Goal: Transaction & Acquisition: Purchase product/service

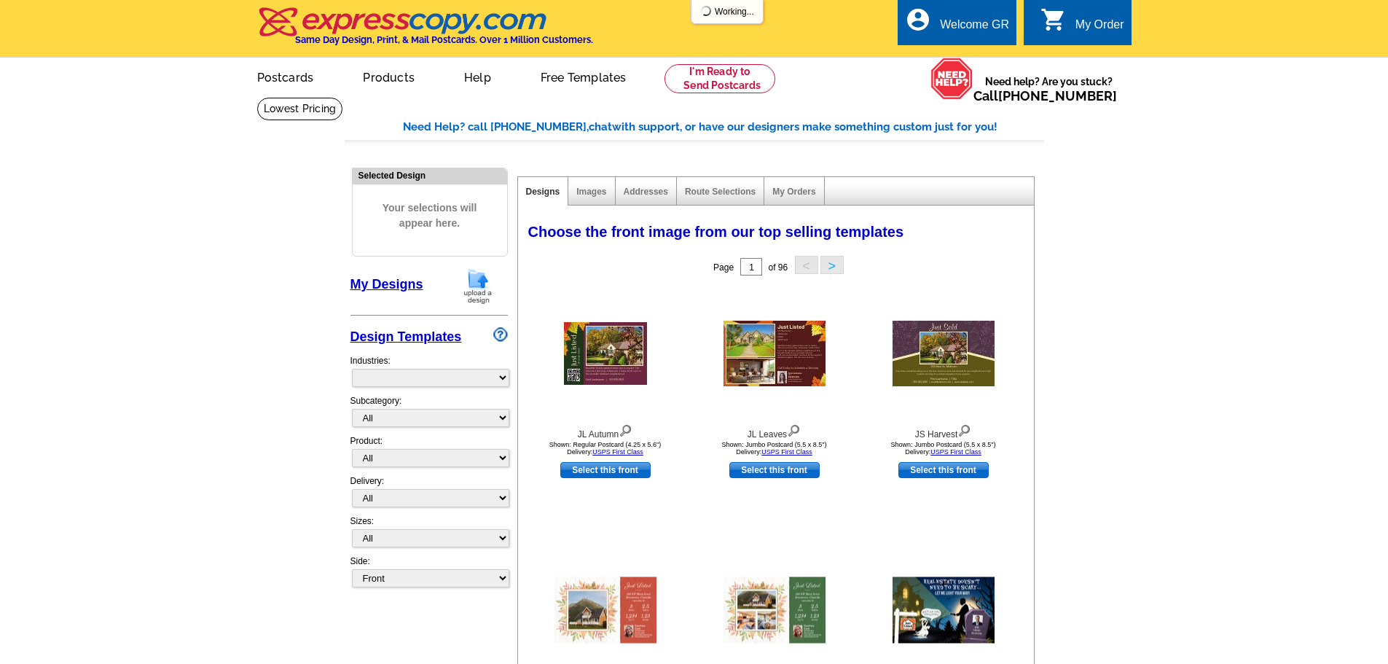
select select "785"
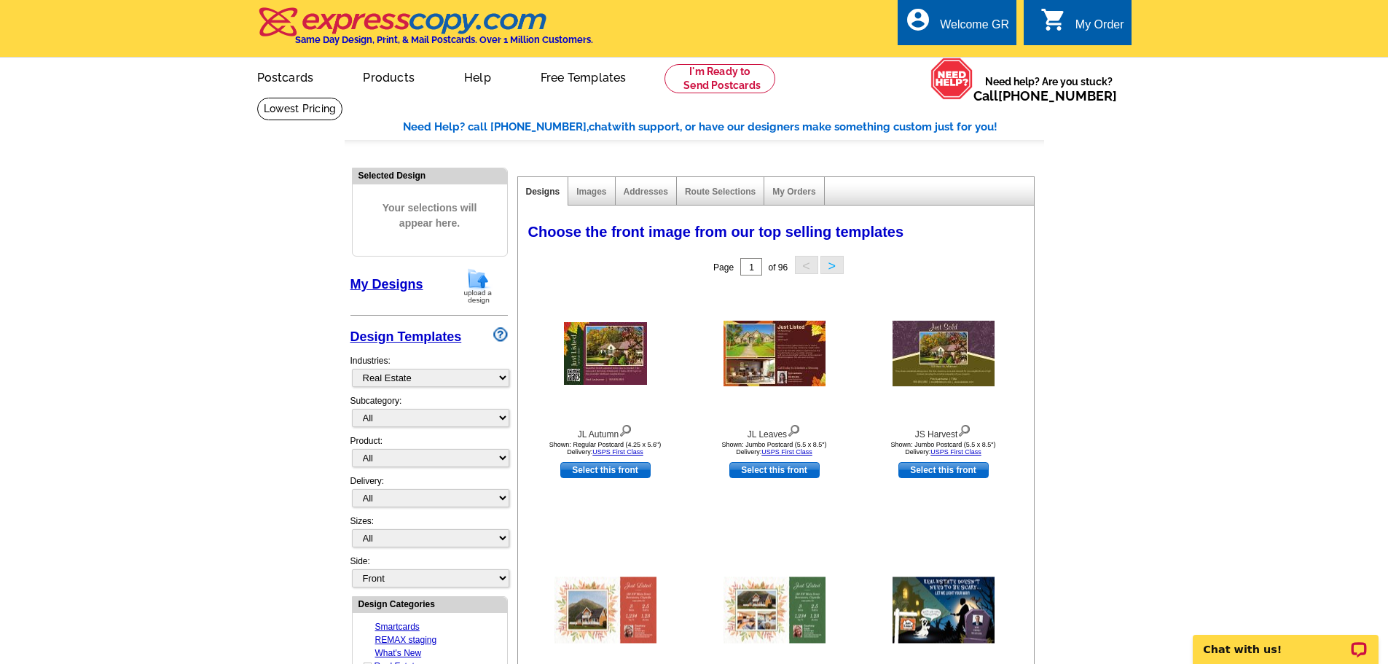
drag, startPoint x: 479, startPoint y: 289, endPoint x: 475, endPoint y: 303, distance: 15.0
click at [479, 289] on img at bounding box center [478, 285] width 38 height 37
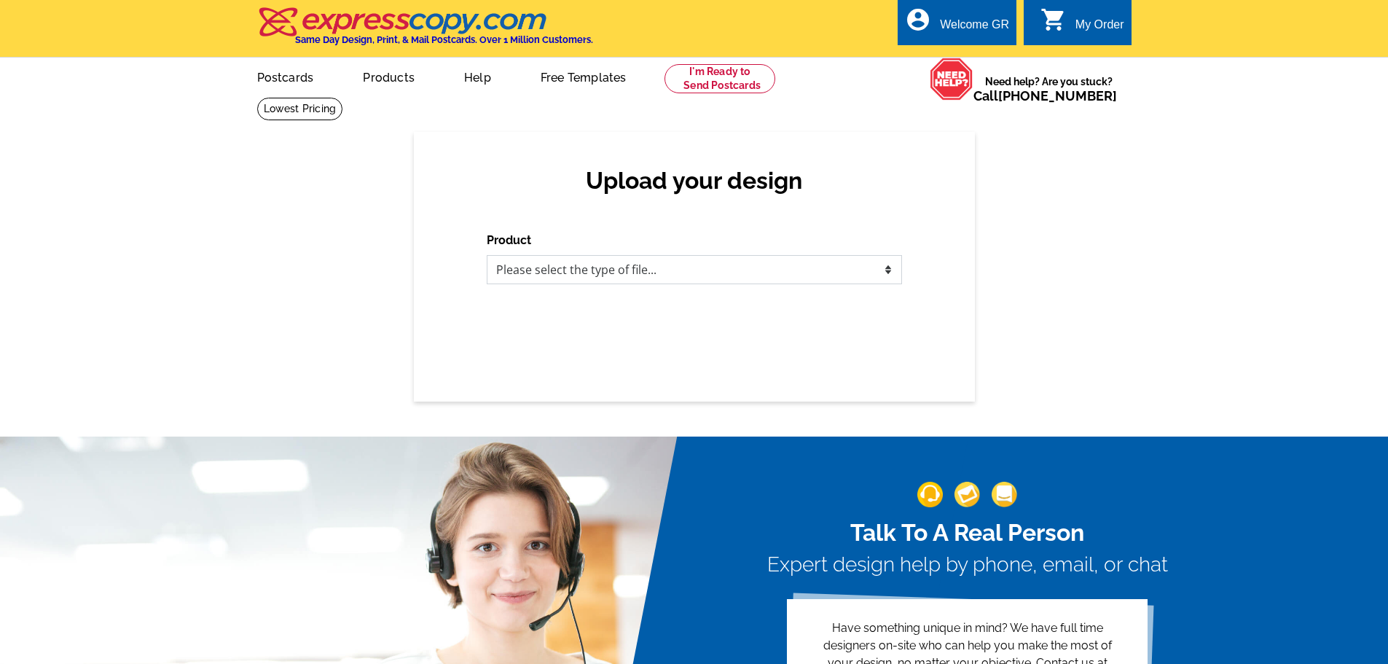
click at [616, 270] on select "Please select the type of file... Postcards Business Cards Letters and flyers G…" at bounding box center [694, 269] width 415 height 29
select select "1"
click at [487, 256] on select "Please select the type of file... Postcards Business Cards Letters and flyers G…" at bounding box center [694, 269] width 415 height 29
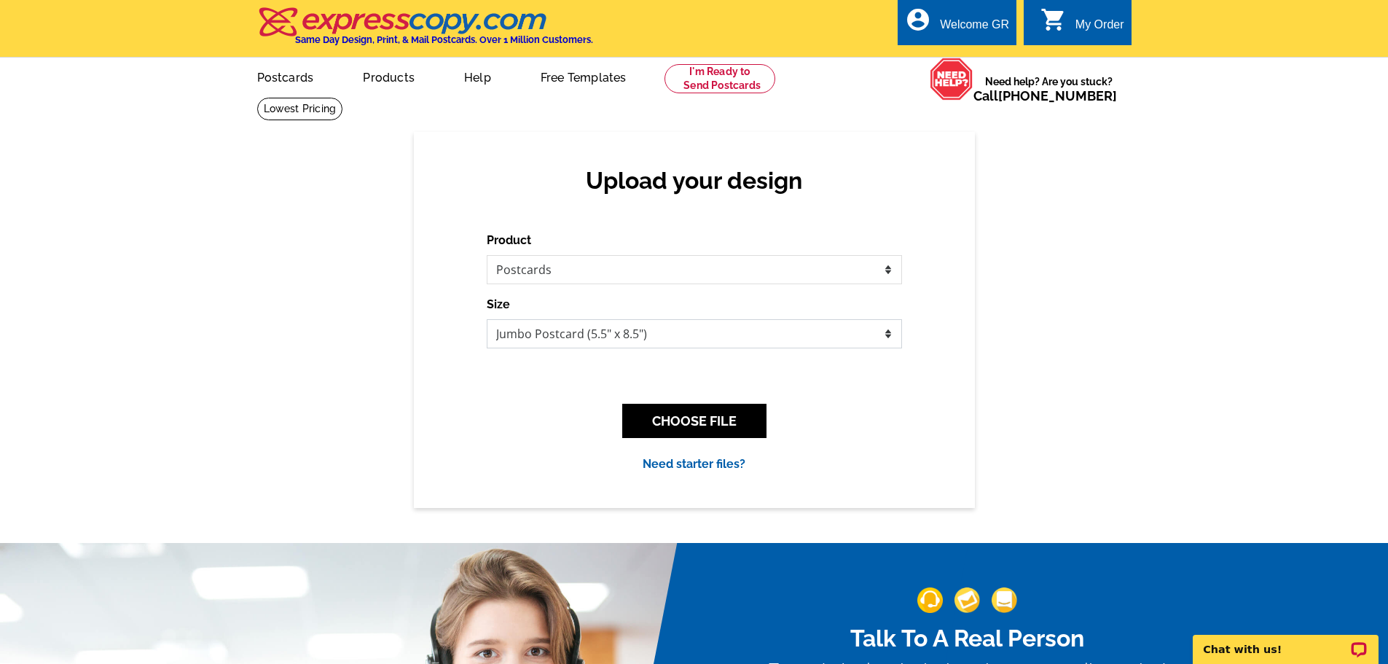
click at [552, 342] on select "Jumbo Postcard (5.5" x 8.5") Regular Postcard (4.25" x 5.6") Panoramic Postcard…" at bounding box center [694, 333] width 415 height 29
select select "1"
click at [487, 320] on select "Jumbo Postcard (5.5" x 8.5") Regular Postcard (4.25" x 5.6") Panoramic Postcard…" at bounding box center [694, 333] width 415 height 29
click at [652, 419] on button "CHOOSE FILE" at bounding box center [694, 421] width 144 height 34
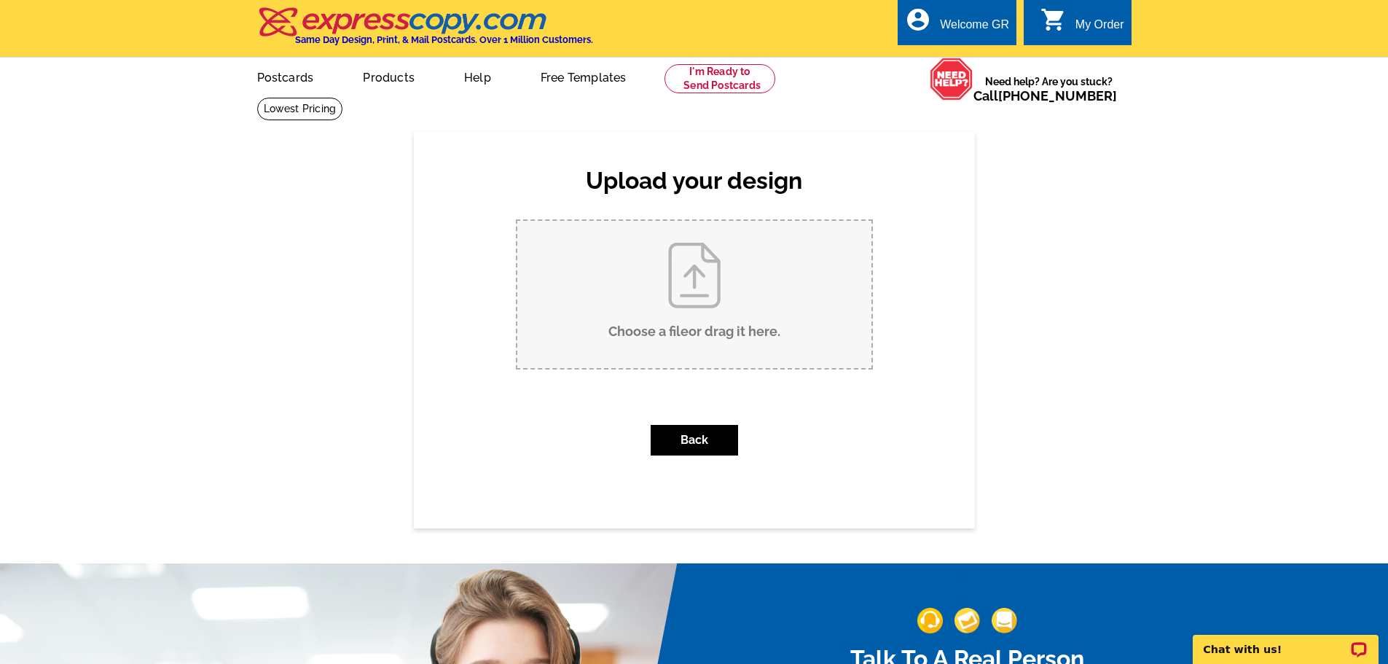
click at [629, 302] on input "Choose a file or drag it here ." at bounding box center [694, 294] width 354 height 147
type input "C:\fakepath\Just Listed- 30 Ramsey Rd.pdf"
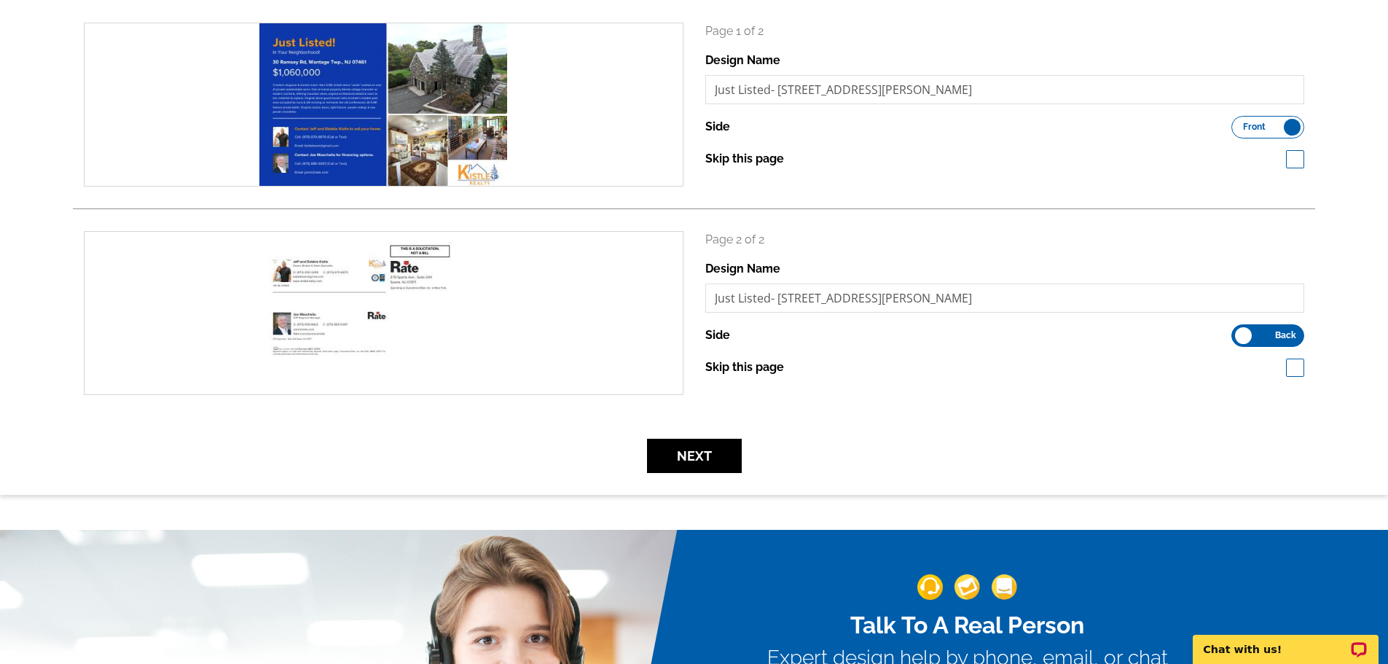
scroll to position [219, 0]
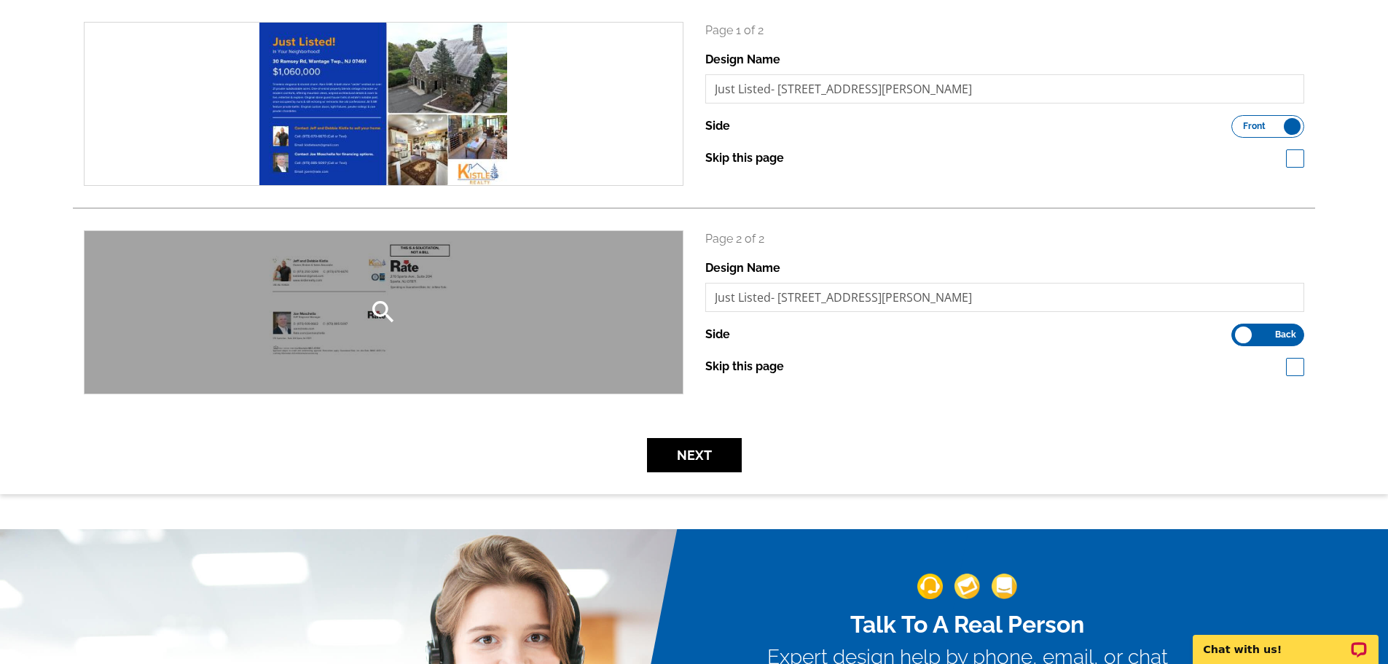
click at [346, 321] on div "search" at bounding box center [384, 312] width 598 height 162
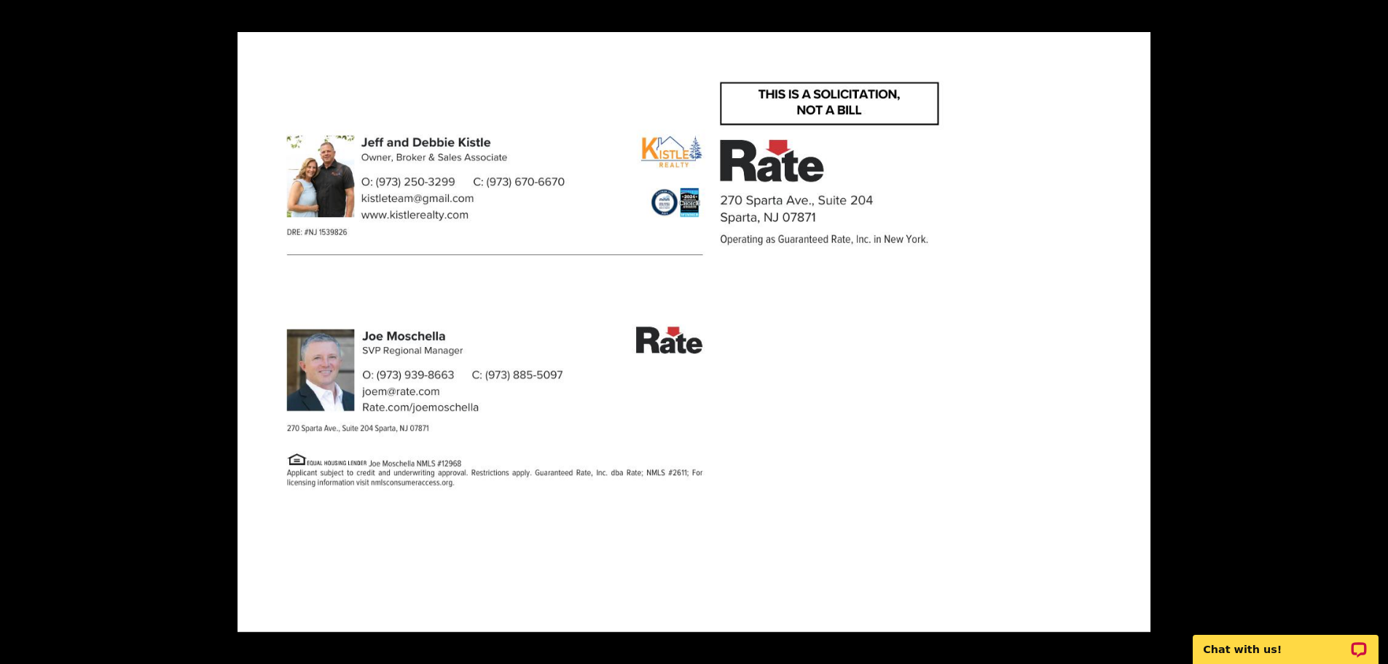
click at [181, 411] on div at bounding box center [694, 332] width 1388 height 664
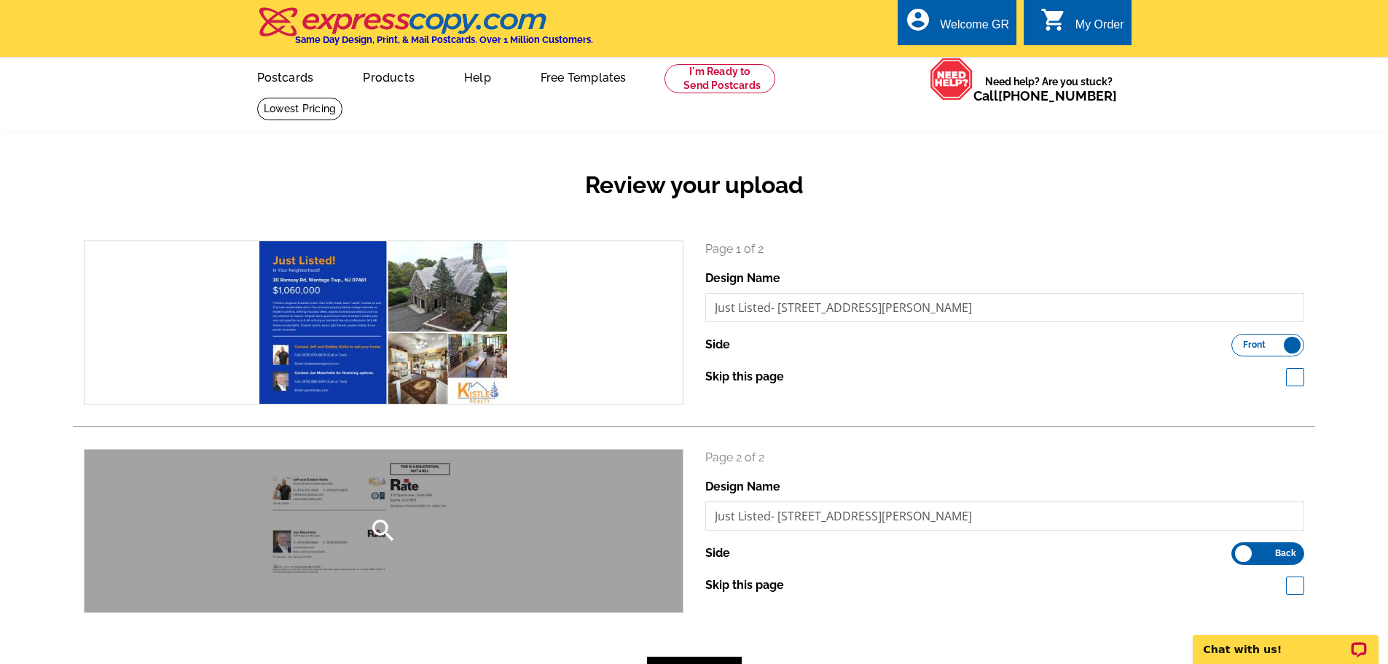
click at [375, 507] on div "search" at bounding box center [384, 531] width 598 height 162
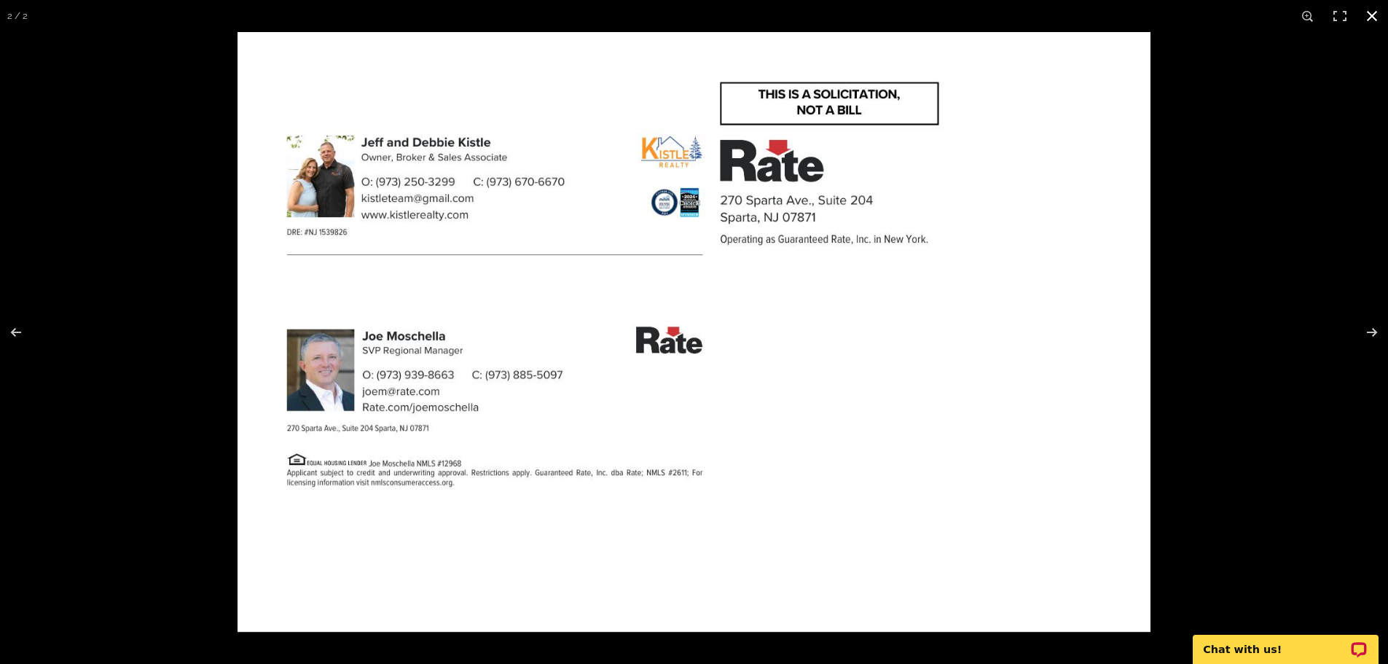
click at [137, 401] on div at bounding box center [694, 332] width 1388 height 664
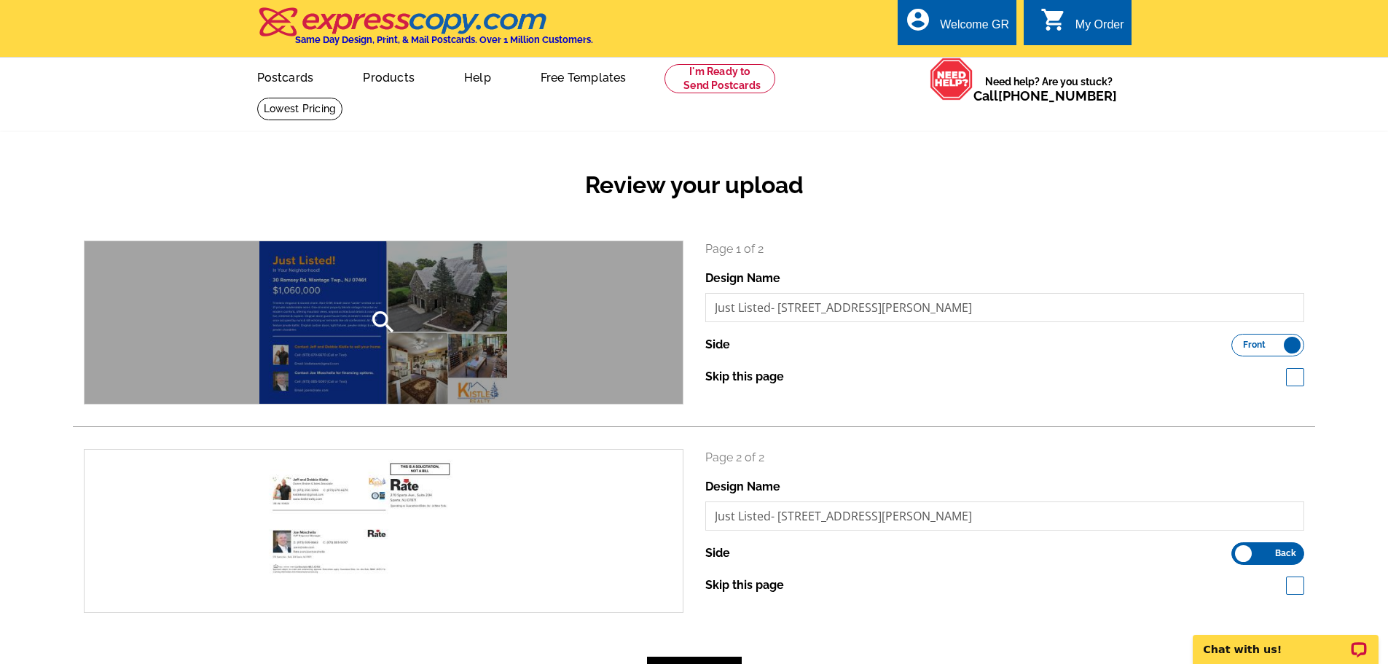
click at [401, 318] on div "search" at bounding box center [384, 322] width 598 height 162
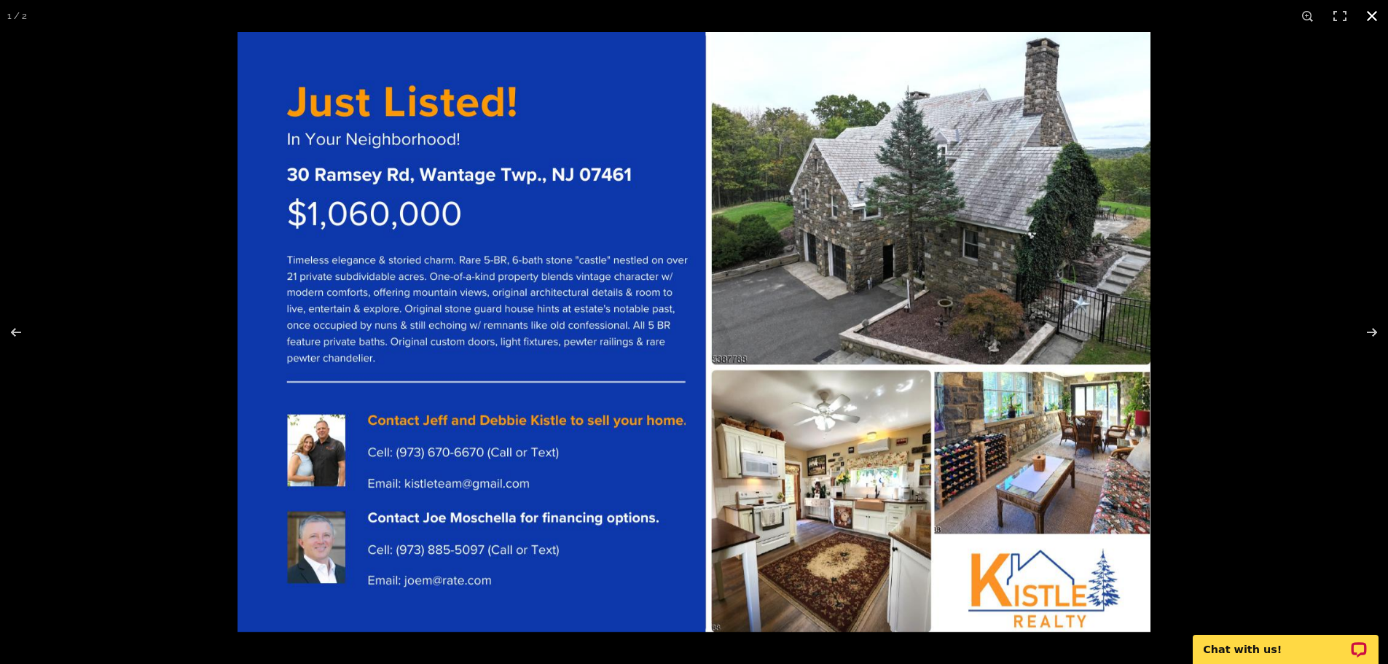
click at [193, 444] on div at bounding box center [694, 332] width 1388 height 664
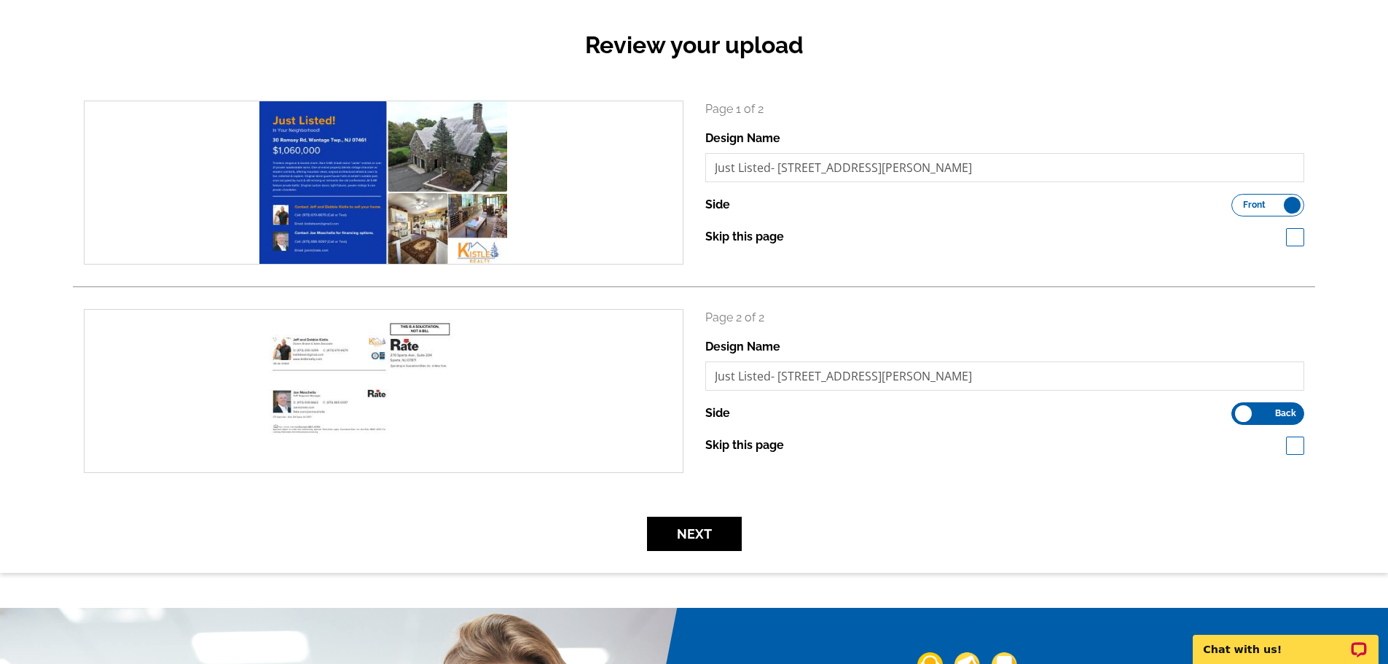
scroll to position [146, 0]
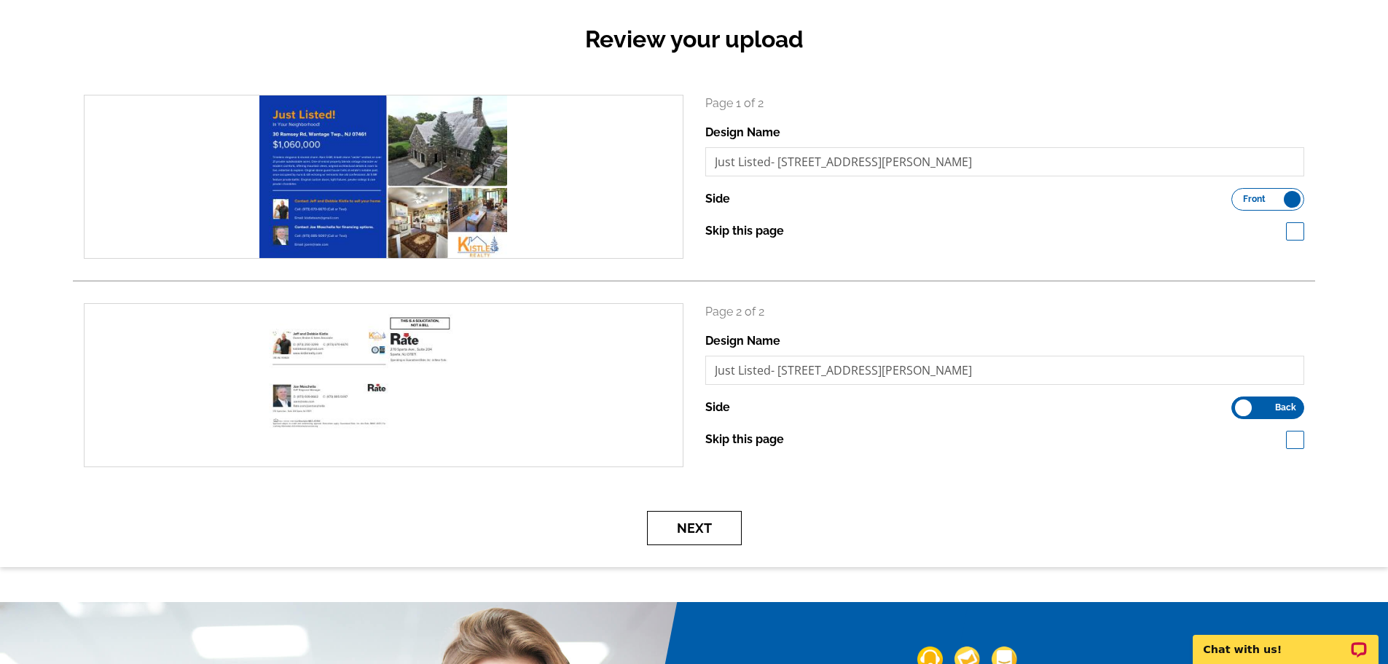
click at [705, 534] on button "Next" at bounding box center [694, 528] width 95 height 34
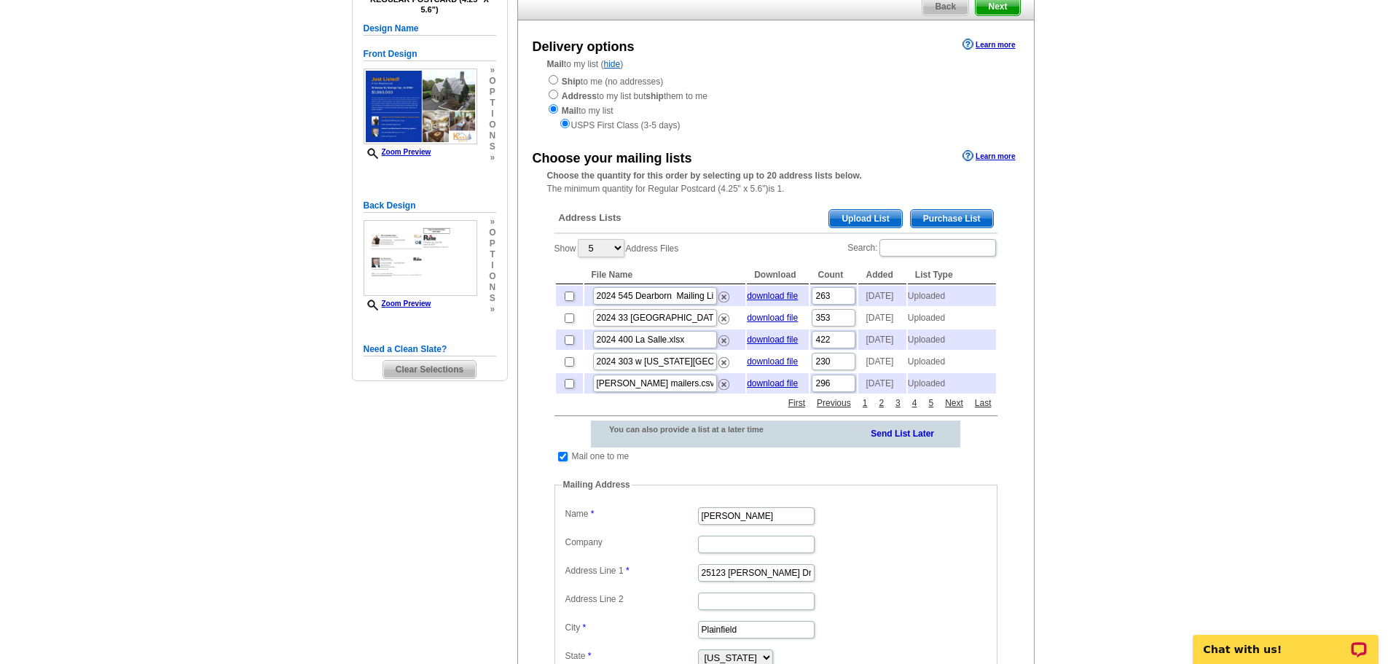
scroll to position [146, 0]
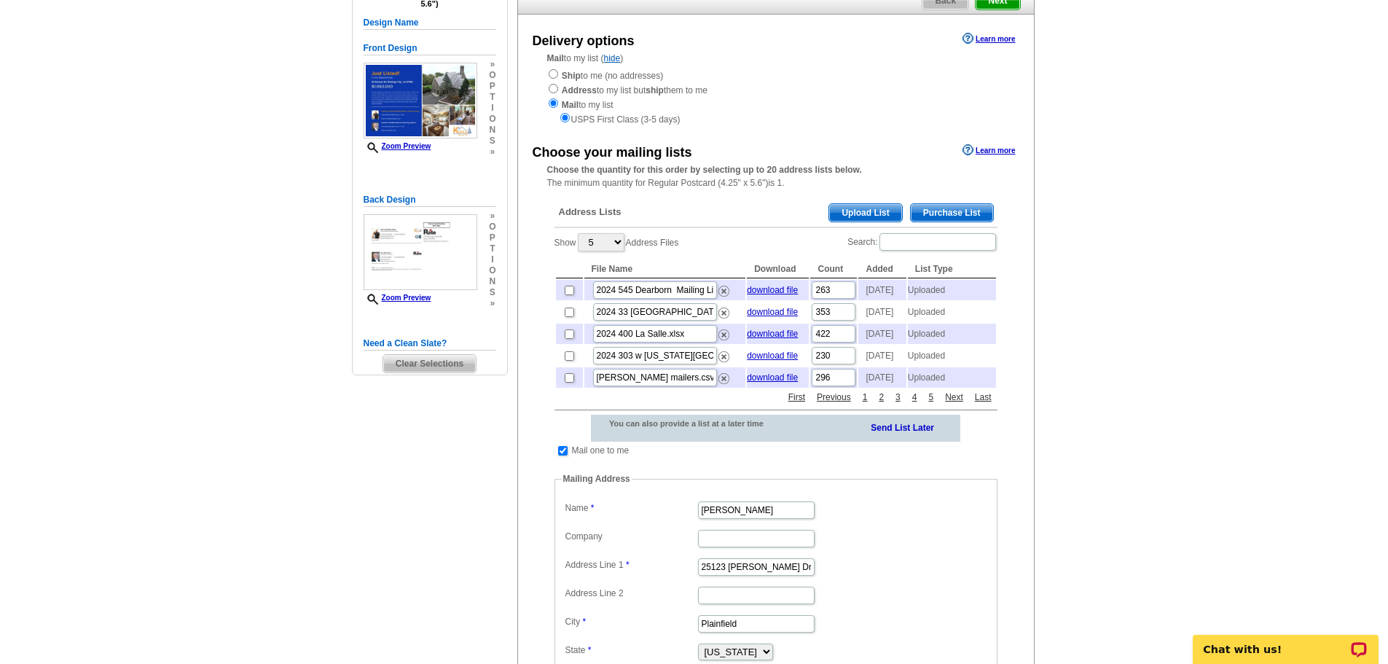
click at [864, 211] on span "Upload List" at bounding box center [865, 212] width 72 height 17
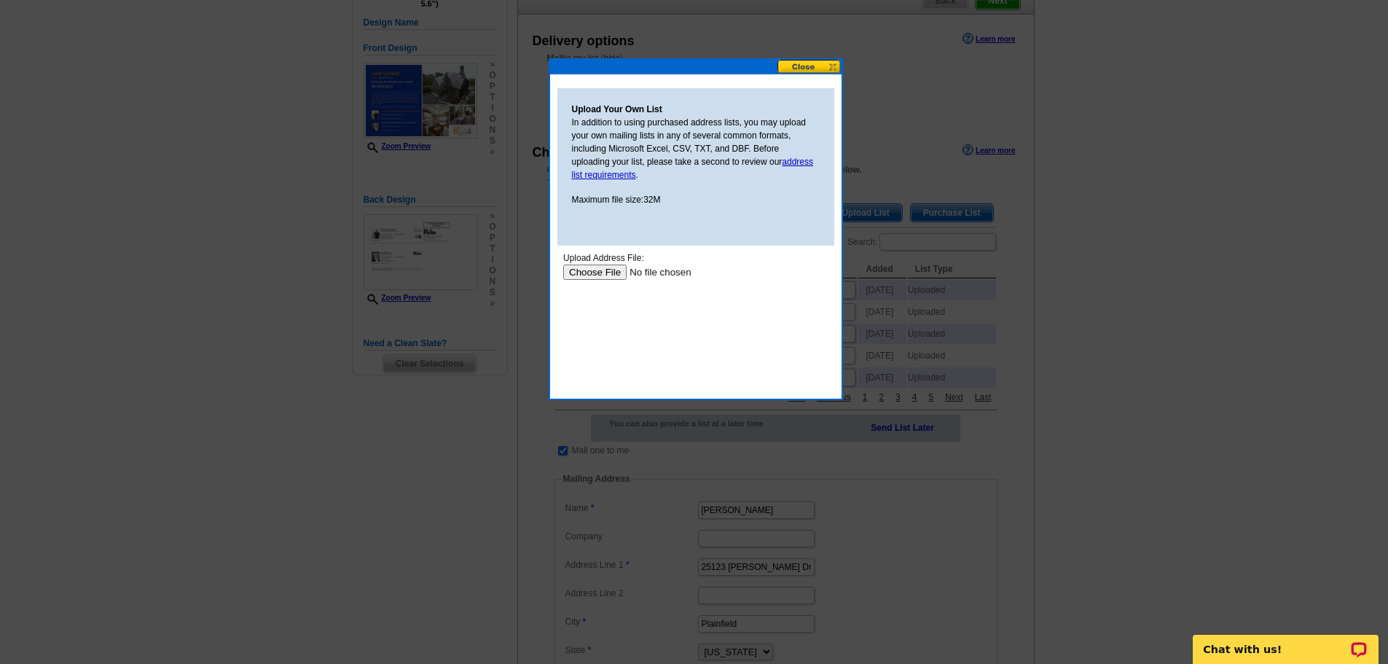
scroll to position [0, 0]
click at [811, 66] on button at bounding box center [809, 67] width 64 height 14
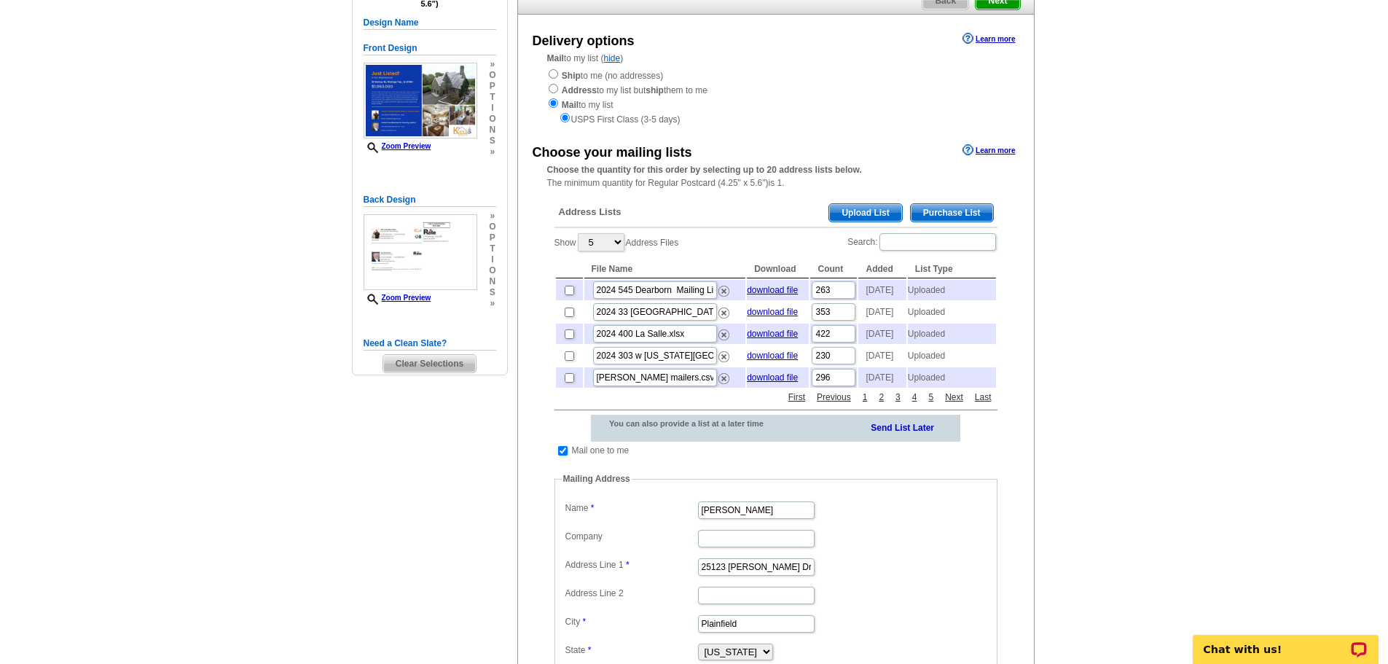
click at [935, 211] on span "Purchase List" at bounding box center [952, 212] width 82 height 17
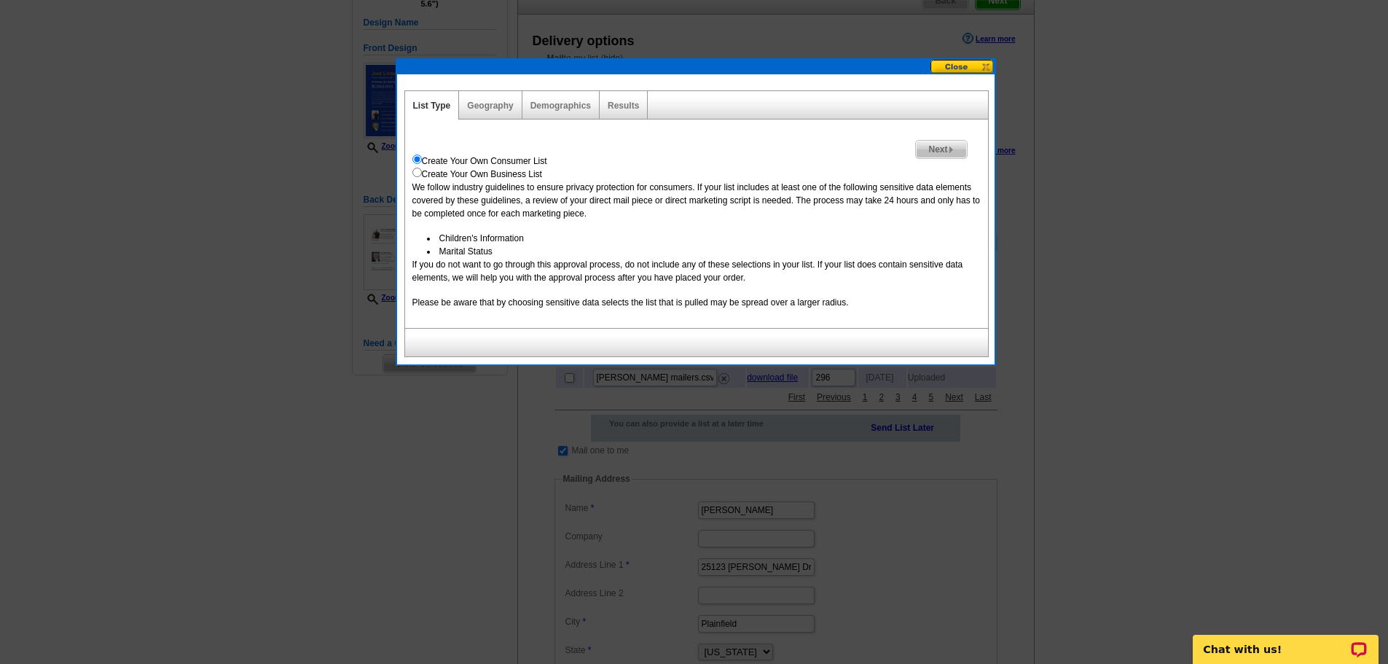
click at [500, 97] on div "Geography" at bounding box center [490, 105] width 63 height 28
click at [493, 107] on link "Geography" at bounding box center [490, 106] width 46 height 10
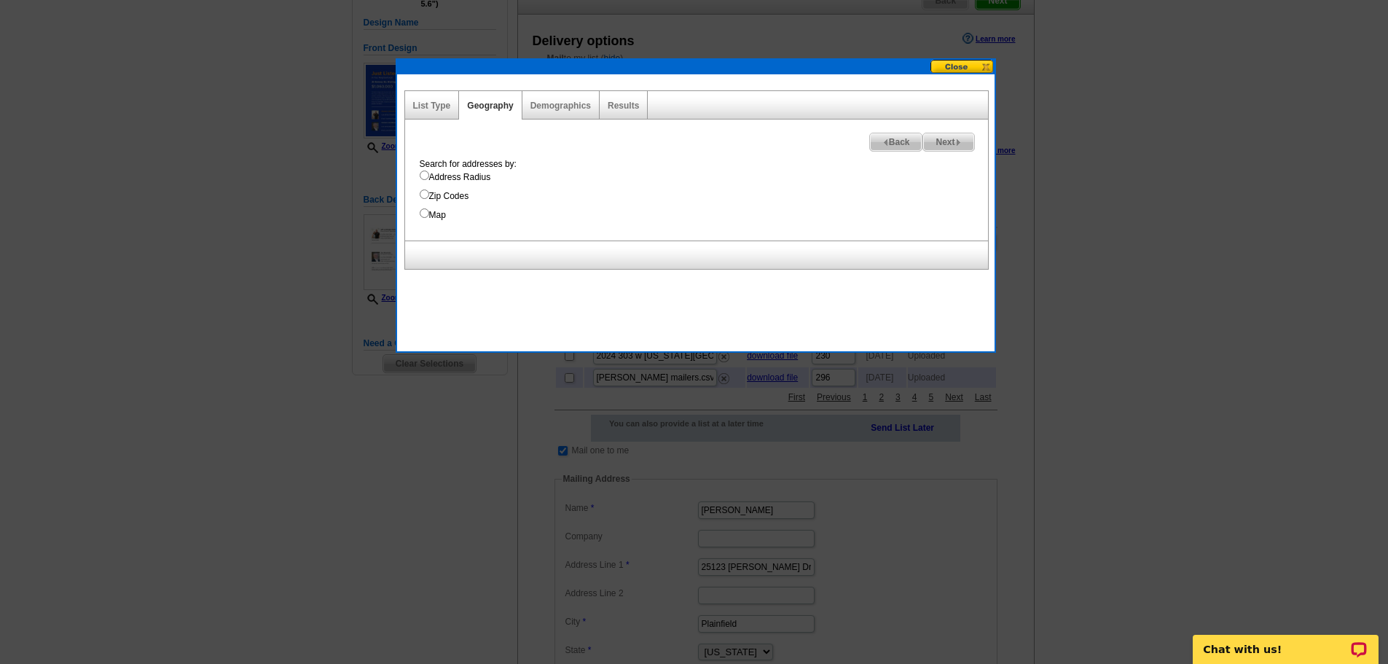
click at [430, 176] on label "Address Radius" at bounding box center [704, 177] width 568 height 13
click at [429, 176] on input "Address Radius" at bounding box center [424, 175] width 9 height 9
radio input "true"
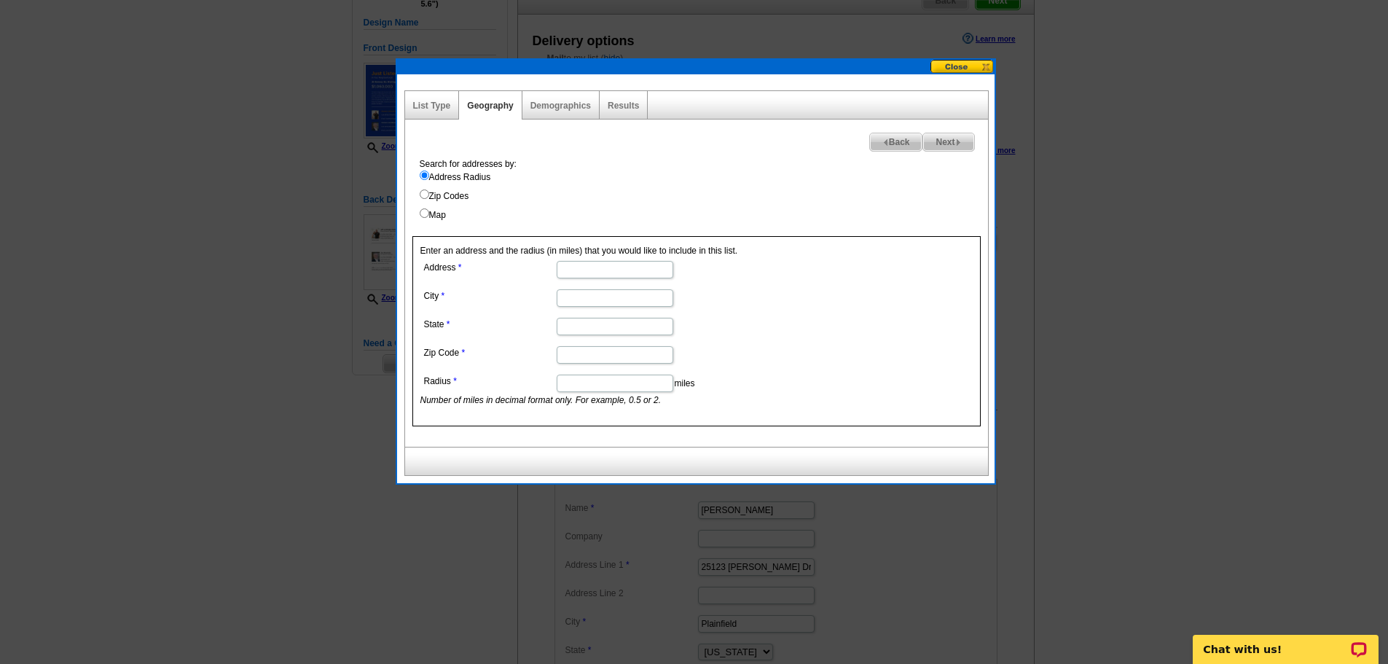
click at [585, 270] on input "Address" at bounding box center [615, 269] width 117 height 17
click at [636, 299] on input "City" at bounding box center [615, 297] width 117 height 17
click at [589, 297] on input "City" at bounding box center [615, 297] width 117 height 17
click at [578, 298] on input "City" at bounding box center [615, 297] width 117 height 17
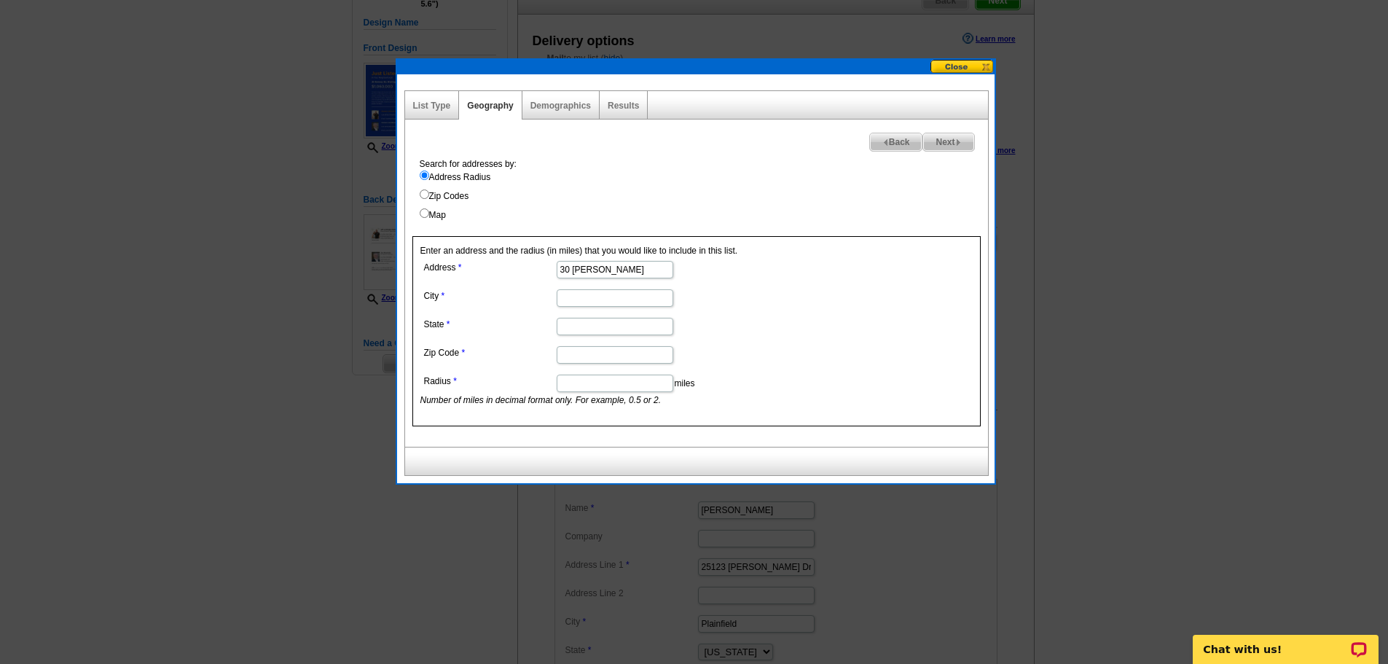
click at [578, 298] on input "City" at bounding box center [615, 297] width 117 height 17
click at [530, 299] on label "City" at bounding box center [489, 295] width 131 height 13
click at [698, 615] on input "Plainfield" at bounding box center [756, 623] width 117 height 17
click at [635, 273] on input "30 Ramsey" at bounding box center [615, 269] width 117 height 17
type input "30 Ramsey Rd"
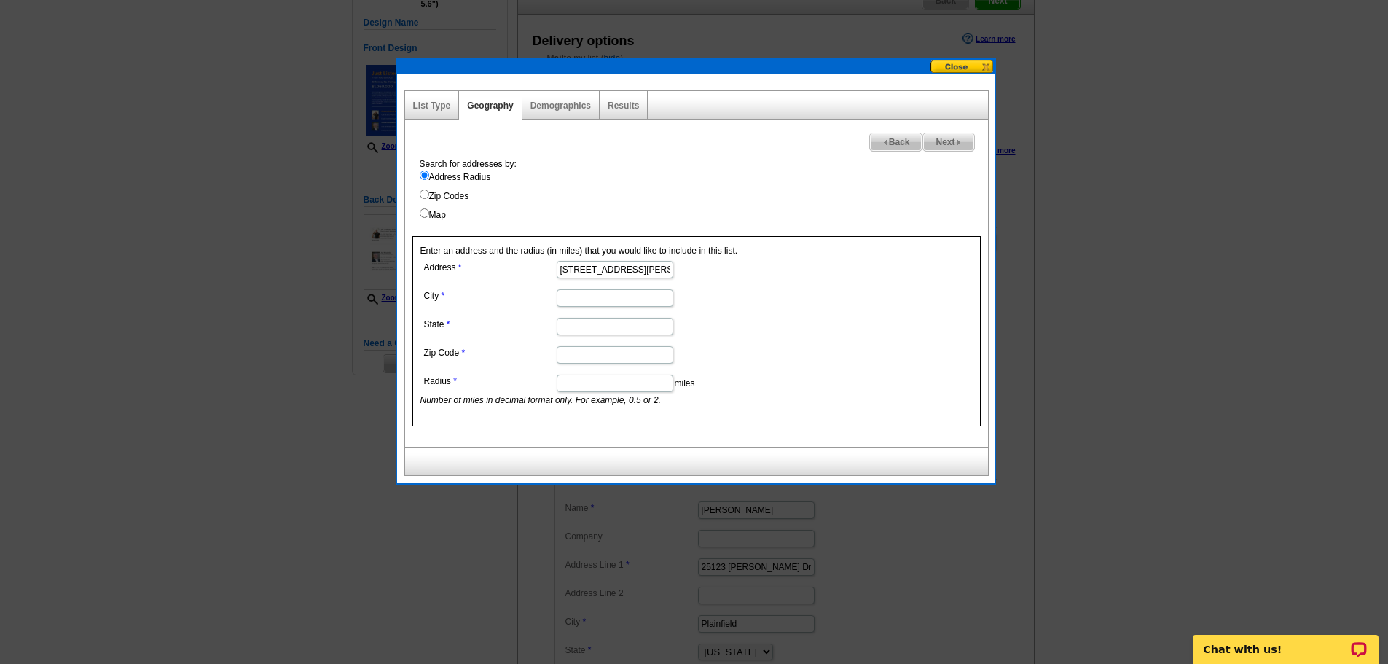
drag, startPoint x: 584, startPoint y: 300, endPoint x: 587, endPoint y: 261, distance: 39.5
click at [584, 300] on input "City" at bounding box center [615, 297] width 117 height 17
type input "Wantage"
type input "NJ"
type input "07461"
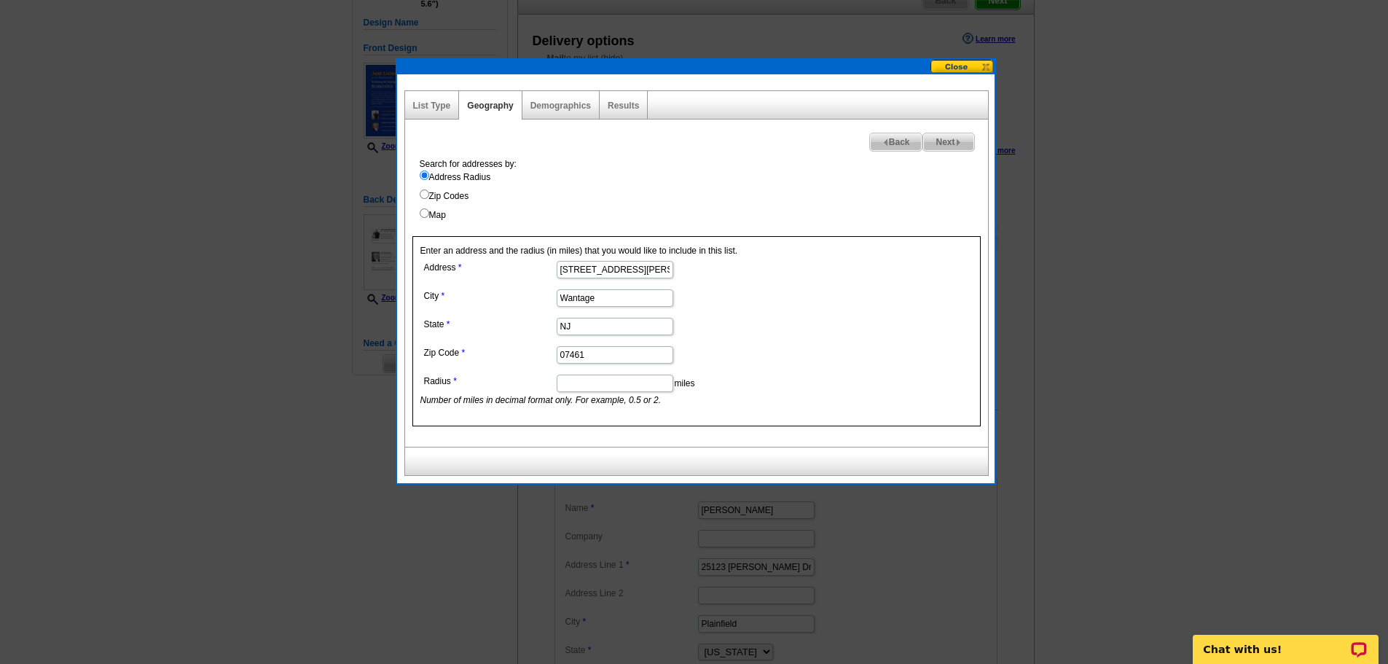
click at [646, 383] on input "Radius" at bounding box center [615, 383] width 117 height 17
type input "5"
click at [953, 141] on span "Next" at bounding box center [948, 141] width 50 height 17
select select
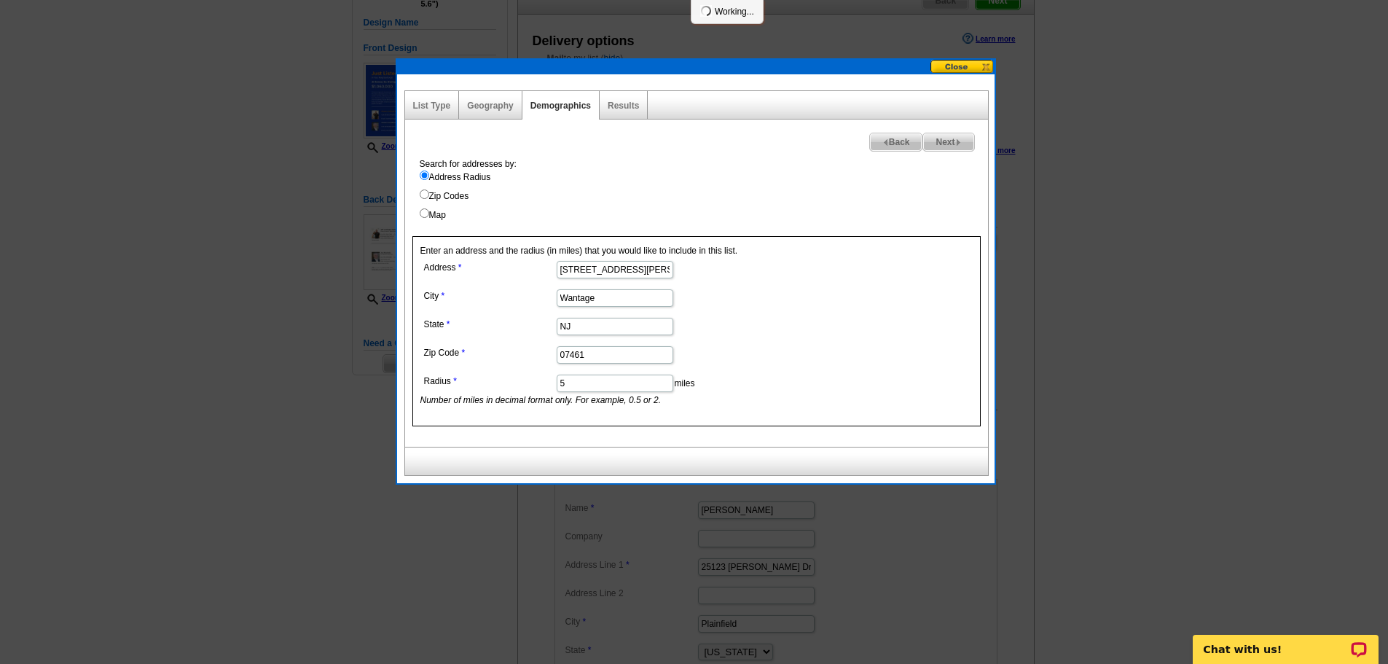
select select
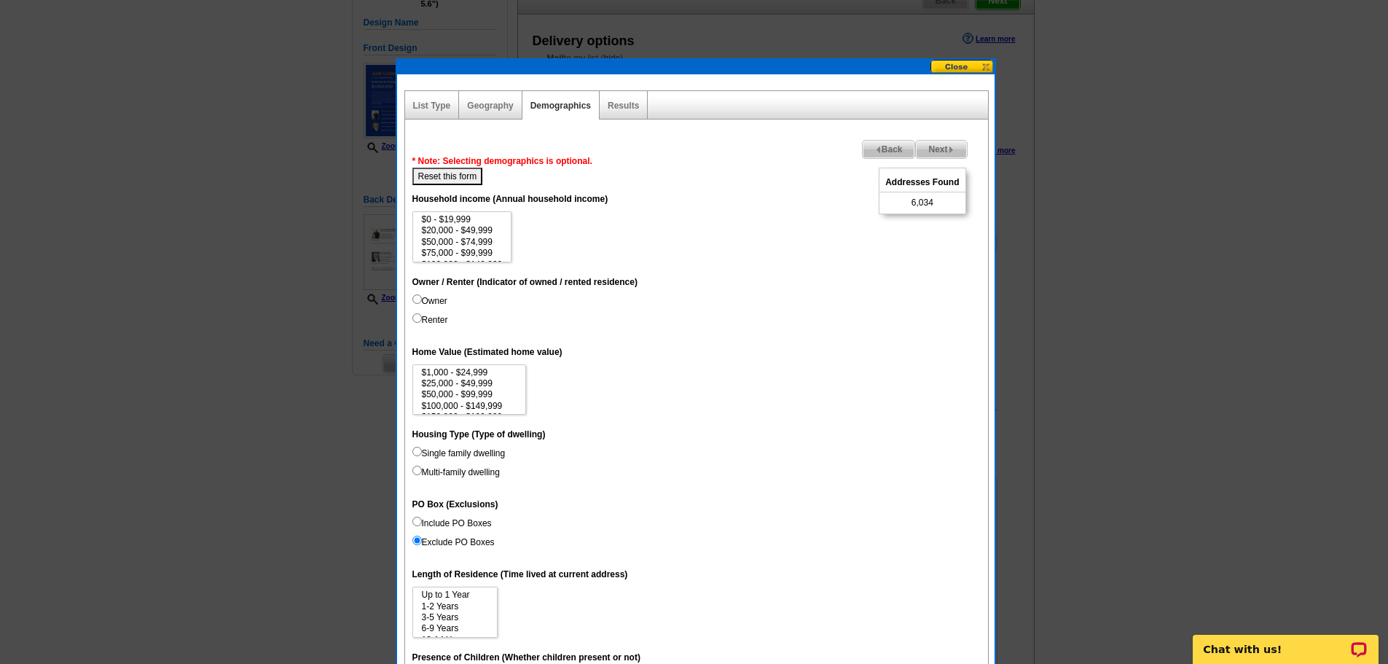
click at [428, 298] on label "Owner" at bounding box center [429, 300] width 35 height 13
click at [422, 298] on input "Owner" at bounding box center [416, 298] width 9 height 9
radio input "true"
click at [444, 314] on label "Renter" at bounding box center [430, 319] width 36 height 13
click at [420, 320] on input "Renter" at bounding box center [416, 317] width 9 height 9
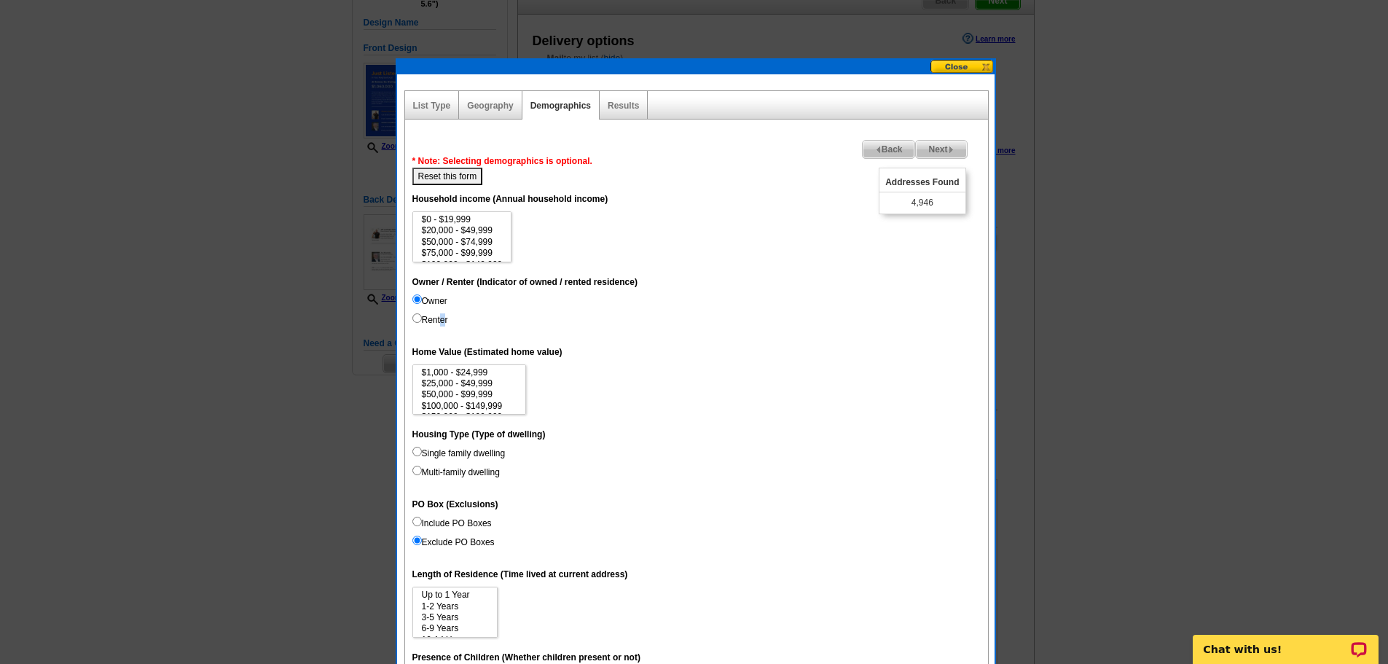
radio input "true"
click at [420, 308] on dd "Owner Renter" at bounding box center [696, 313] width 568 height 38
click at [427, 299] on label "Owner" at bounding box center [429, 300] width 35 height 13
click at [422, 299] on input "Owner" at bounding box center [416, 298] width 9 height 9
radio input "true"
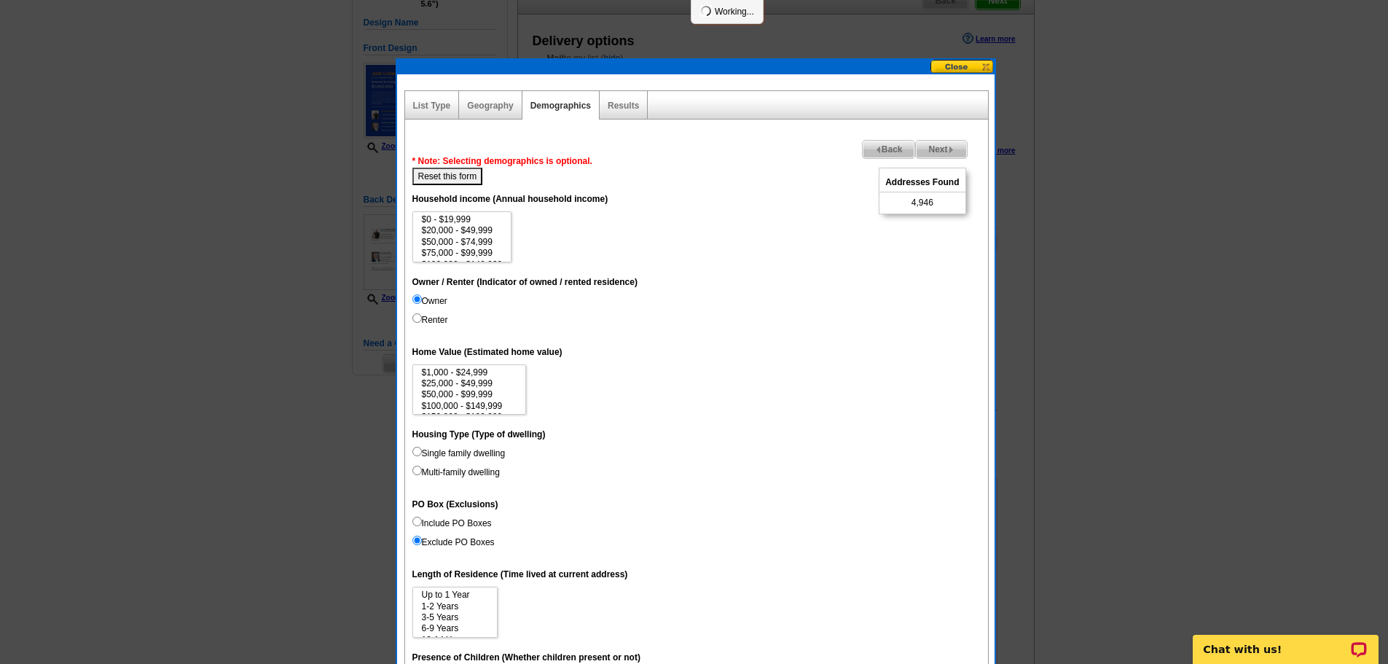
click at [698, 320] on dd "Owner Renter" at bounding box center [696, 313] width 568 height 38
click at [759, 204] on dt "Household income (Annual household income)" at bounding box center [696, 198] width 568 height 26
click at [875, 148] on img at bounding box center [878, 149] width 7 height 7
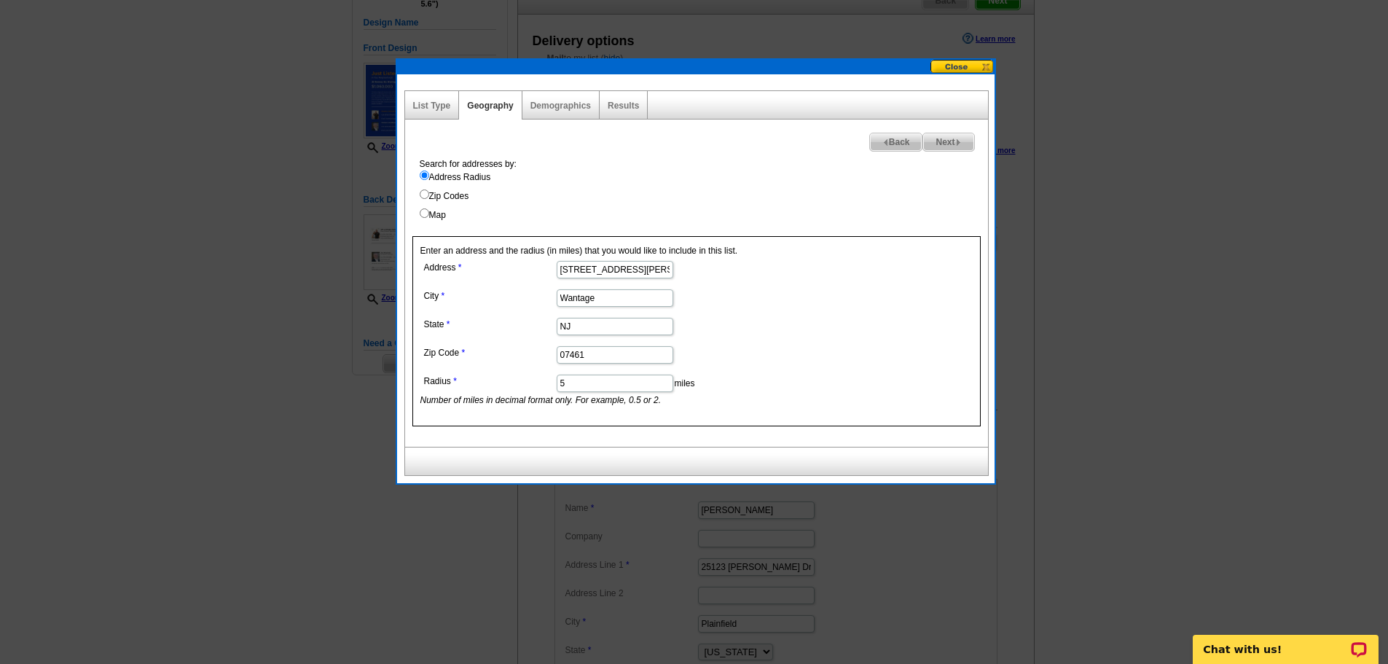
click at [620, 385] on input "5" at bounding box center [615, 383] width 117 height 17
type input "2"
click at [938, 141] on span "Next" at bounding box center [948, 141] width 50 height 17
select select
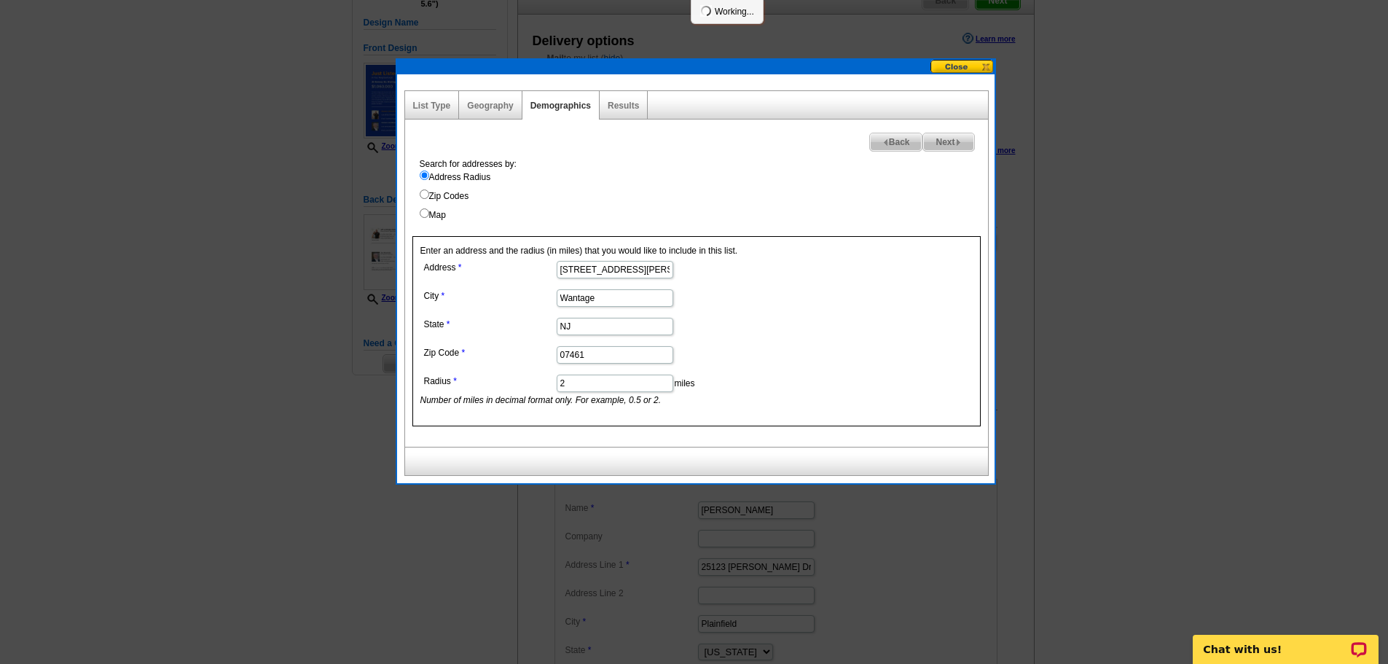
select select
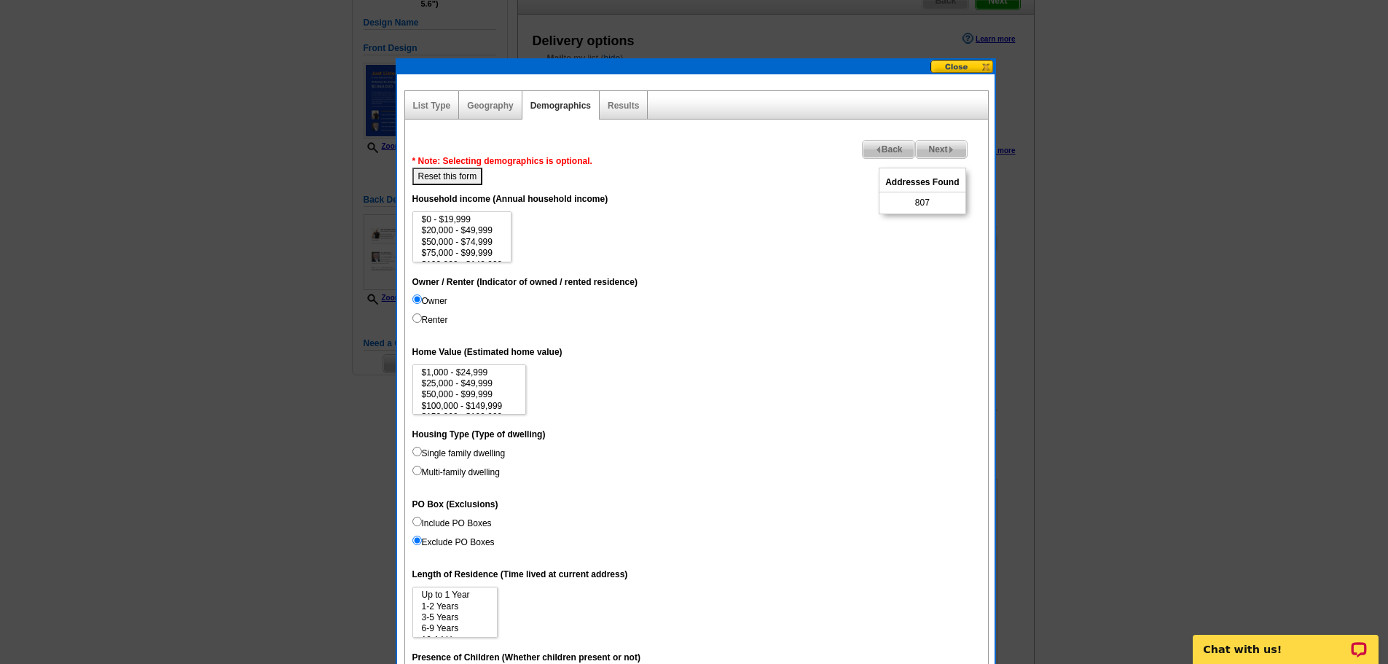
click at [423, 454] on label "Single family dwelling" at bounding box center [458, 453] width 93 height 13
click at [422, 454] on input "Single family dwelling" at bounding box center [416, 451] width 9 height 9
radio input "true"
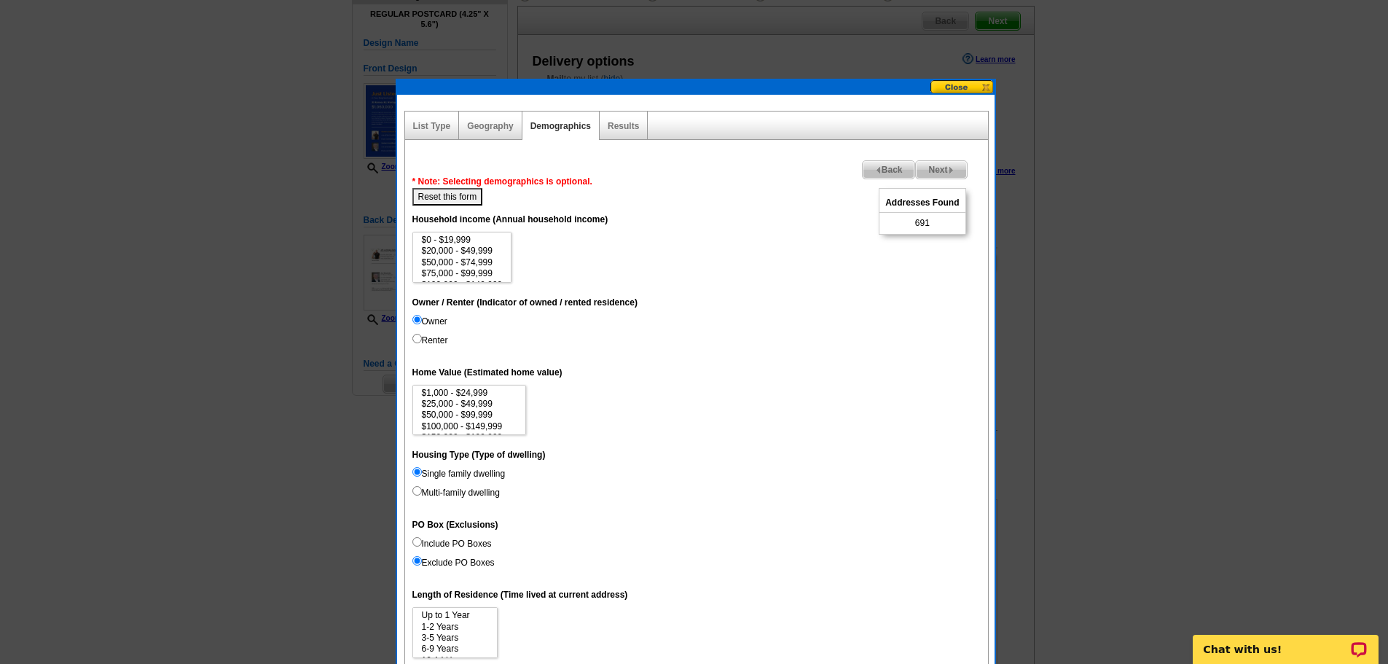
scroll to position [146, 0]
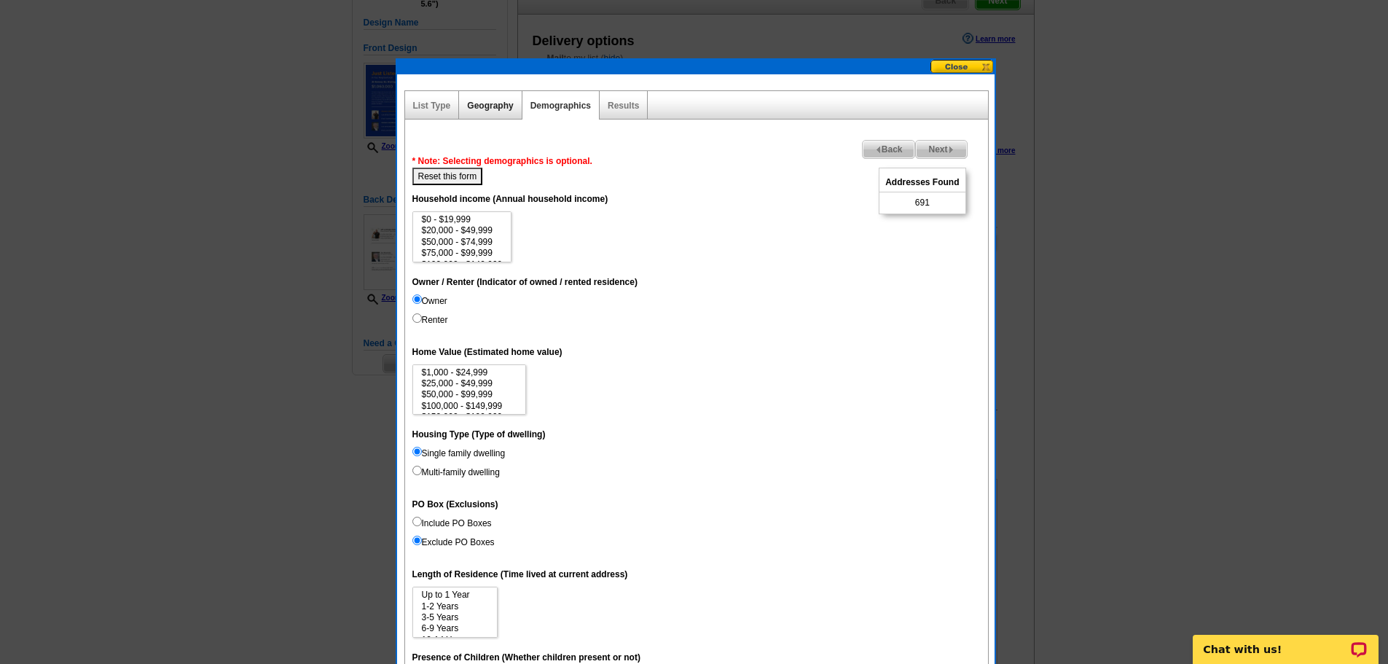
click at [479, 101] on link "Geography" at bounding box center [490, 106] width 46 height 10
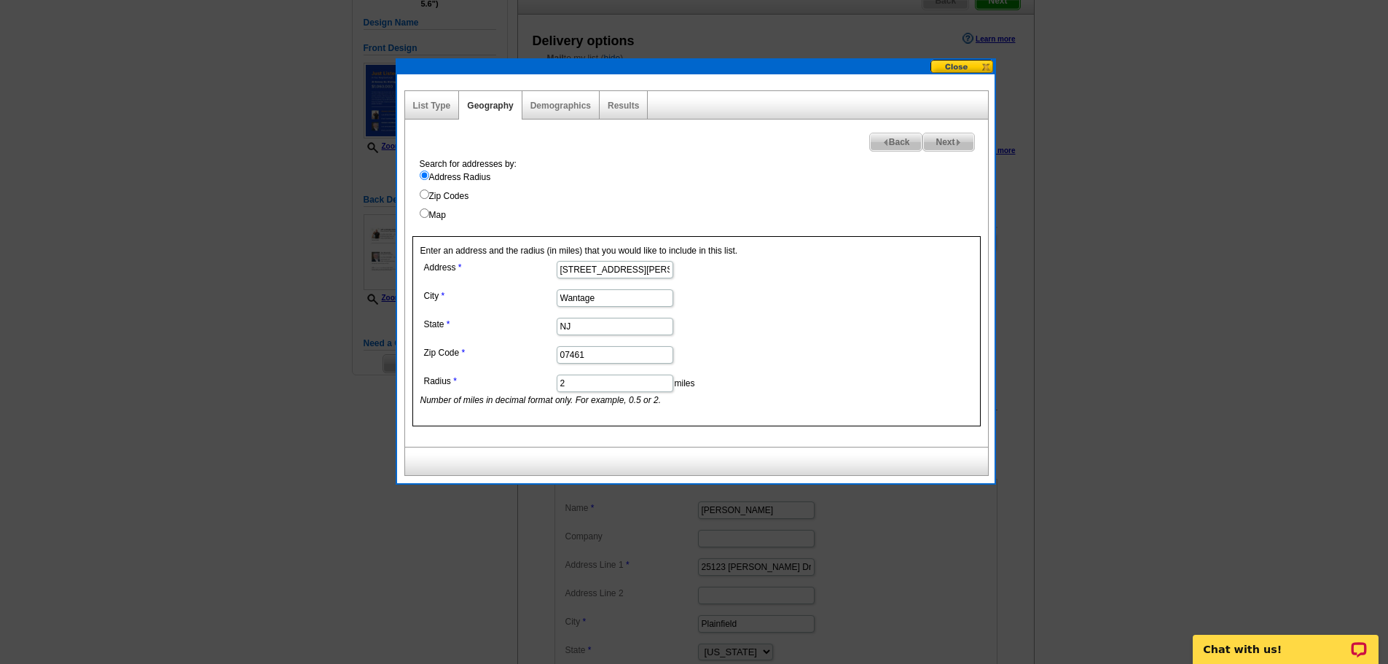
click at [611, 383] on input "2" at bounding box center [615, 383] width 117 height 17
type input "1.5"
click at [950, 147] on span "Next" at bounding box center [948, 141] width 50 height 17
select select
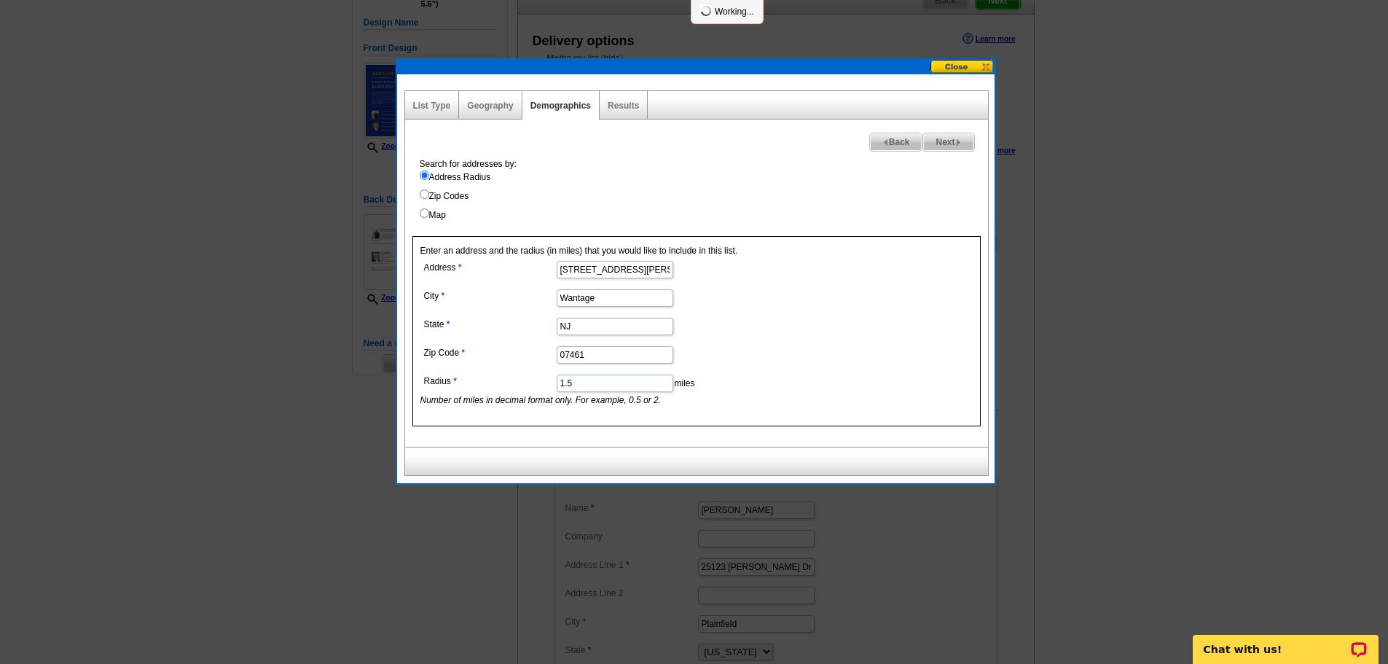
select select
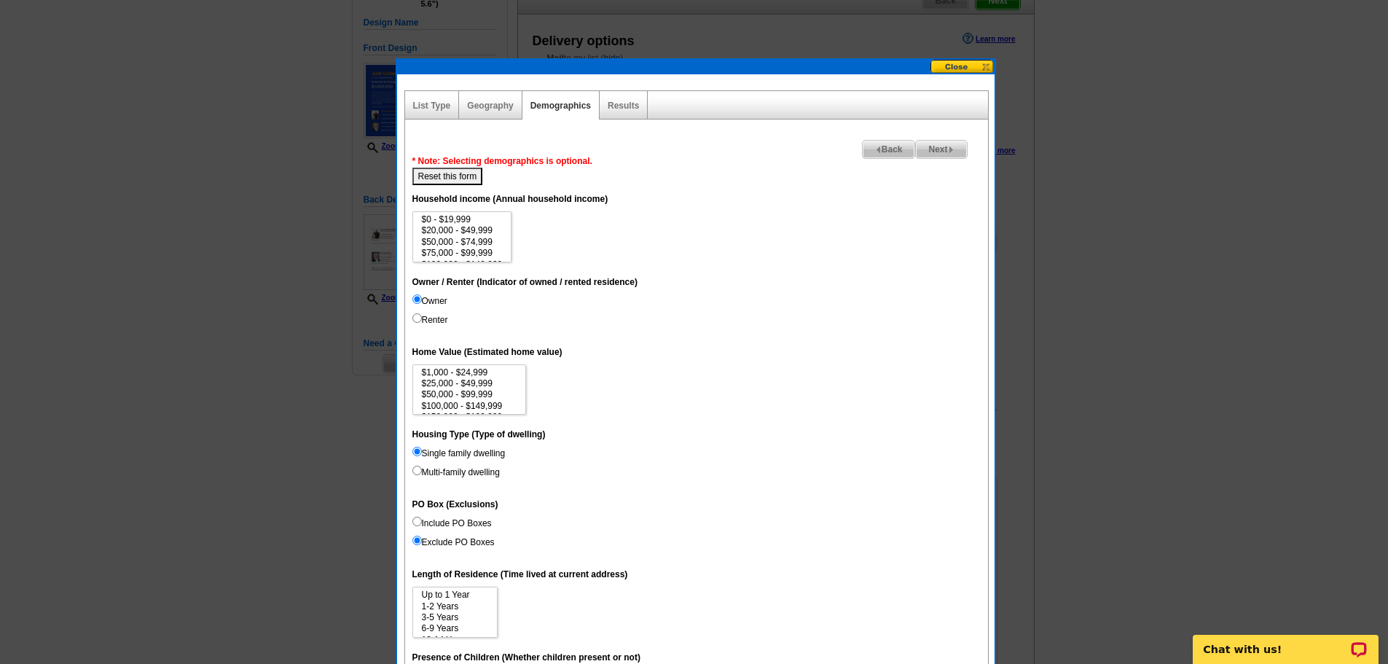
click at [710, 260] on dd "$0 - $19,999 $20,000 - $49,999 $50,000 - $74,999 $75,000 - $99,999 $100,000 - $…" at bounding box center [696, 236] width 568 height 51
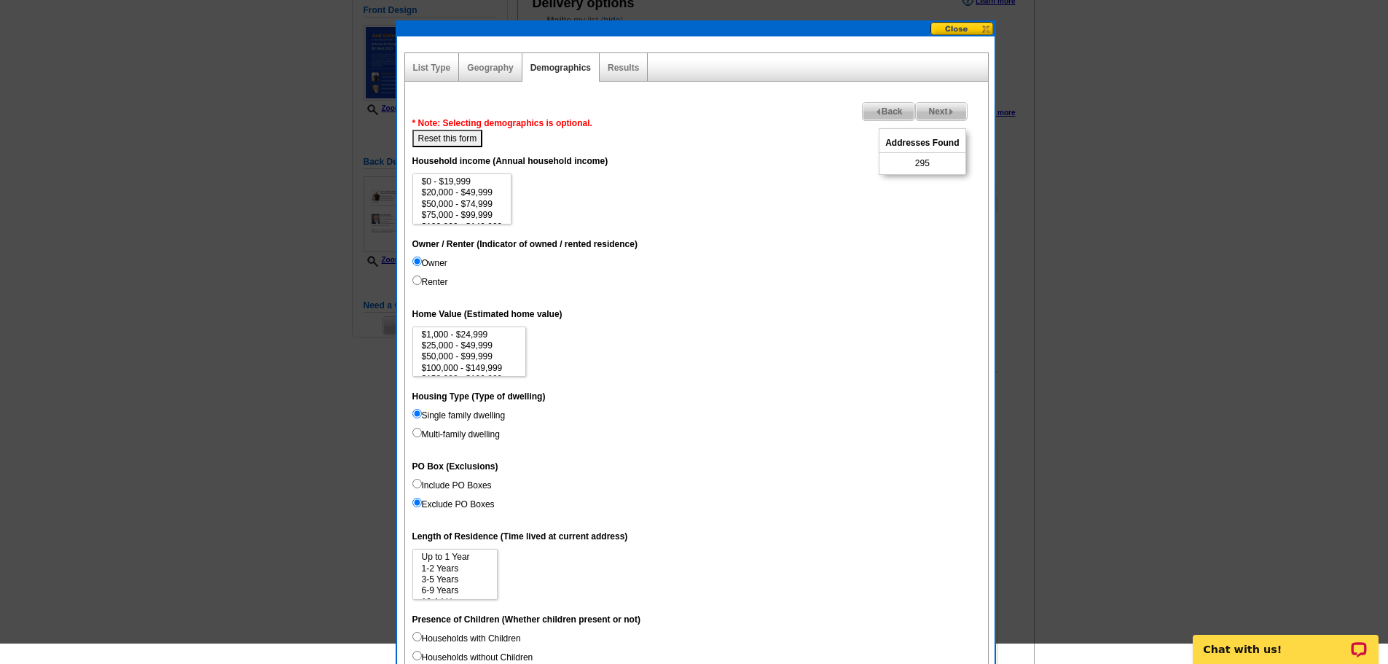
scroll to position [219, 0]
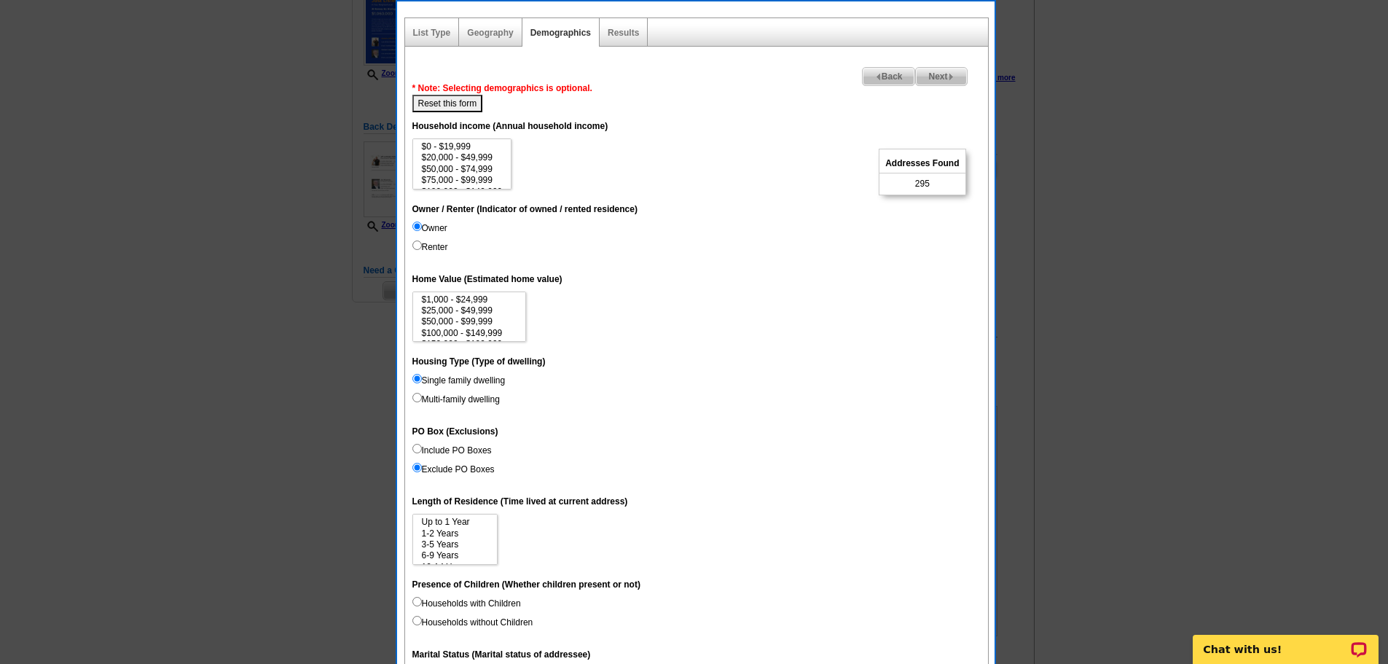
click at [468, 109] on button "Reset this form" at bounding box center [447, 103] width 71 height 17
select select
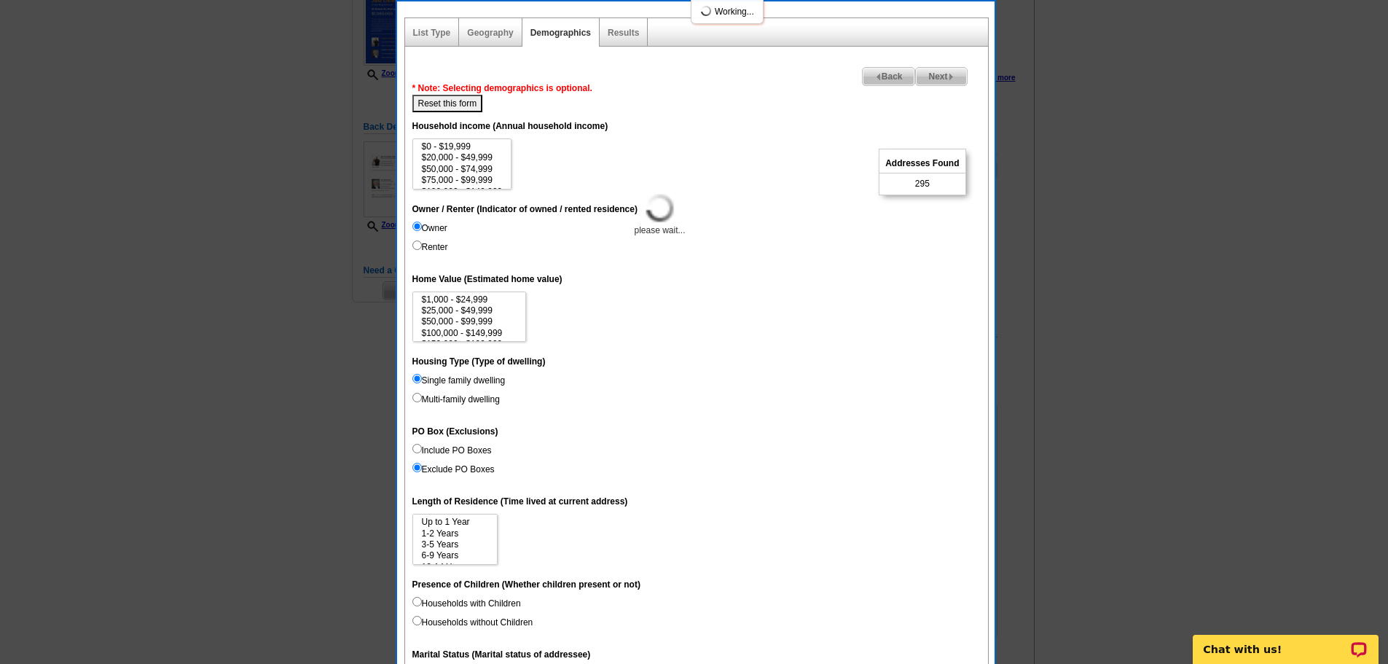
select select
click at [487, 34] on link "Geography" at bounding box center [490, 33] width 46 height 10
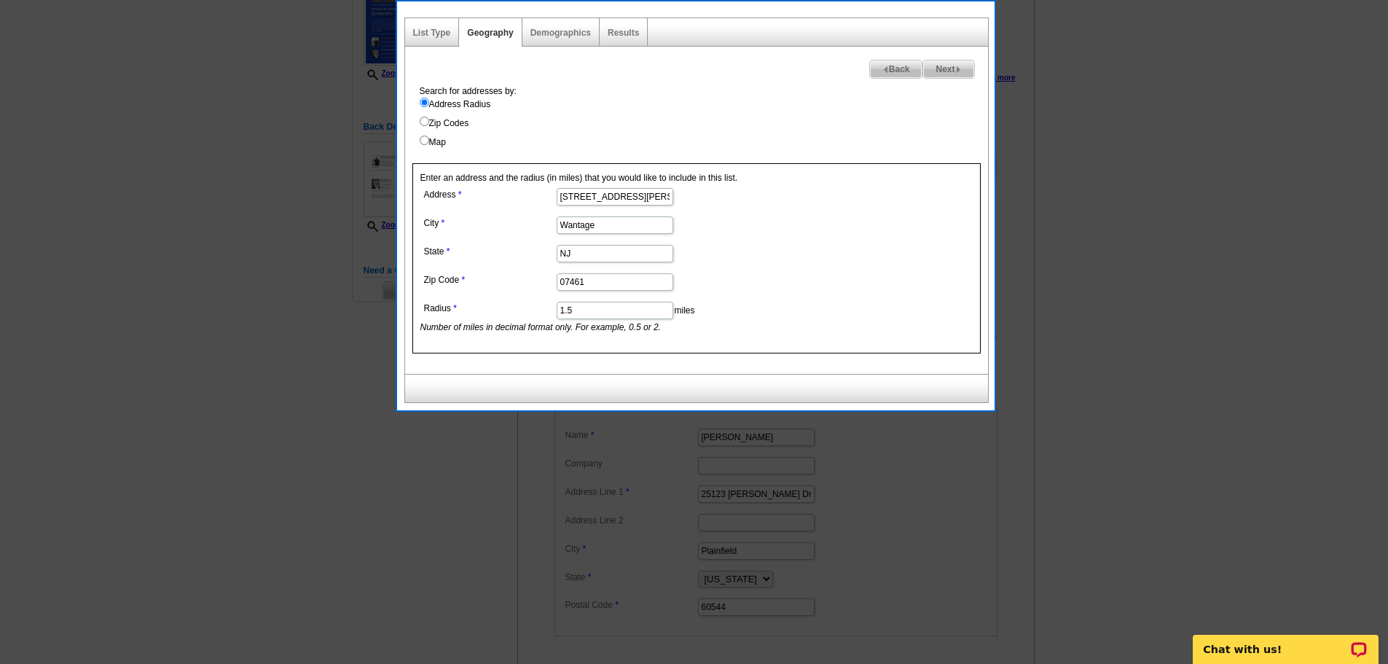
click at [606, 307] on input "1.5" at bounding box center [615, 310] width 117 height 17
type input "1.6"
click at [823, 282] on form "Address 30 Ramsey Rd City Wantage State NJ Zip Code 07461 Radius 1.6 miles Numb…" at bounding box center [696, 258] width 552 height 149
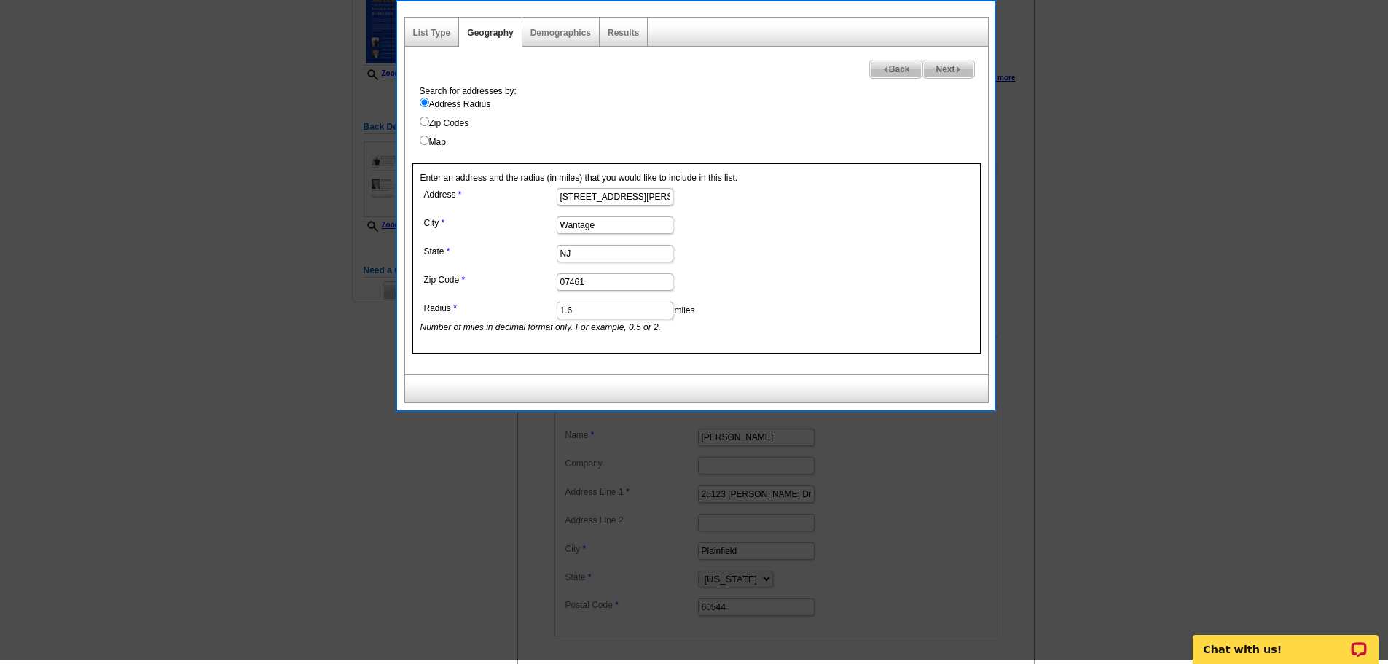
scroll to position [146, 0]
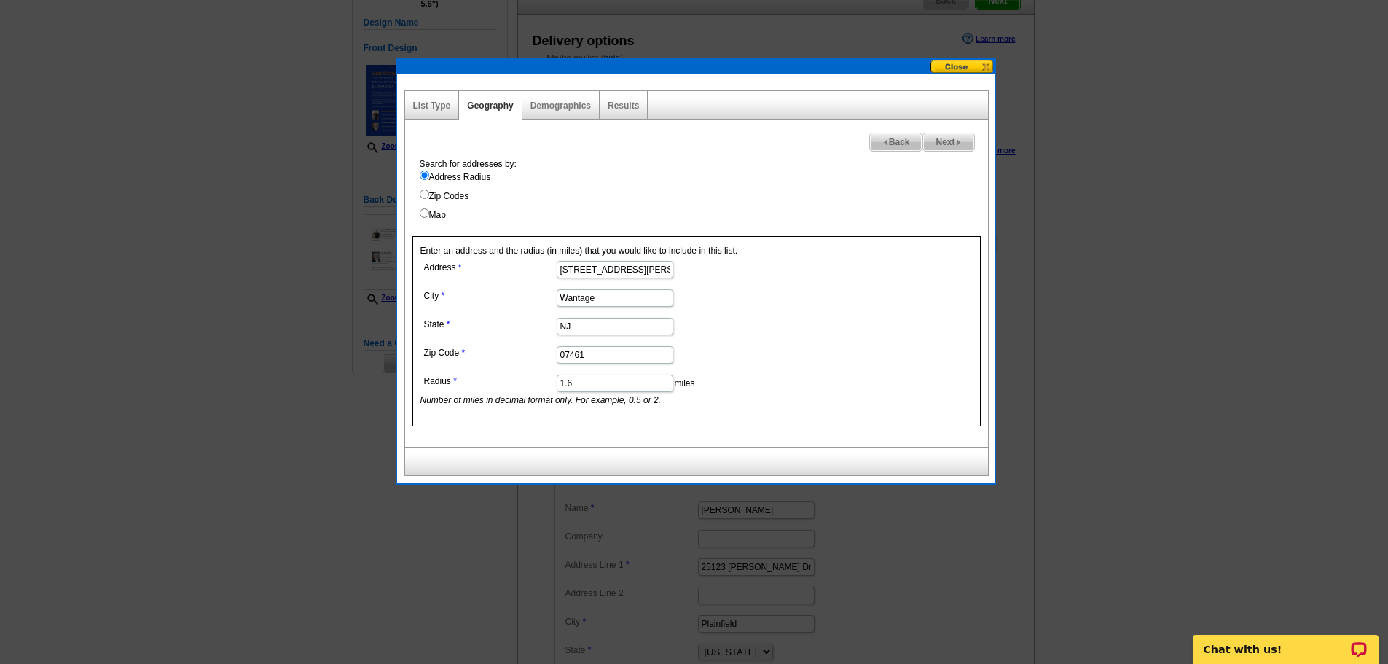
drag, startPoint x: 941, startPoint y: 139, endPoint x: 932, endPoint y: 141, distance: 9.0
click at [941, 139] on span "Next" at bounding box center [948, 141] width 50 height 17
select select
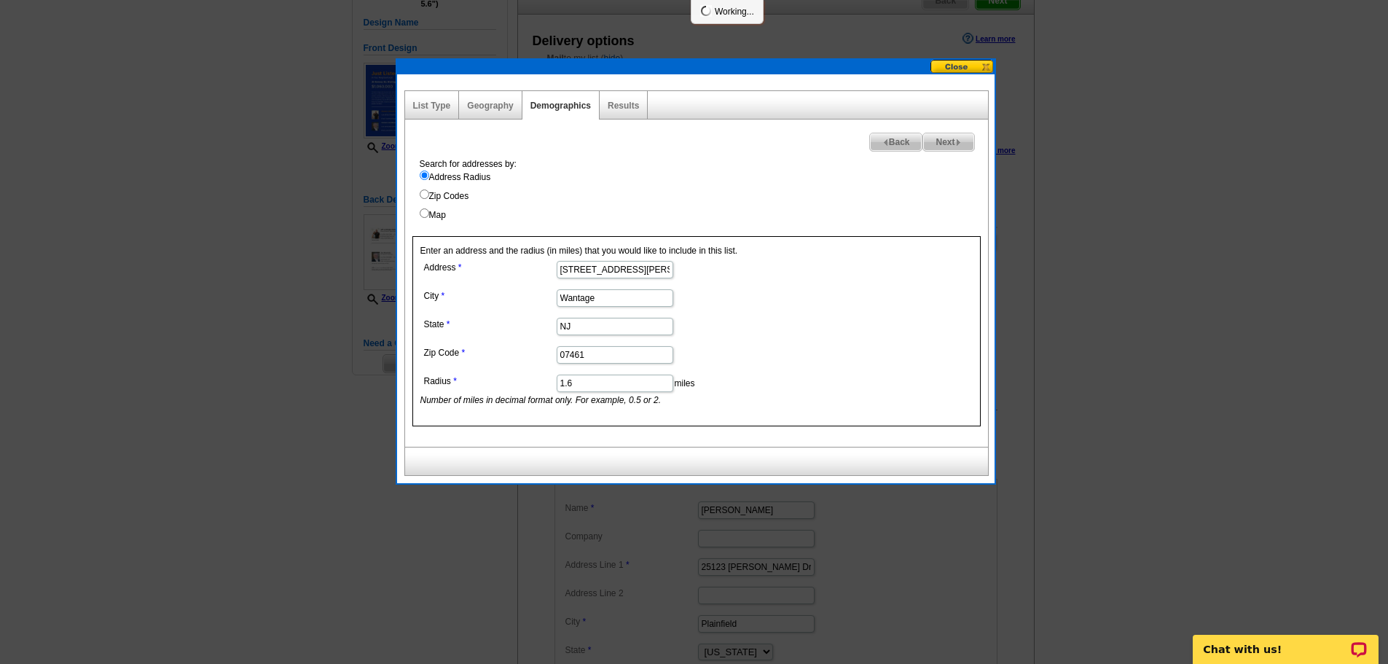
select select
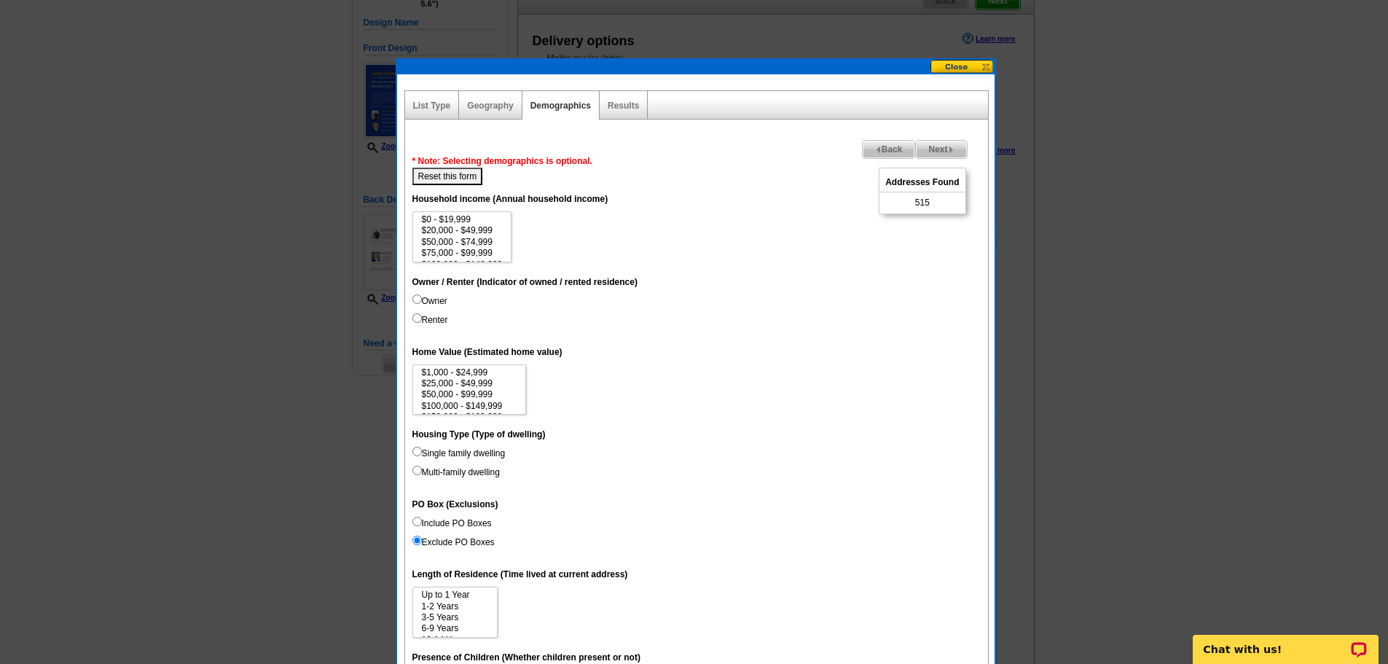
click at [431, 300] on label "Owner" at bounding box center [429, 300] width 35 height 13
click at [422, 300] on input "Owner" at bounding box center [416, 298] width 9 height 9
radio input "true"
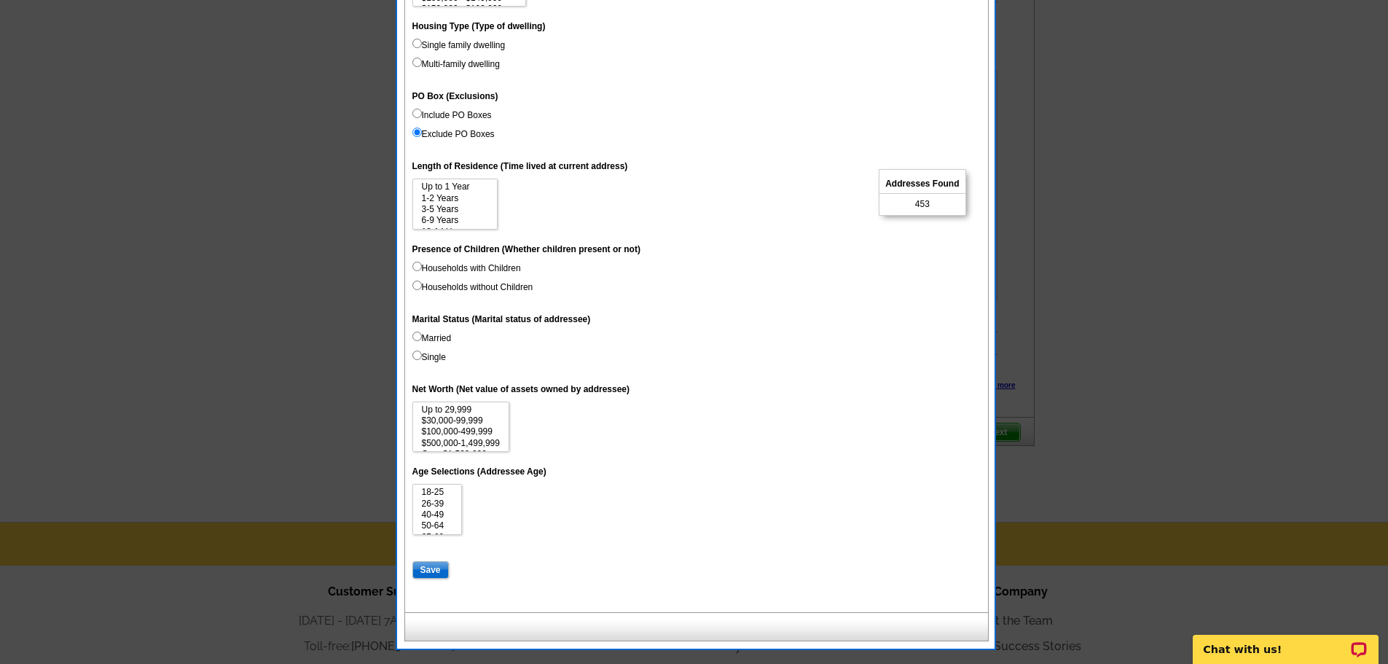
scroll to position [583, 0]
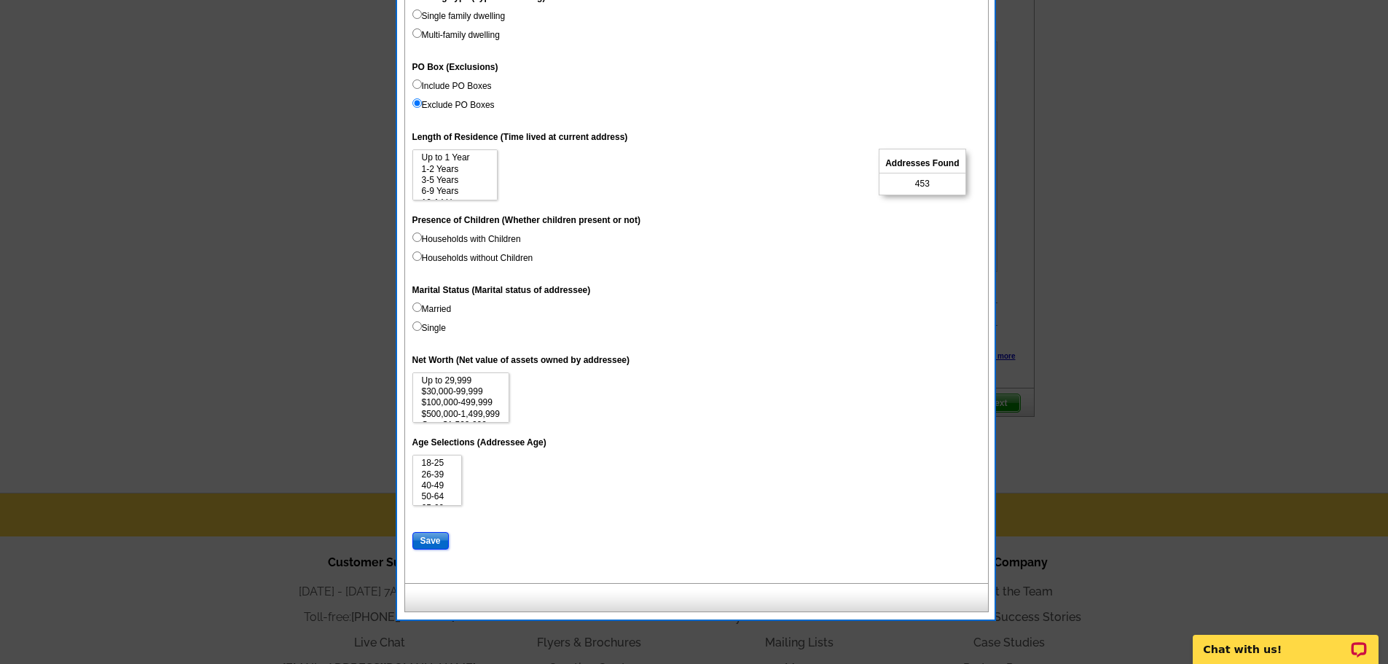
click at [440, 541] on input "Save" at bounding box center [430, 540] width 36 height 17
select select
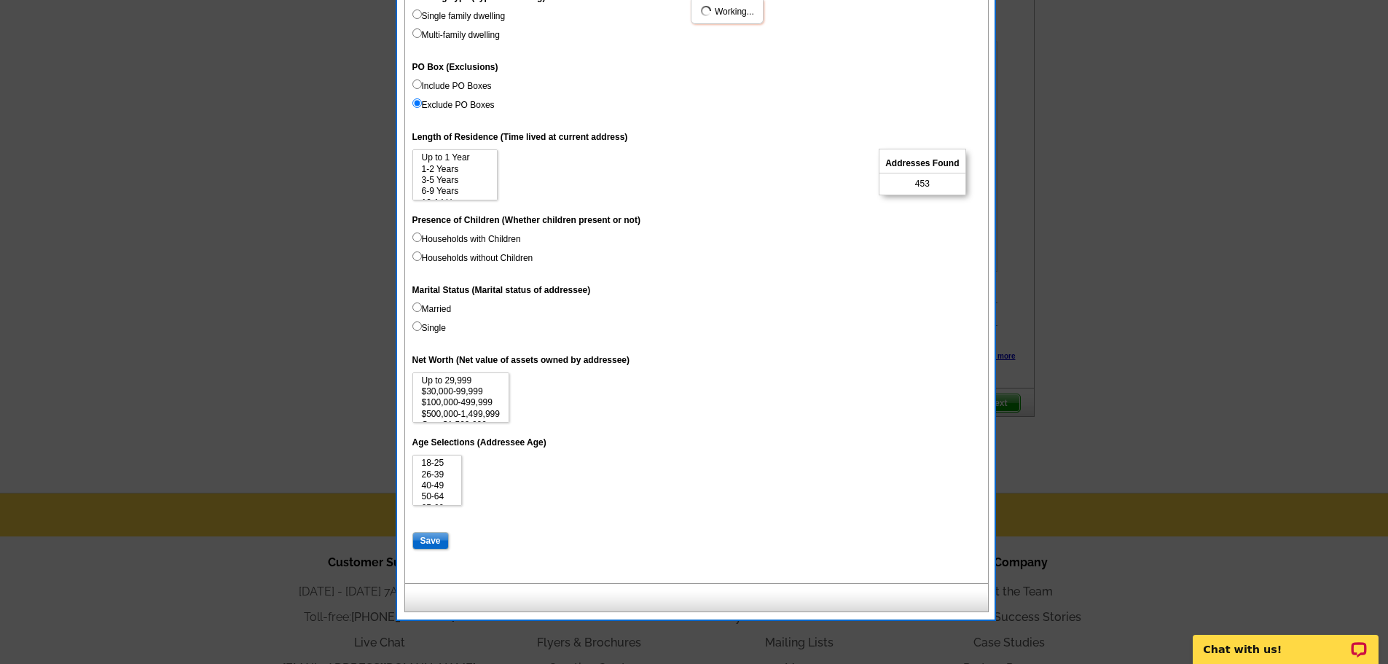
select select
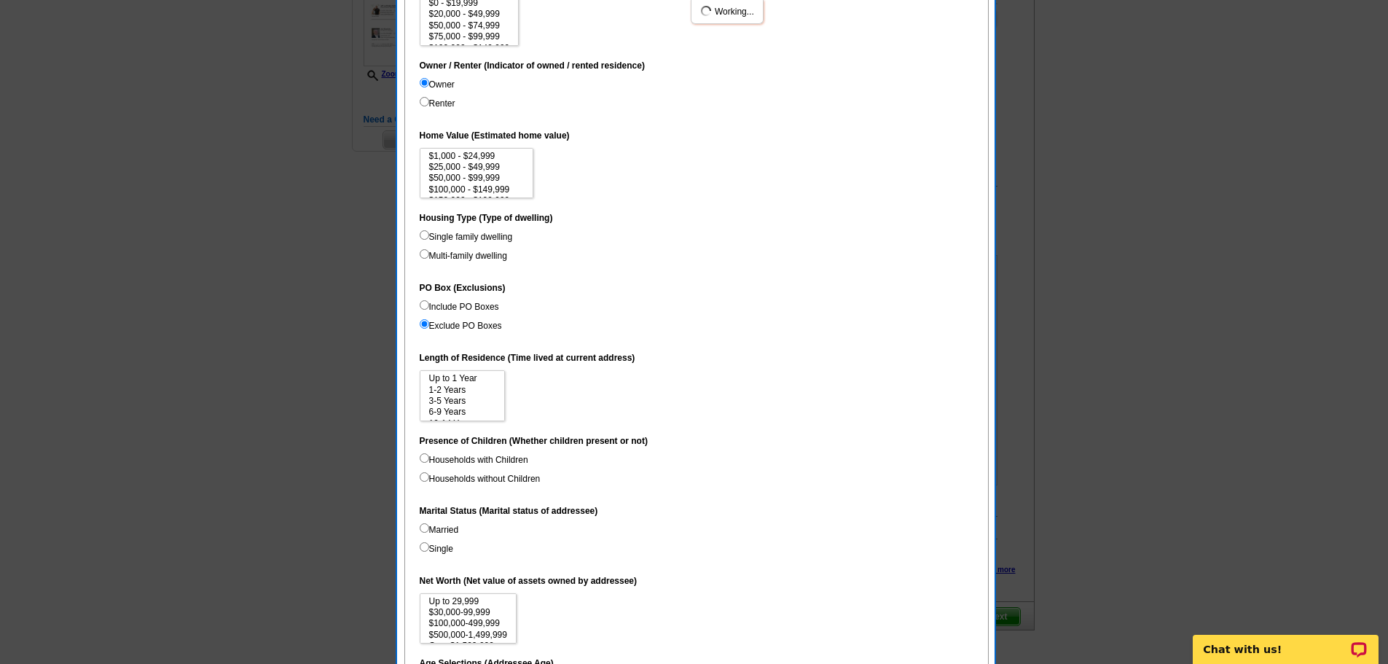
scroll to position [146, 0]
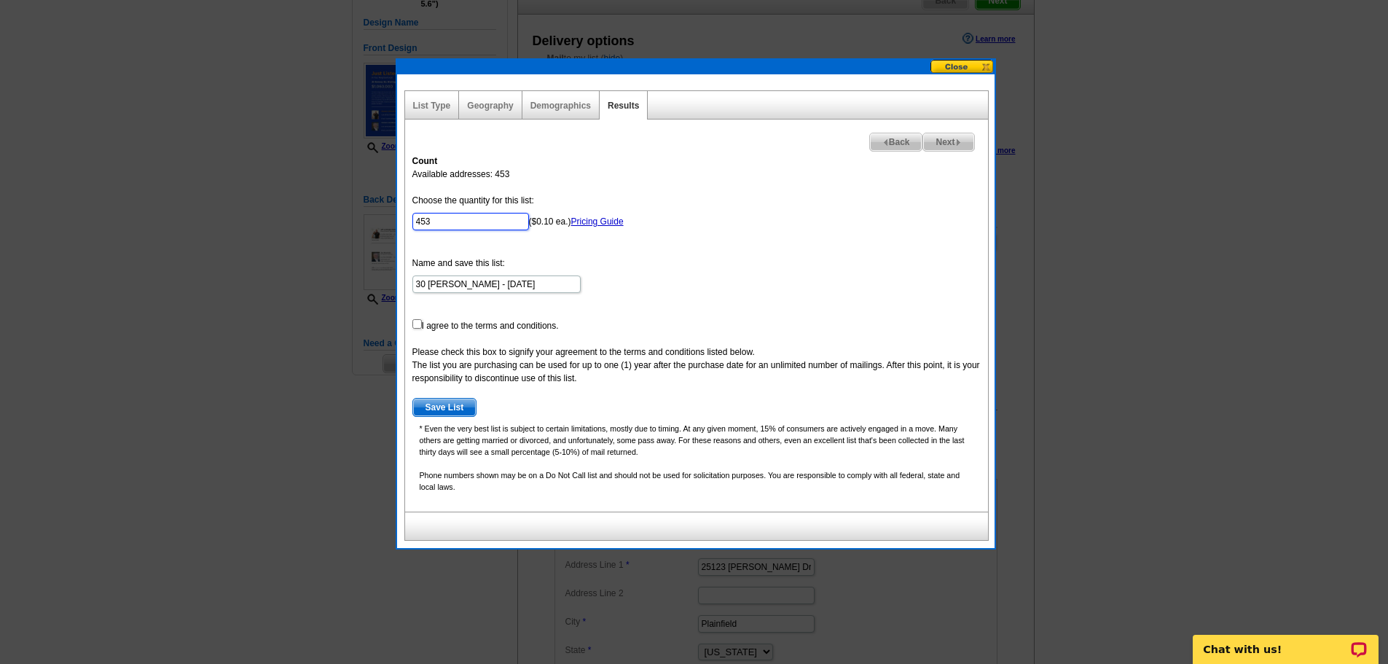
click at [472, 219] on input "453" at bounding box center [470, 221] width 117 height 17
type input "400"
click at [750, 283] on form "Choose the quantity for this list: 400 ($0.10 ea.) Pricing Guide Name and save …" at bounding box center [696, 305] width 568 height 223
click at [414, 324] on input "checkbox" at bounding box center [416, 323] width 9 height 9
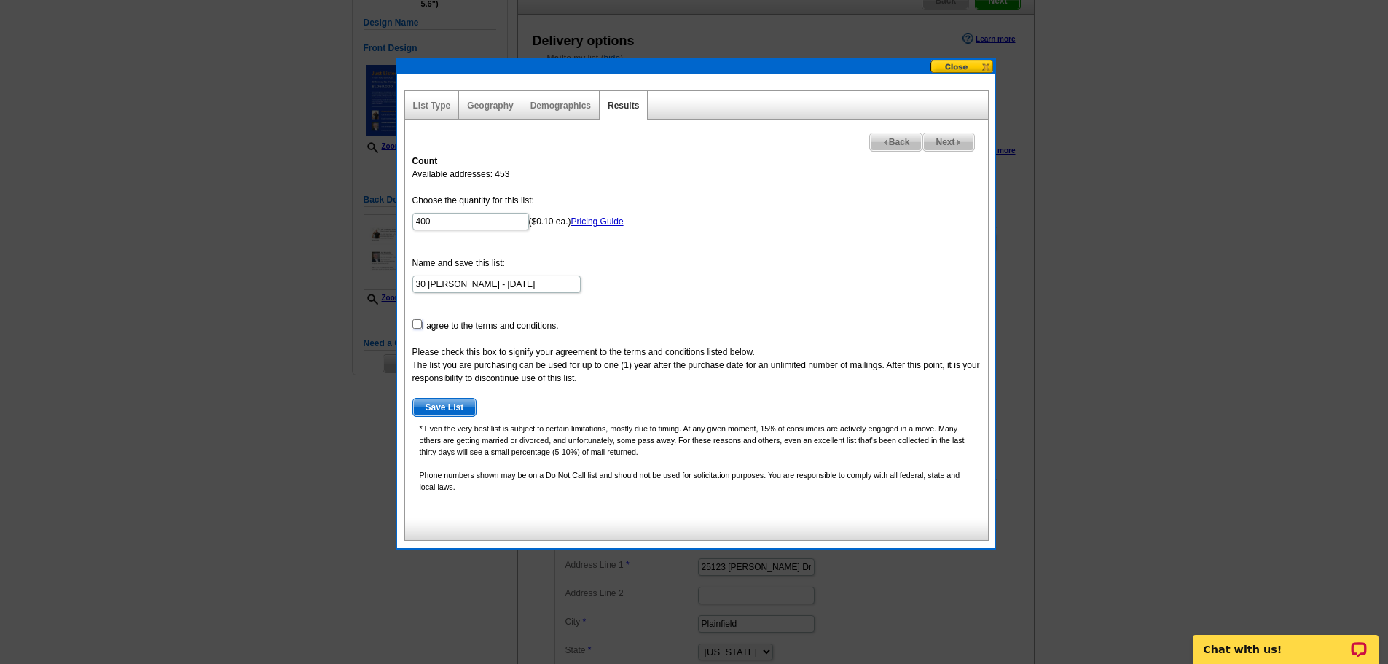
checkbox input "true"
click at [435, 103] on link "List Type" at bounding box center [432, 106] width 38 height 10
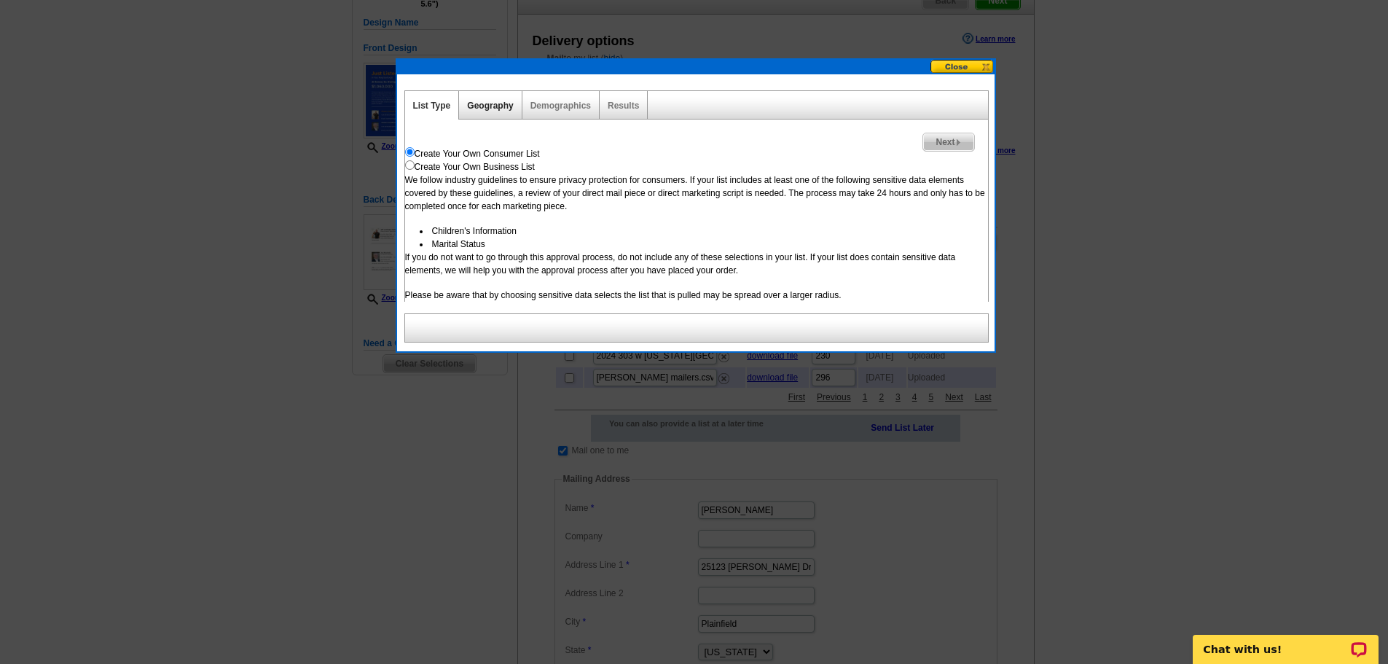
click at [487, 109] on link "Geography" at bounding box center [490, 106] width 46 height 10
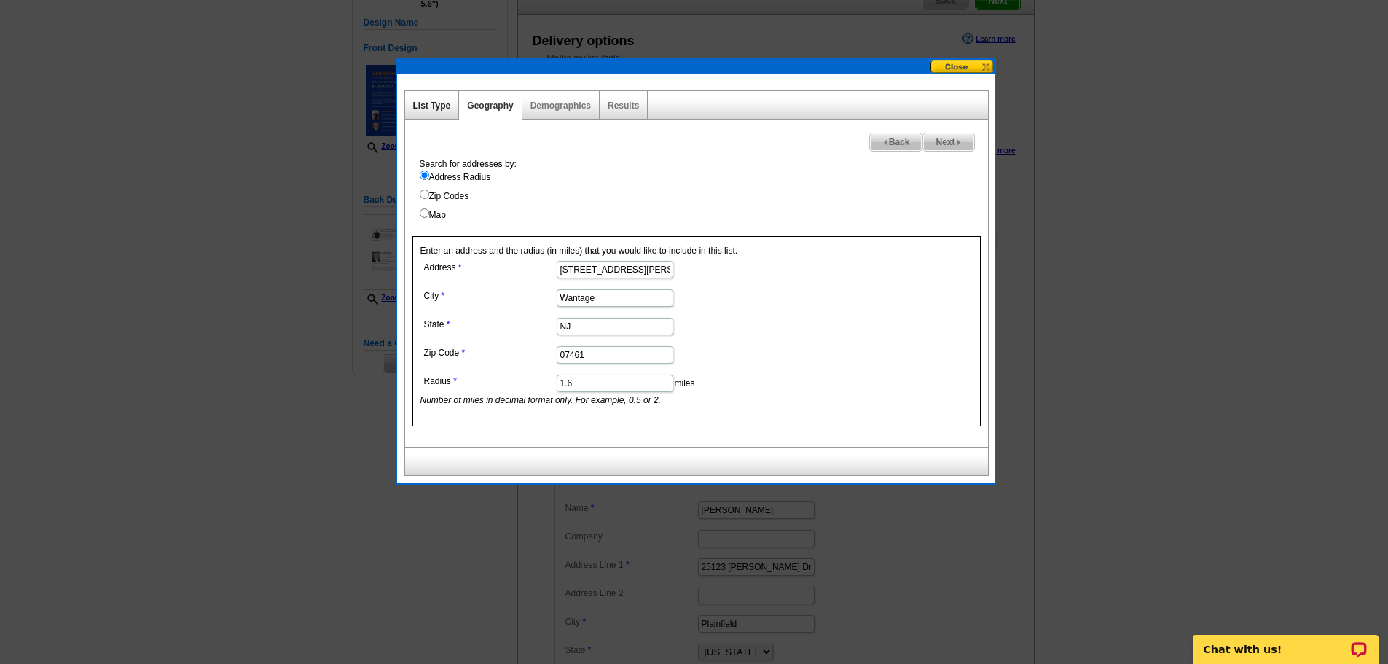
click at [434, 106] on link "List Type" at bounding box center [432, 106] width 38 height 10
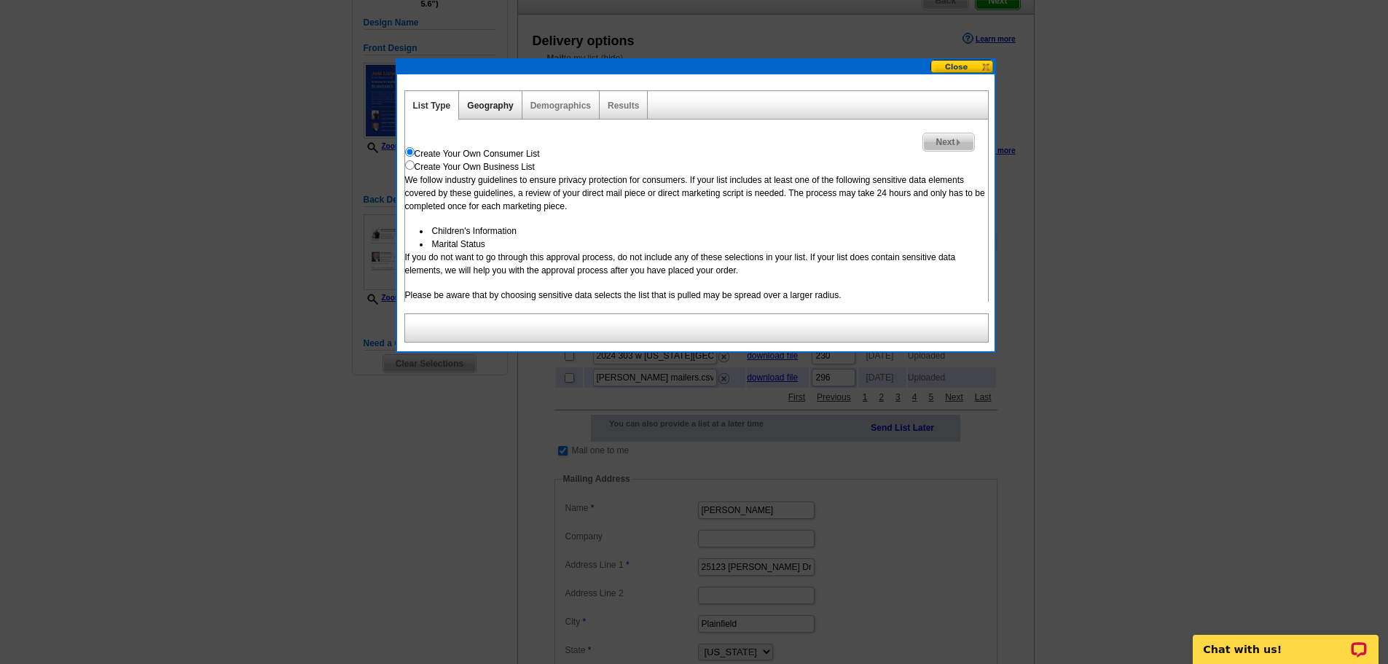
click at [501, 106] on link "Geography" at bounding box center [490, 106] width 46 height 10
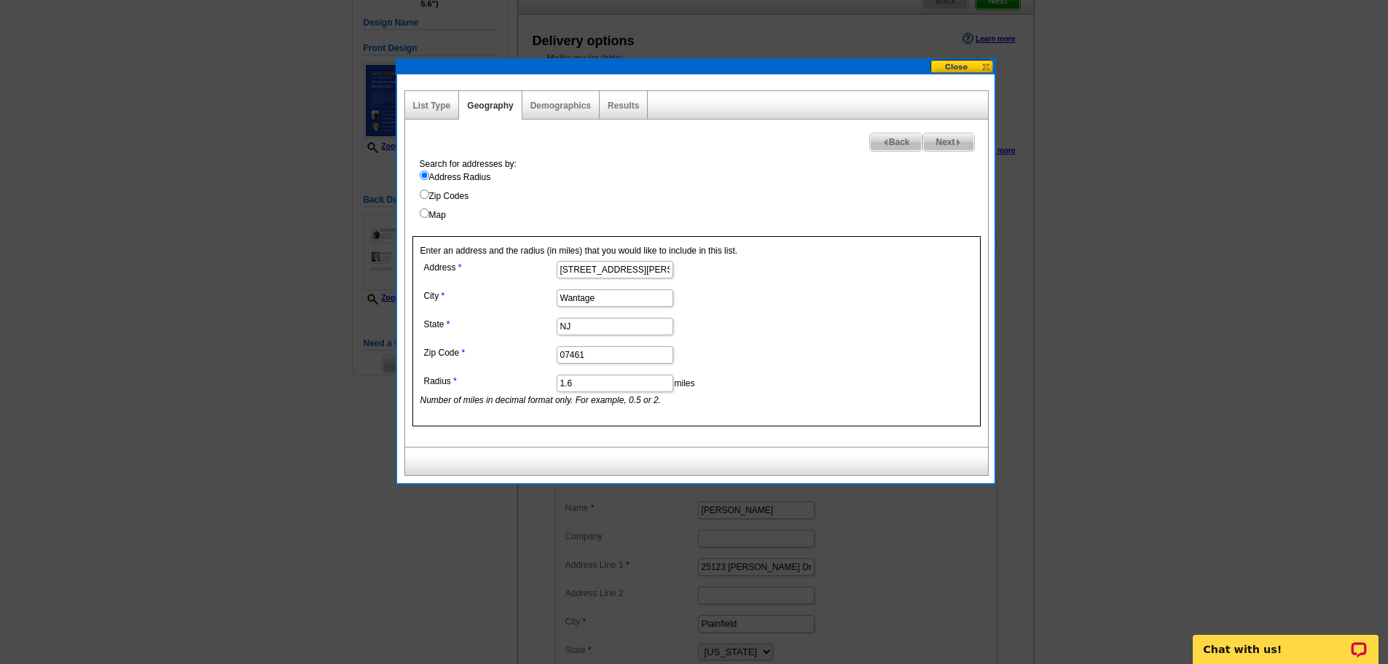
click at [936, 138] on span "Next" at bounding box center [948, 141] width 50 height 17
select select
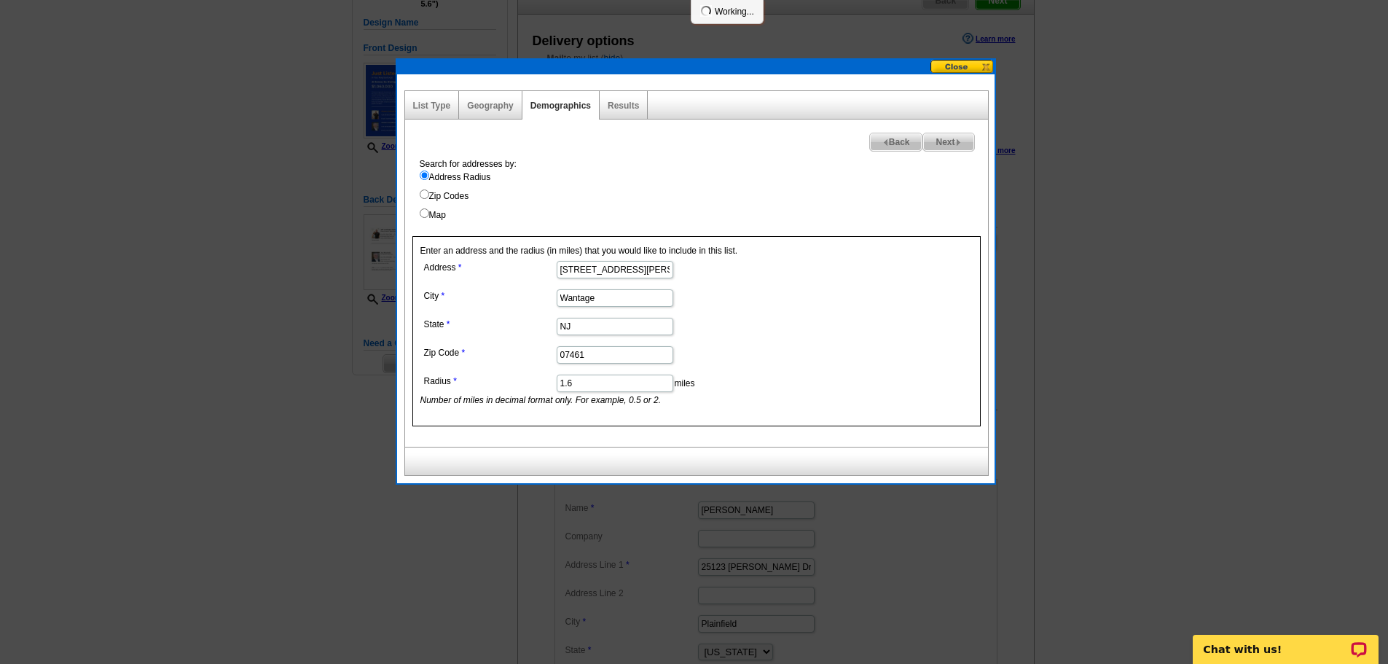
select select
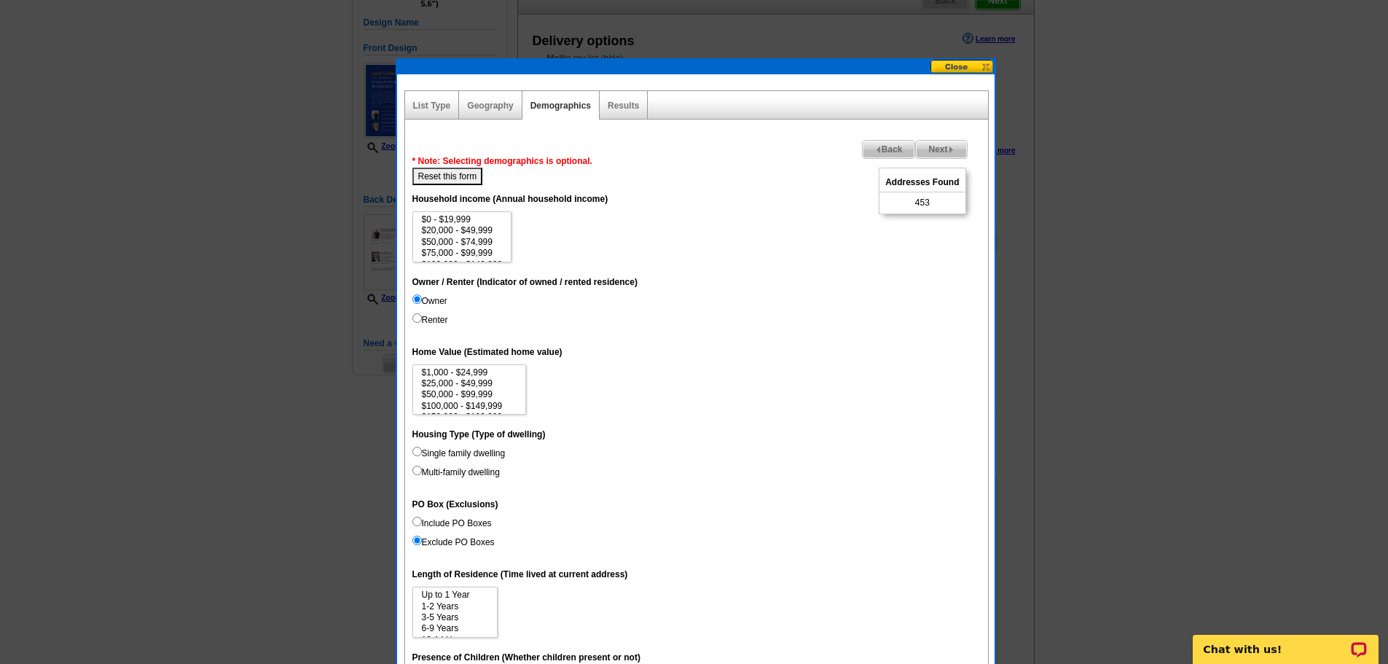
click at [931, 148] on span "Next" at bounding box center [941, 149] width 50 height 17
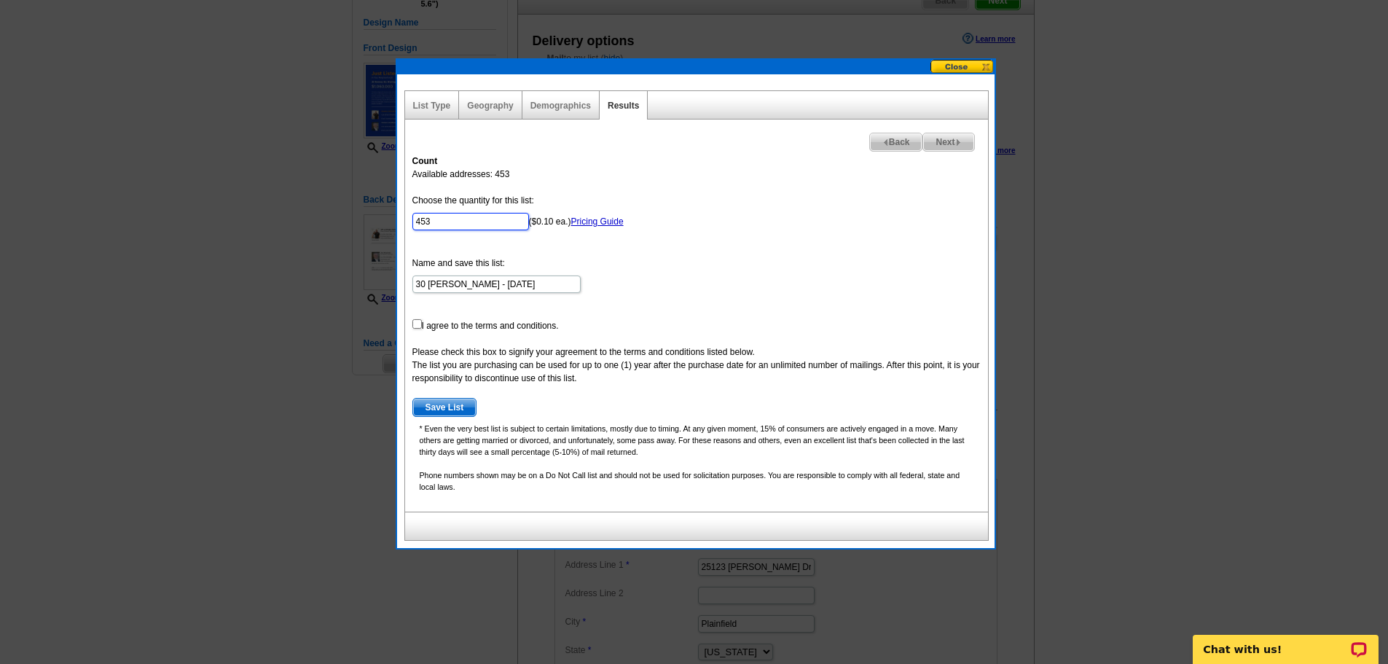
click at [450, 221] on input "453" at bounding box center [470, 221] width 117 height 17
type input "400"
click at [781, 233] on form "Choose the quantity for this list: 400 ($0.10 ea.) Pricing Guide Name and save …" at bounding box center [696, 305] width 568 height 223
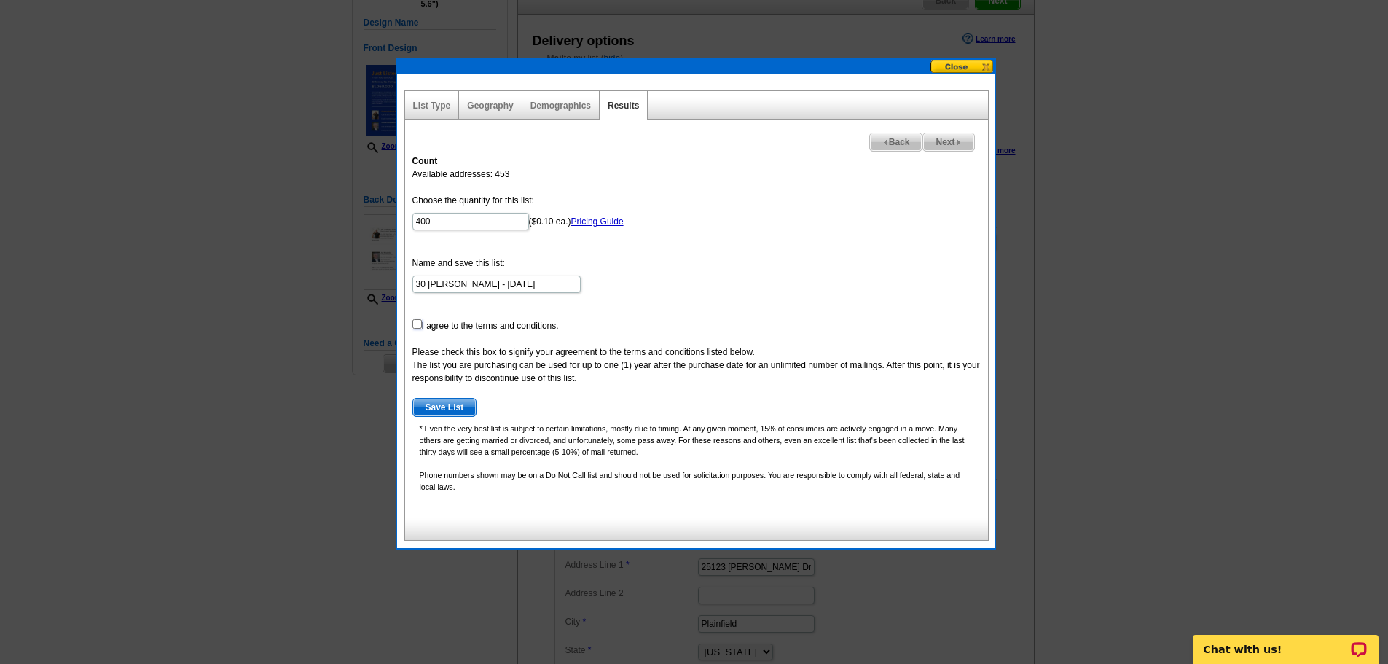
drag, startPoint x: 415, startPoint y: 321, endPoint x: 435, endPoint y: 332, distance: 22.8
click at [415, 321] on input "checkbox" at bounding box center [416, 323] width 9 height 9
checkbox input "true"
click at [450, 409] on span "Save List" at bounding box center [444, 407] width 63 height 17
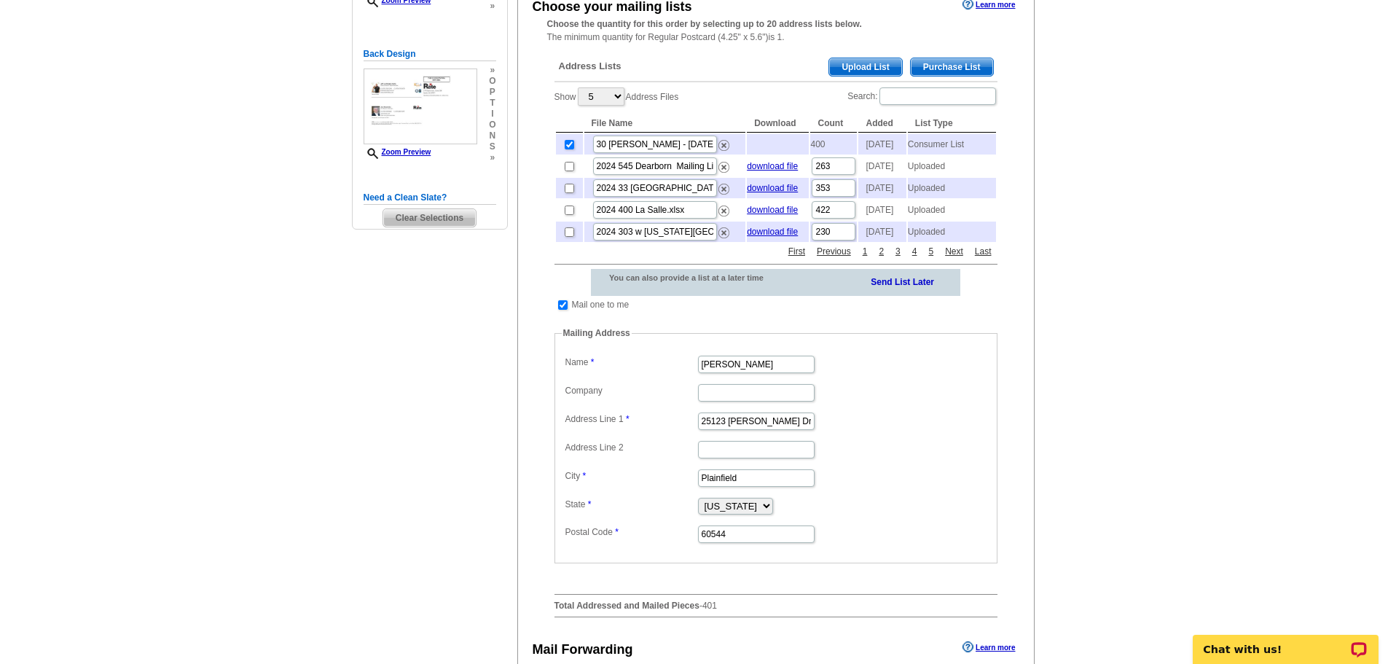
scroll to position [437, 0]
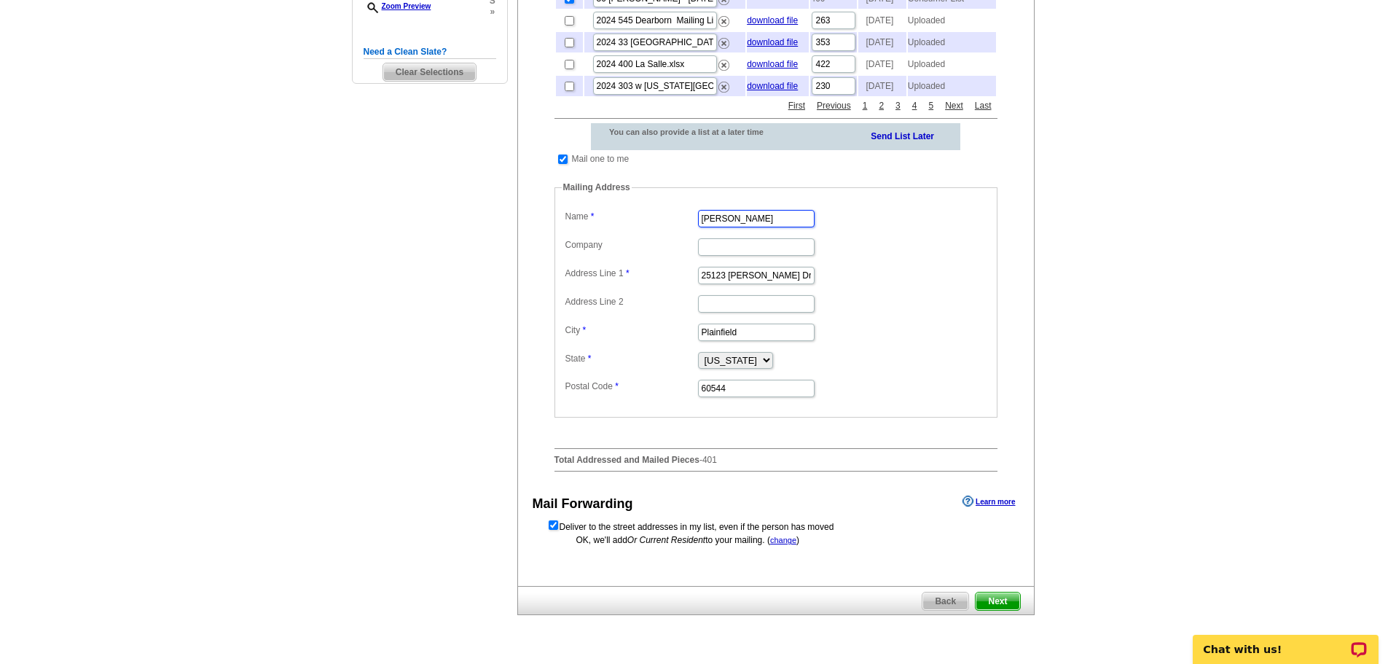
click at [753, 227] on input "[PERSON_NAME]" at bounding box center [756, 218] width 117 height 17
type input "[PERSON_NAME]"
click at [758, 256] on input "Company" at bounding box center [756, 246] width 117 height 17
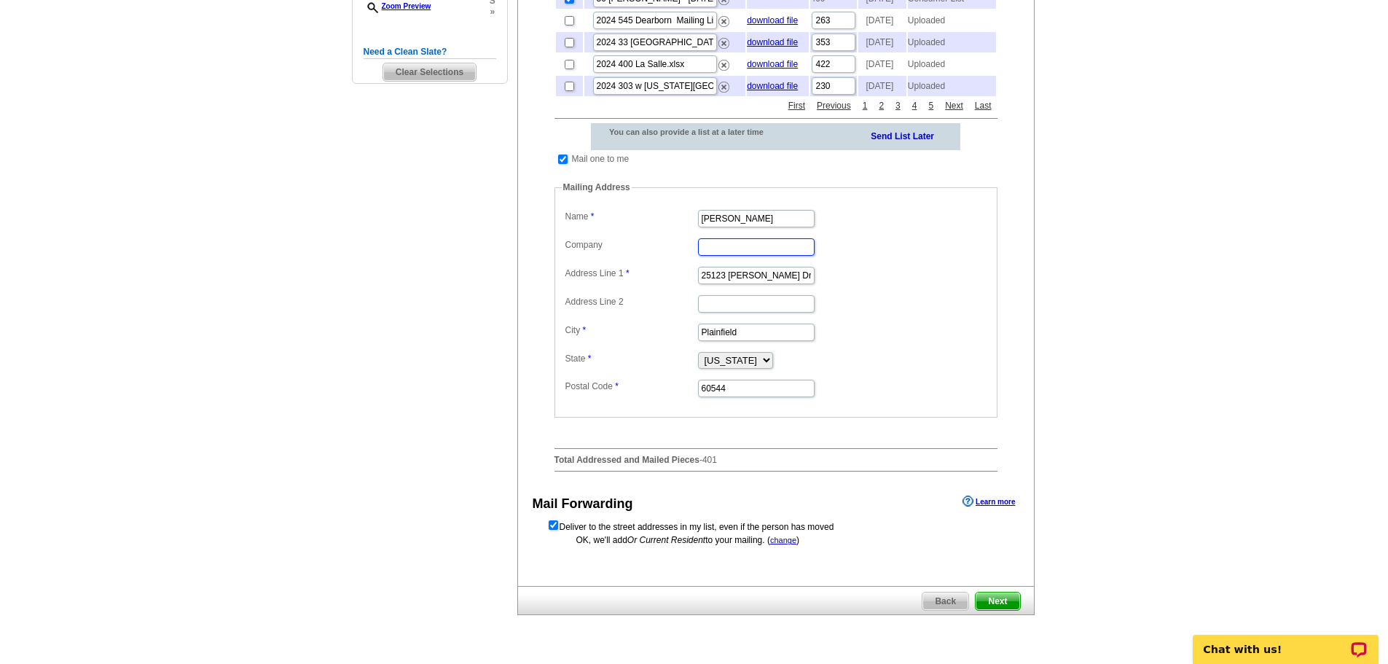
scroll to position [0, 0]
type input "Rate"
click at [767, 227] on input "Joe Moschella" at bounding box center [756, 218] width 117 height 17
click at [922, 261] on dl "Label Mail-To-Me Name Joe Moschella Company Rate Address Line 1 25123 Scott Dr …" at bounding box center [776, 302] width 428 height 192
drag, startPoint x: 563, startPoint y: 192, endPoint x: 481, endPoint y: 272, distance: 114.4
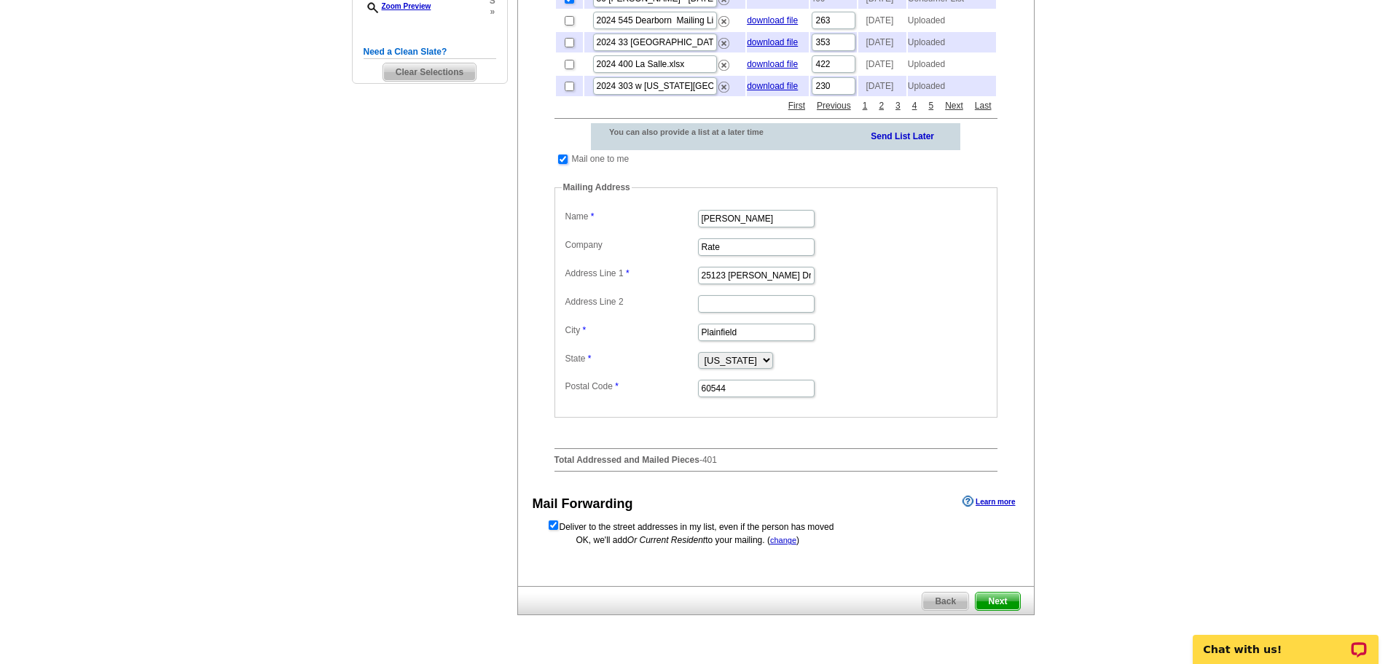
click at [563, 164] on input "checkbox" at bounding box center [562, 158] width 9 height 9
checkbox input "false"
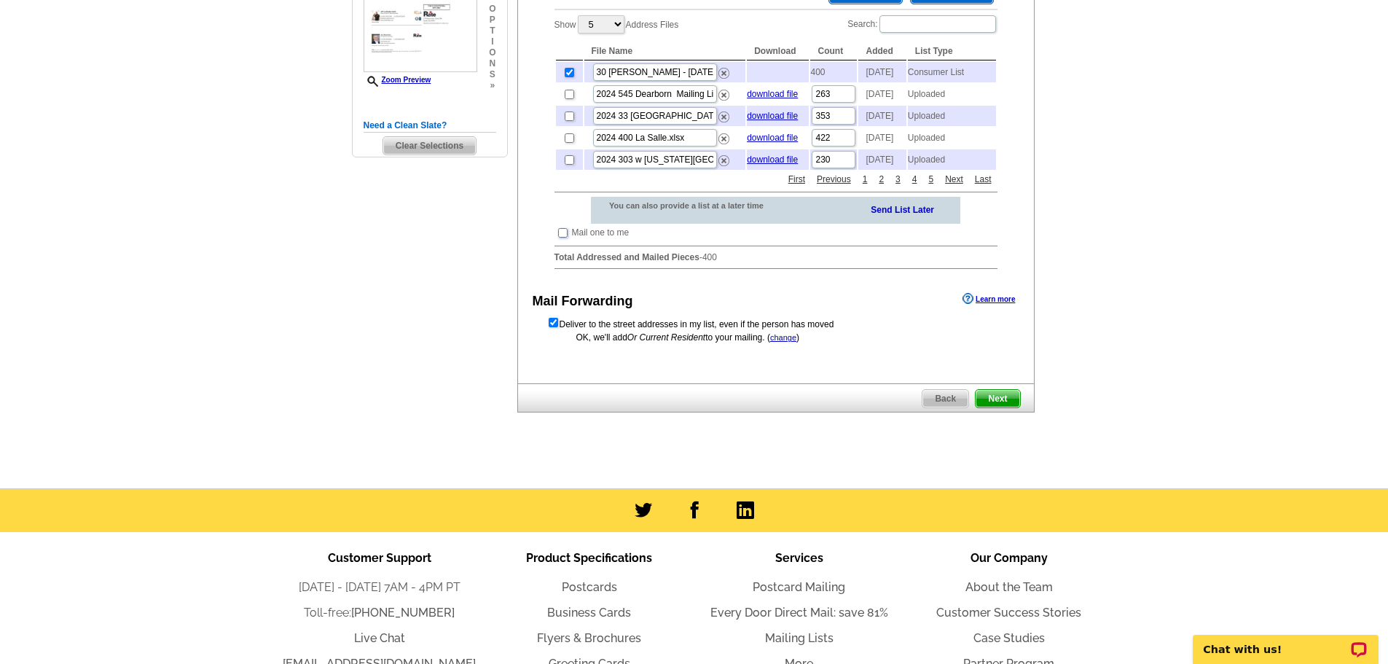
scroll to position [364, 0]
click at [987, 407] on span "Next" at bounding box center [998, 397] width 44 height 17
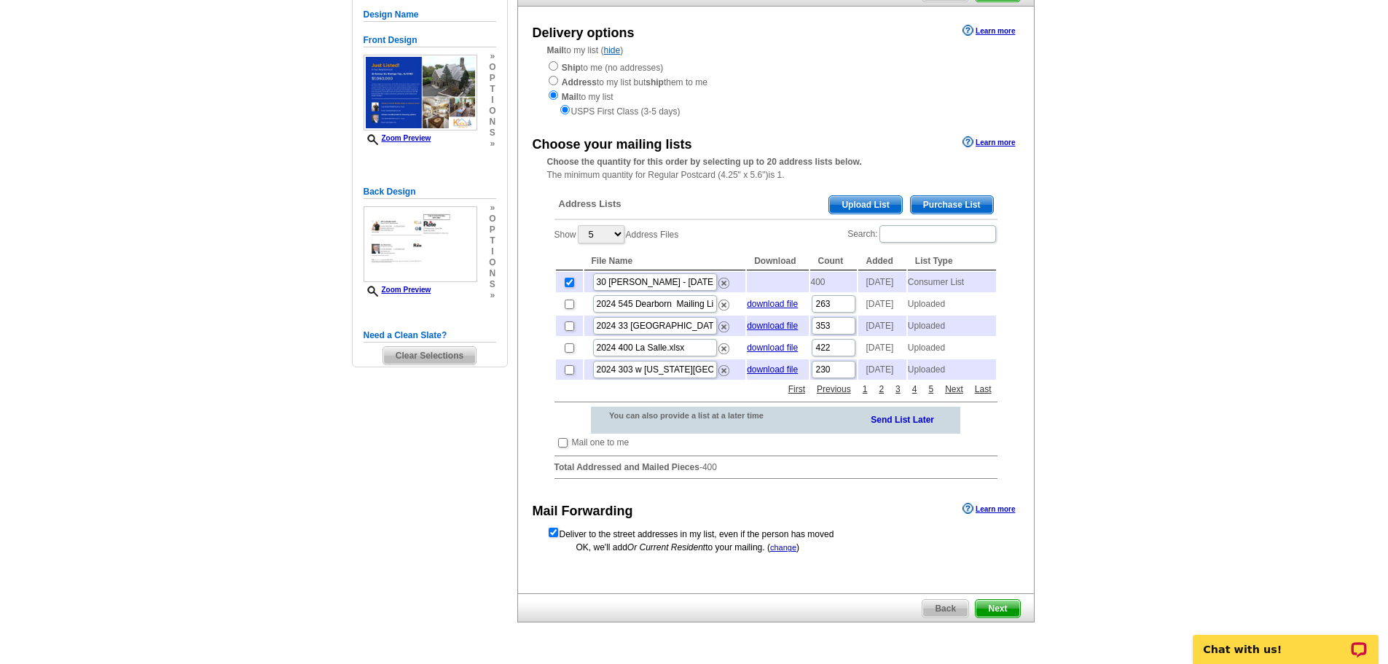
scroll to position [146, 0]
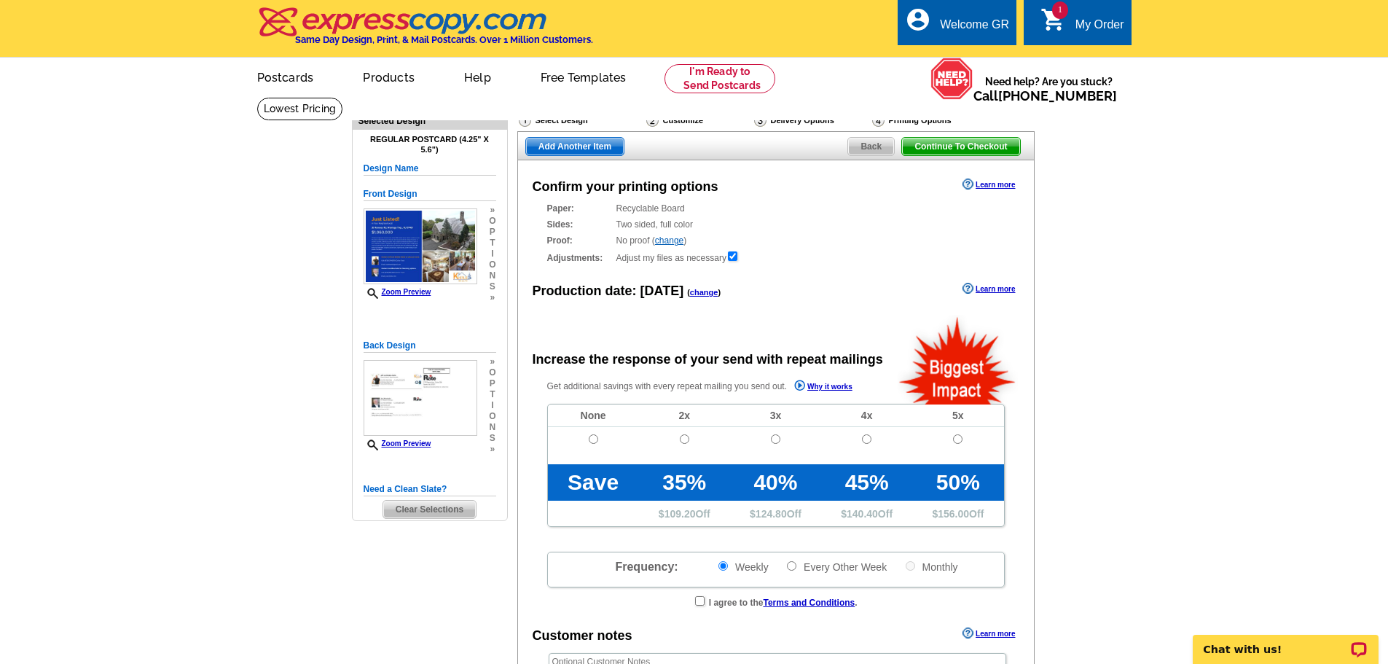
radio input "false"
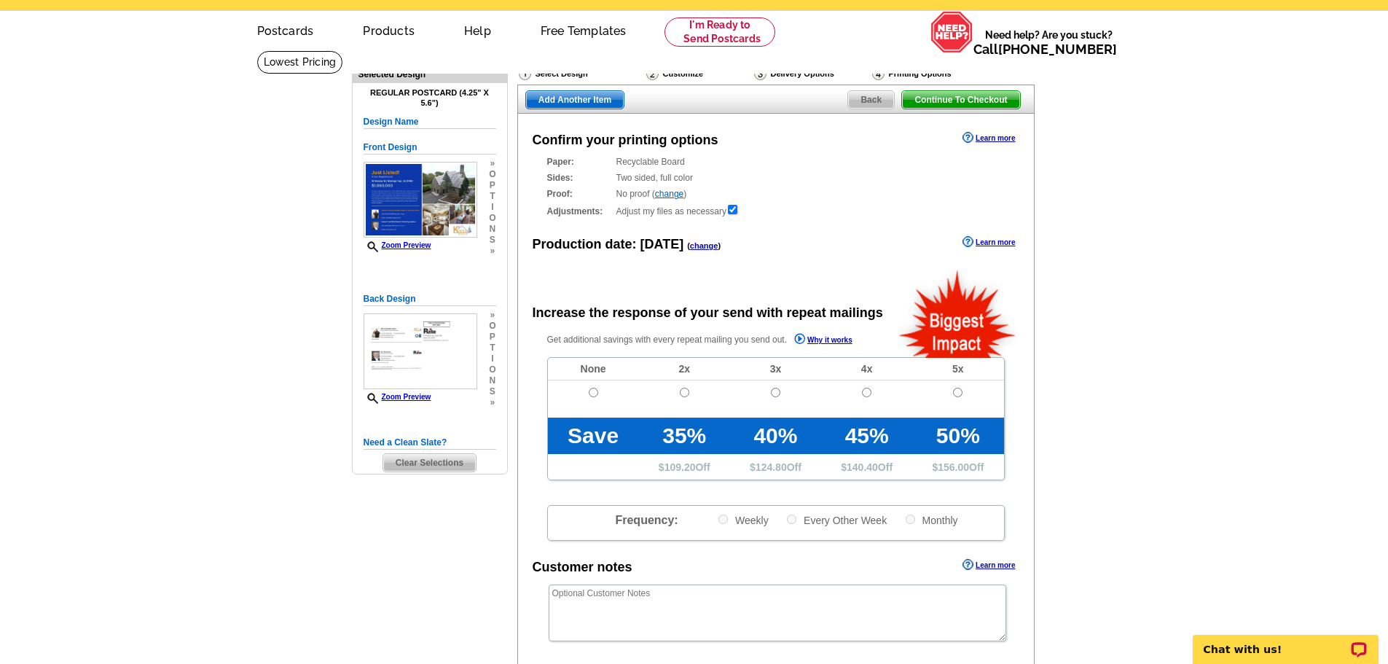
scroll to position [219, 0]
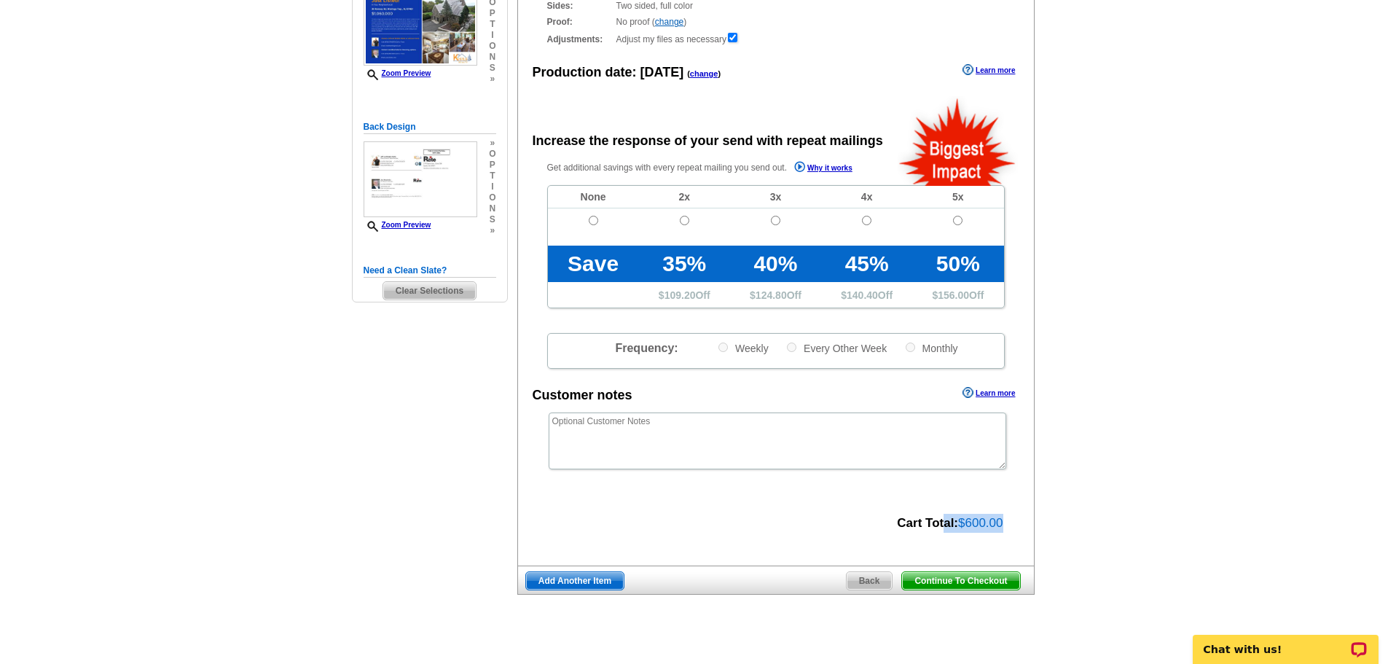
drag, startPoint x: 1010, startPoint y: 525, endPoint x: 925, endPoint y: 517, distance: 85.6
click at [928, 517] on div "Cart Total: $600.00" at bounding box center [768, 522] width 500 height 21
click at [774, 499] on div "Confirm your printing options Learn more Paper: Recyclable Board Select a diffe…" at bounding box center [775, 254] width 517 height 624
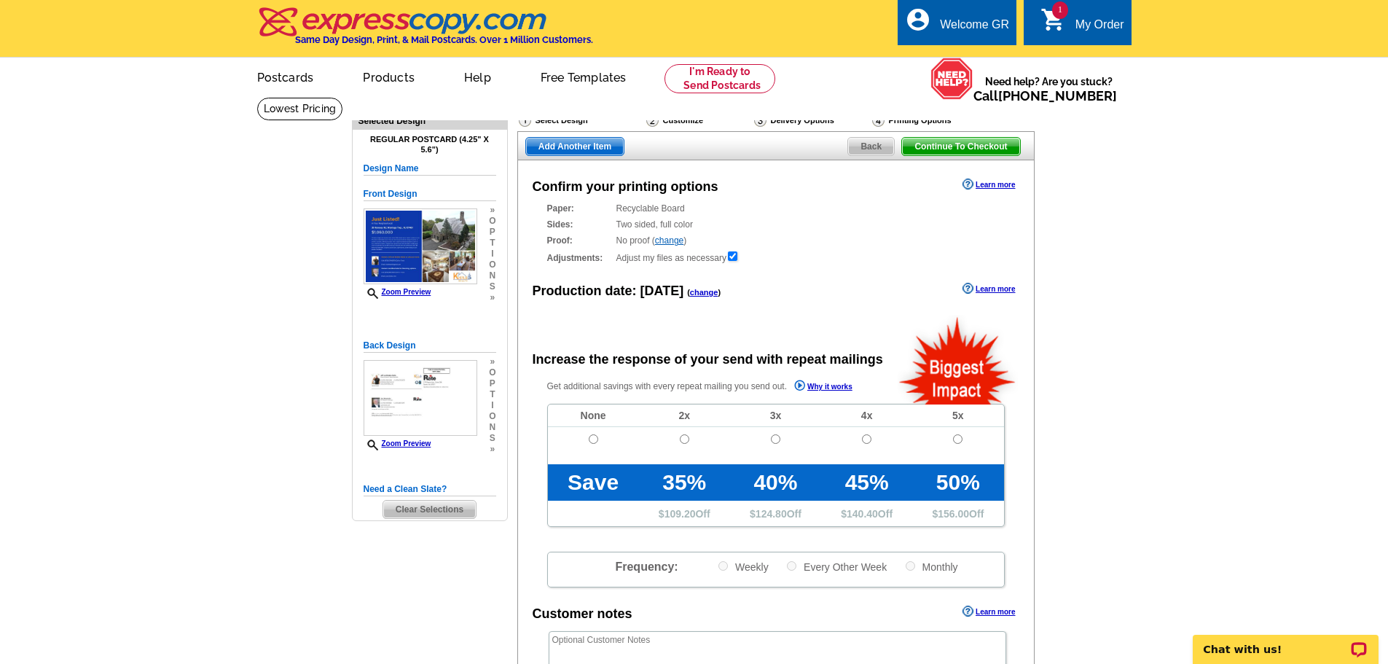
click at [570, 144] on span "Add Another Item" at bounding box center [575, 146] width 98 height 17
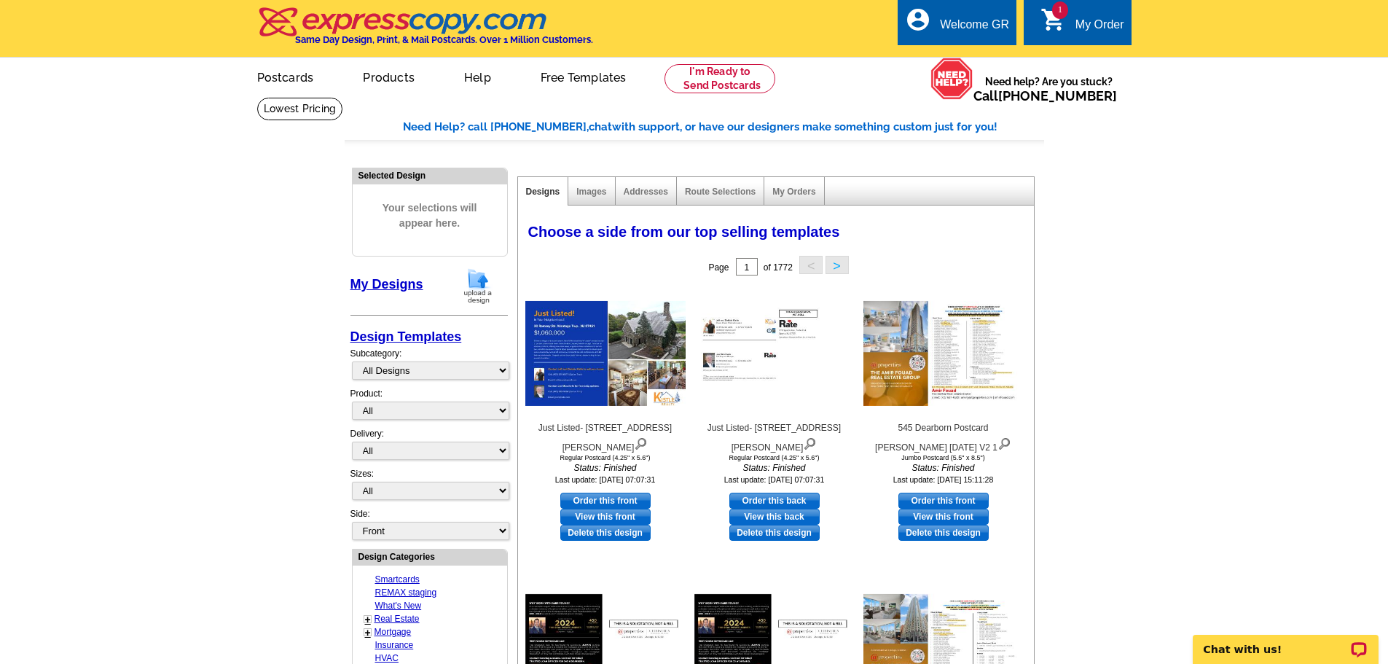
click at [478, 281] on img at bounding box center [478, 285] width 38 height 37
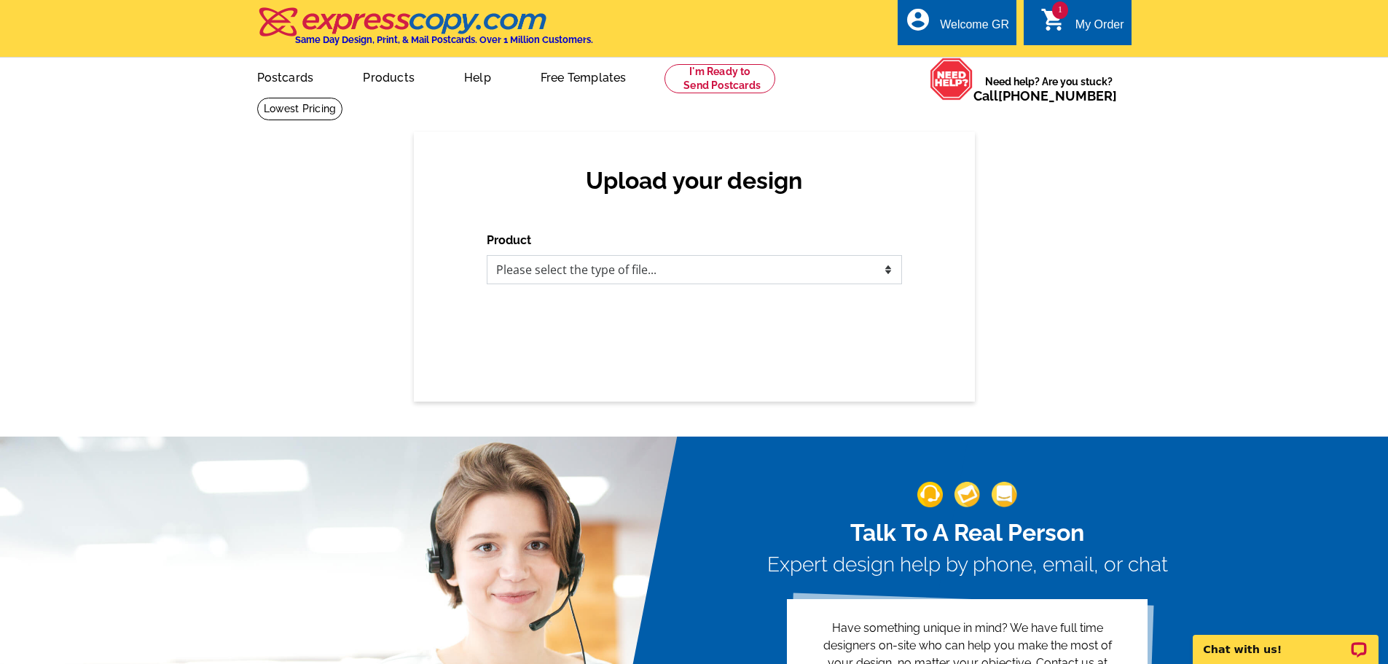
click at [571, 267] on select "Please select the type of file... Postcards Business Cards Letters and flyers G…" at bounding box center [694, 269] width 415 height 29
select select "1"
click at [487, 256] on select "Please select the type of file... Postcards Business Cards Letters and flyers G…" at bounding box center [694, 269] width 415 height 29
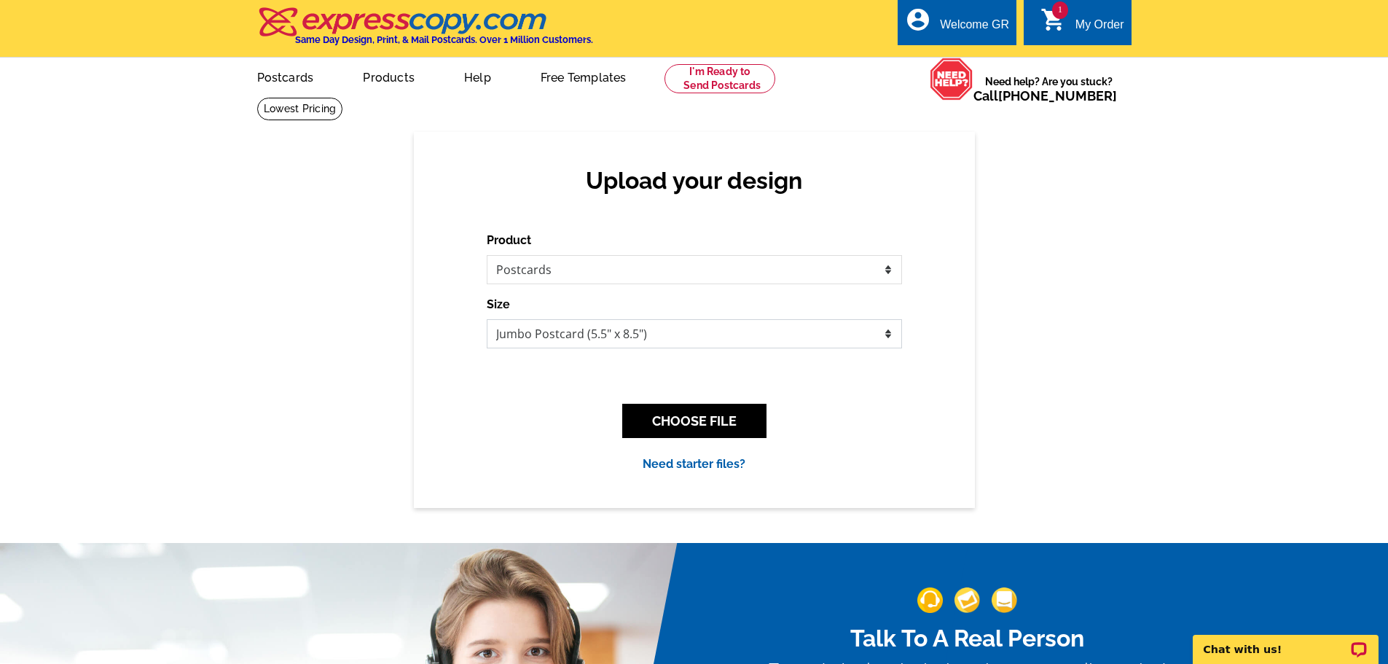
click at [621, 334] on select "Jumbo Postcard (5.5" x 8.5") Regular Postcard (4.25" x 5.6") Panoramic Postcard…" at bounding box center [694, 333] width 415 height 29
select select "1"
click at [487, 320] on select "Jumbo Postcard (5.5" x 8.5") Regular Postcard (4.25" x 5.6") Panoramic Postcard…" at bounding box center [694, 333] width 415 height 29
click at [685, 421] on button "CHOOSE FILE" at bounding box center [694, 421] width 144 height 34
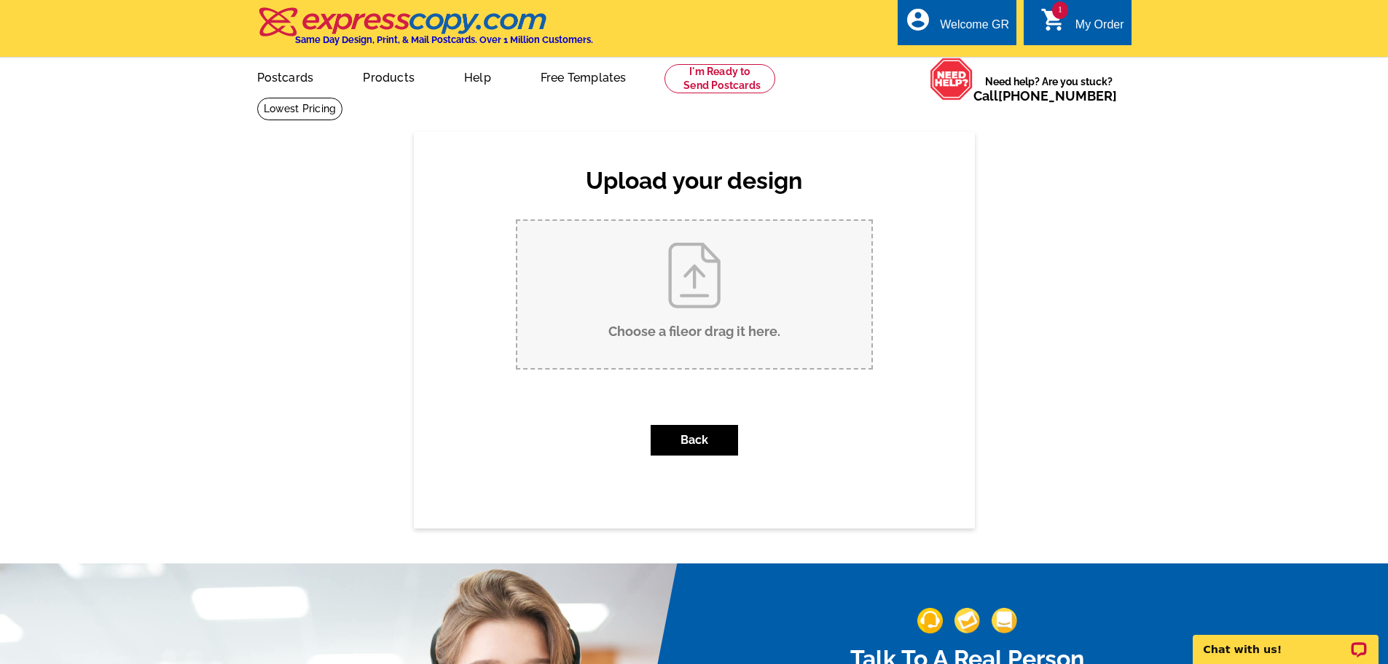
click at [627, 315] on input "Choose a file or drag it here ." at bounding box center [694, 294] width 354 height 147
type input "C:\fakepath\Just Lised- 2109 Spruce Hills.pdf"
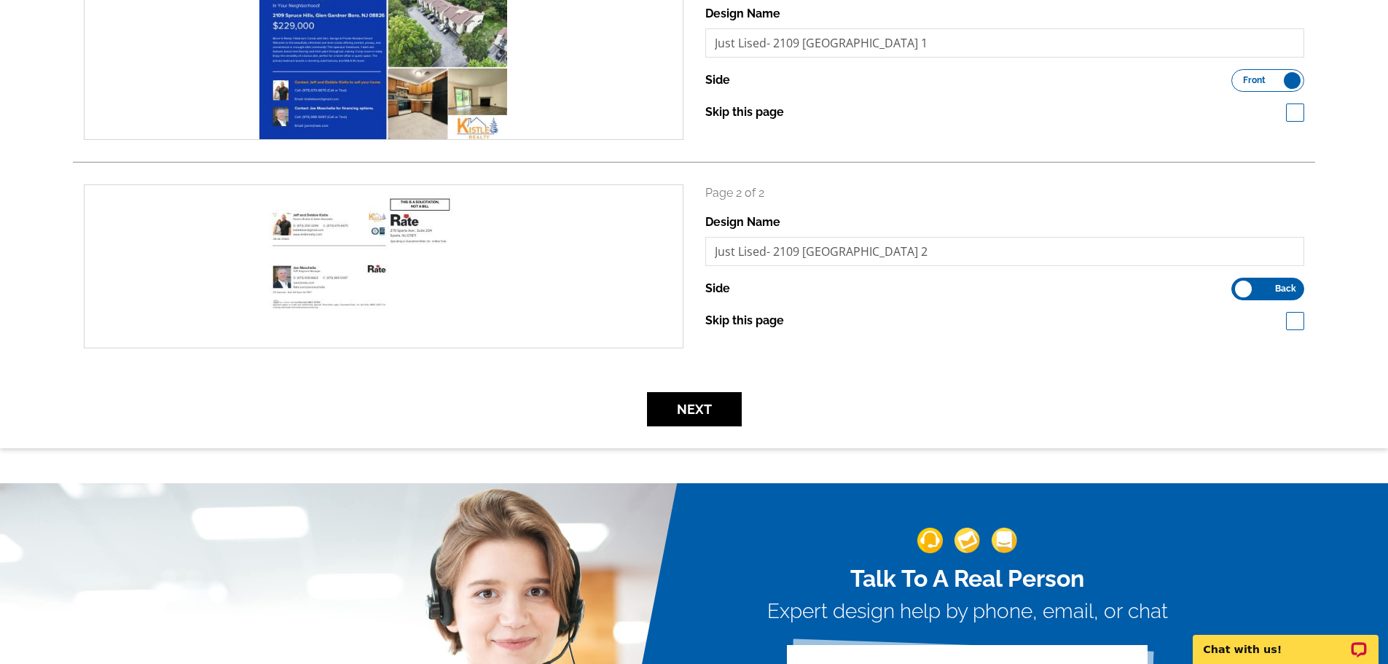
scroll to position [291, 0]
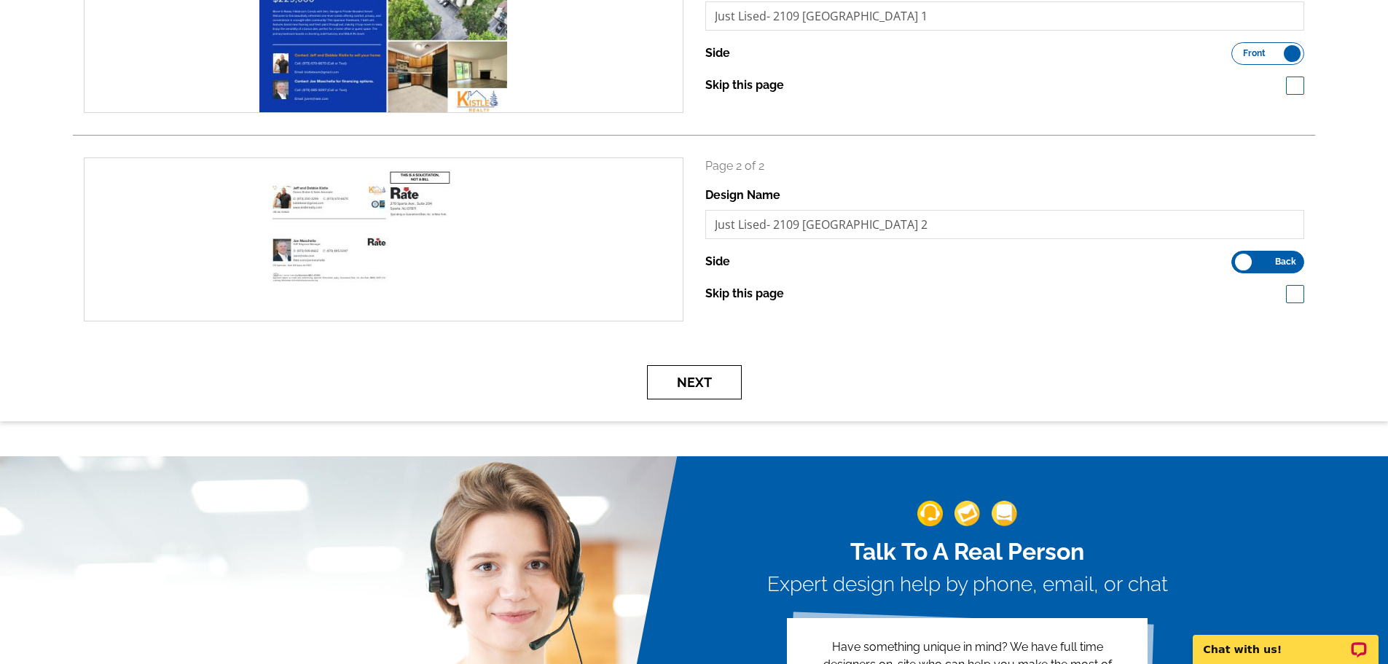
click at [695, 378] on button "Next" at bounding box center [694, 382] width 95 height 34
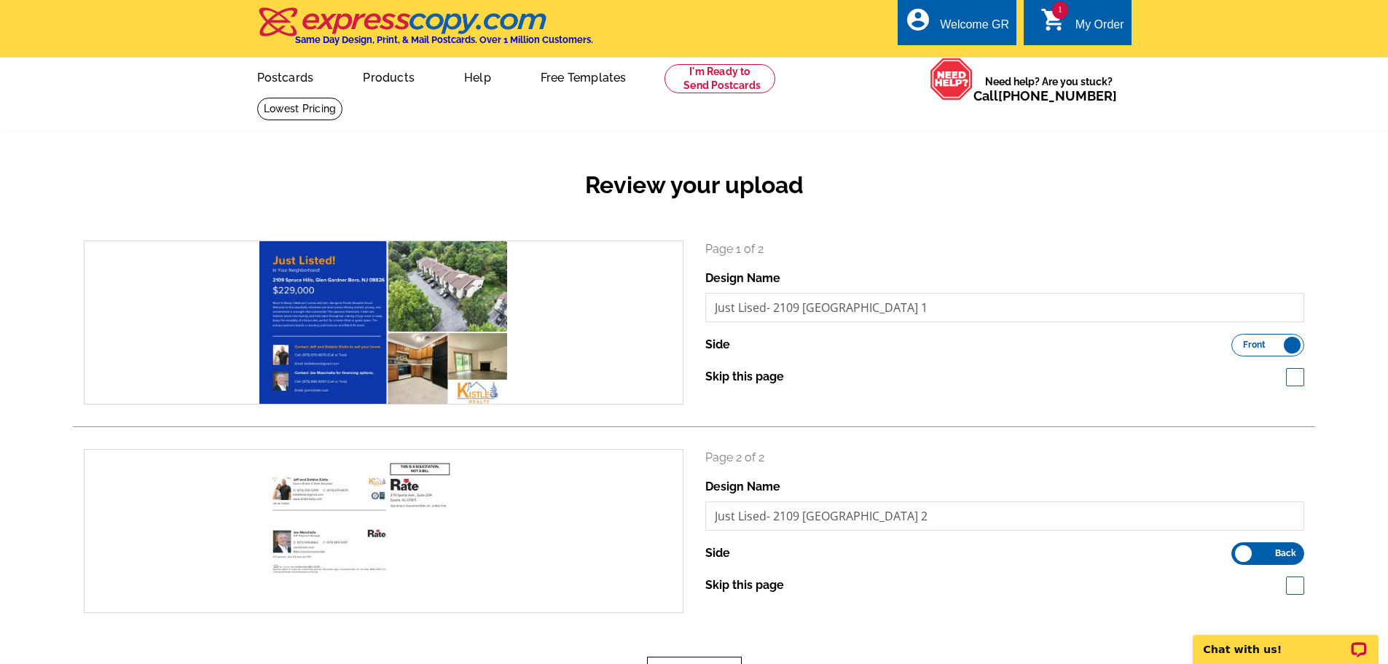
scroll to position [73, 0]
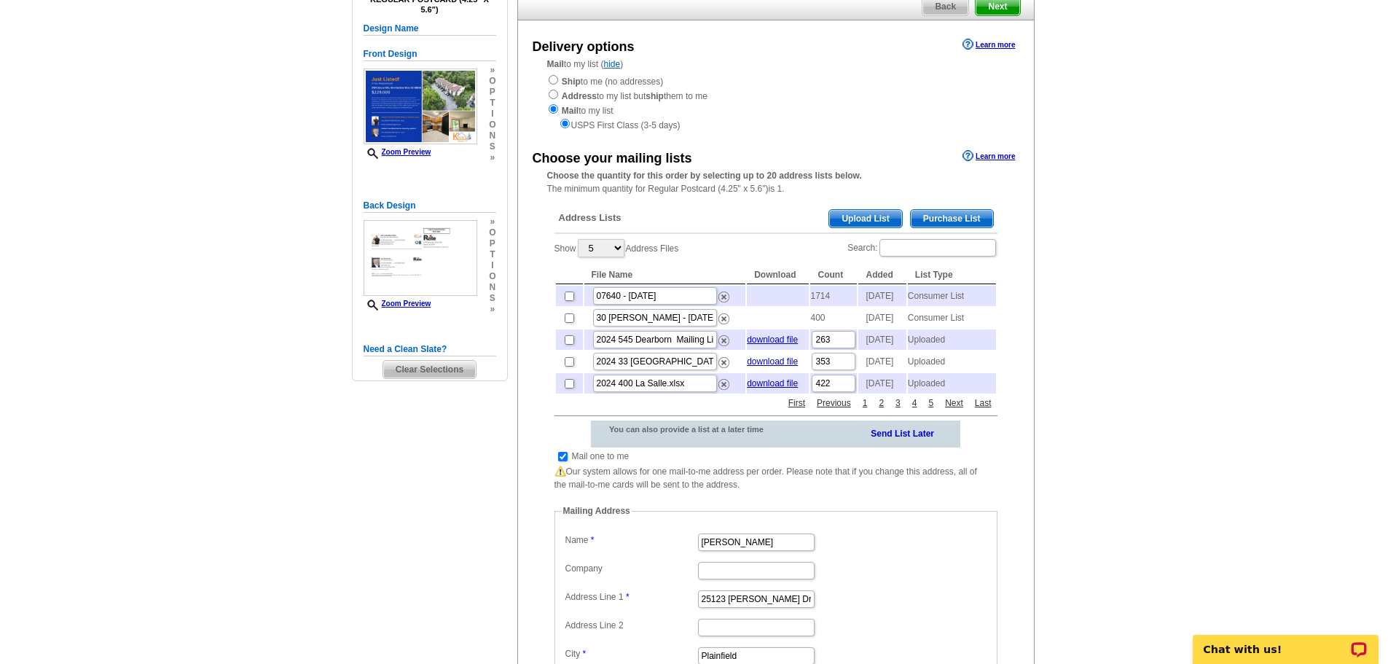
scroll to position [146, 0]
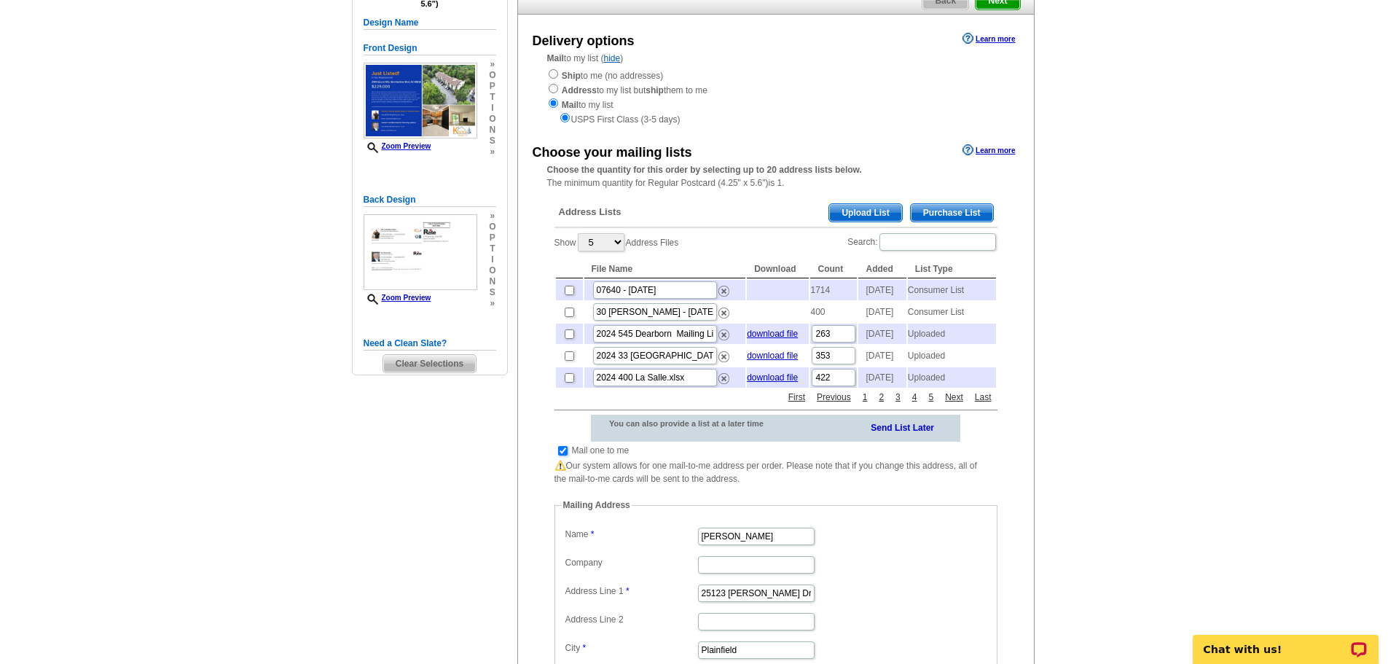
click at [564, 455] on input "checkbox" at bounding box center [562, 450] width 9 height 9
checkbox input "false"
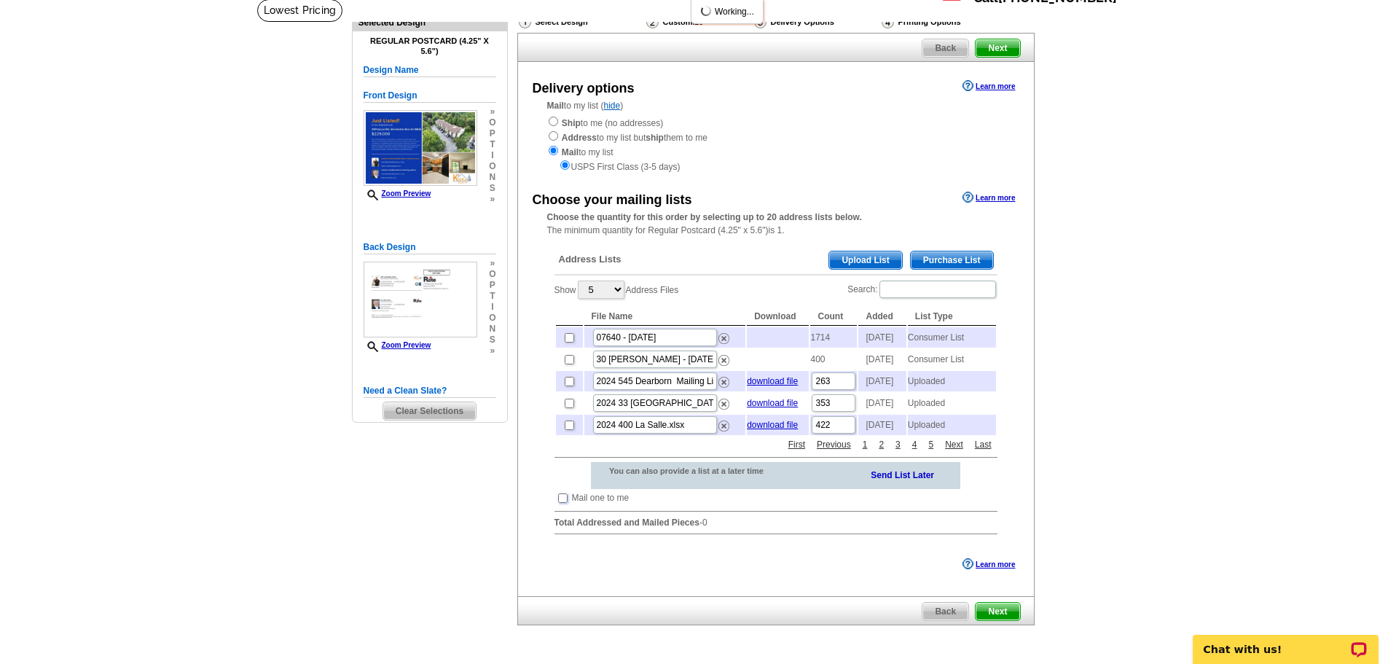
scroll to position [73, 0]
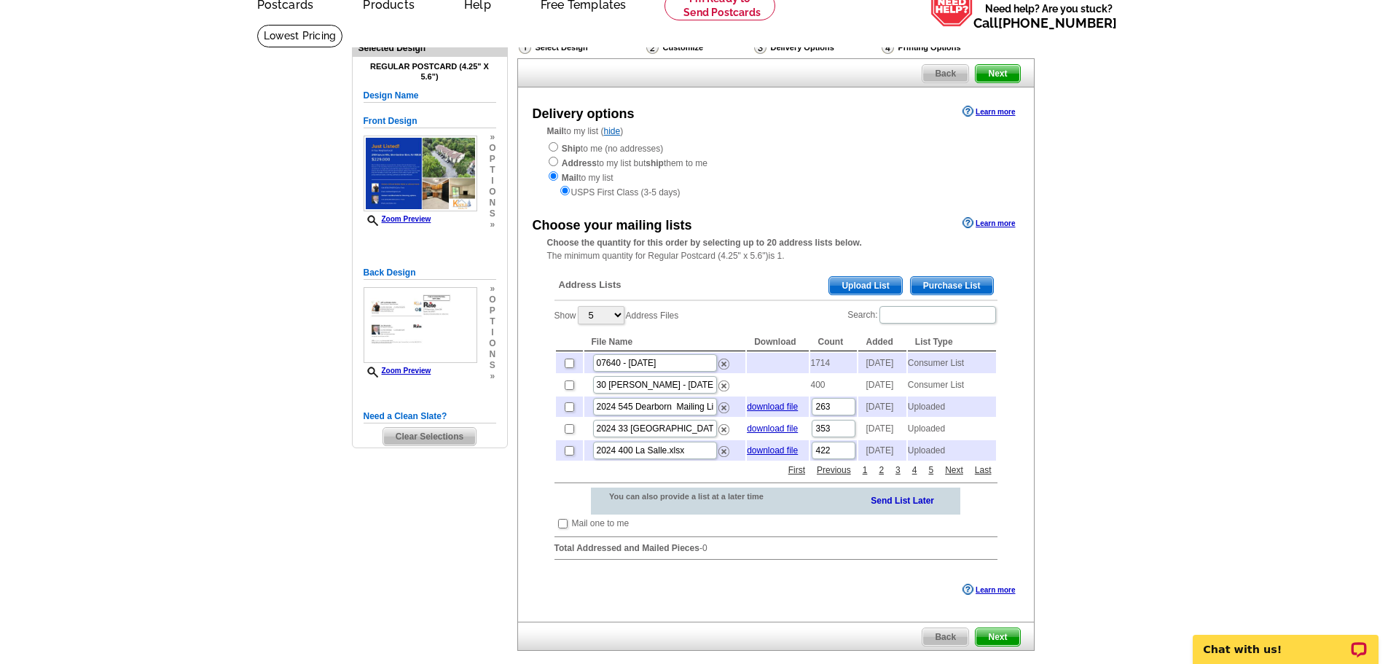
click at [957, 283] on span "Purchase List" at bounding box center [952, 285] width 82 height 17
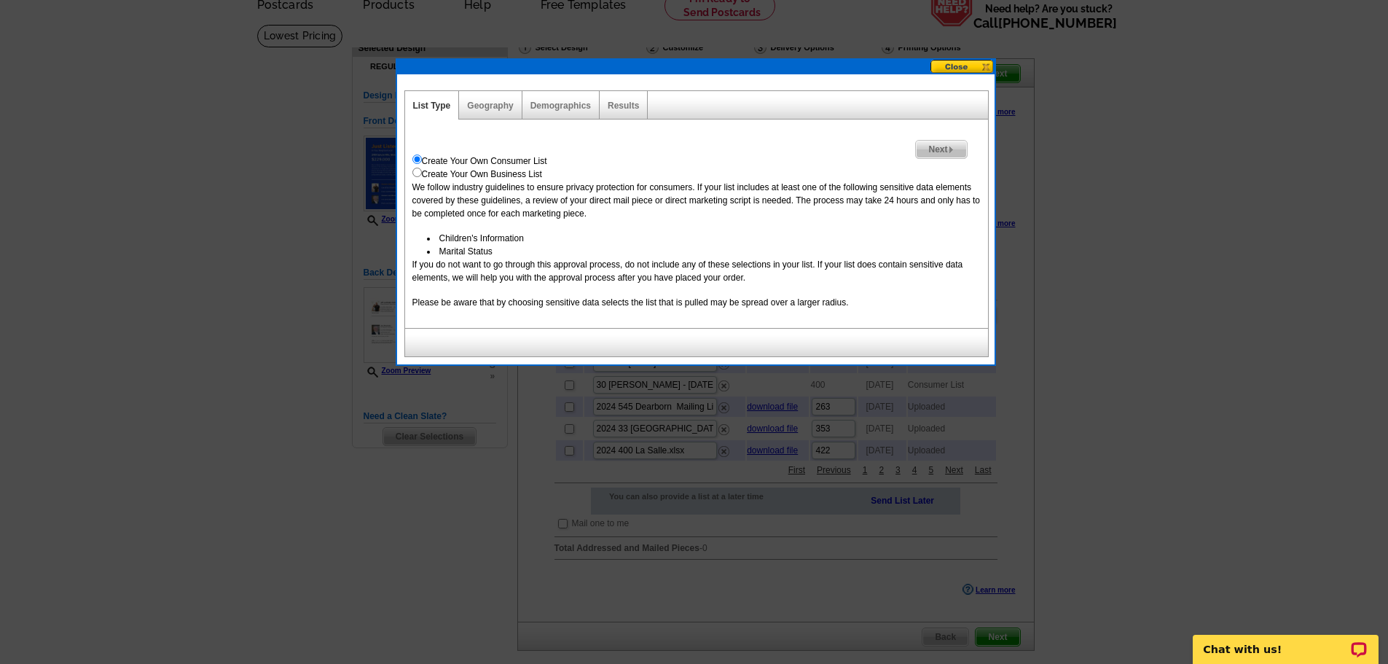
click at [932, 147] on span "Next" at bounding box center [941, 149] width 50 height 17
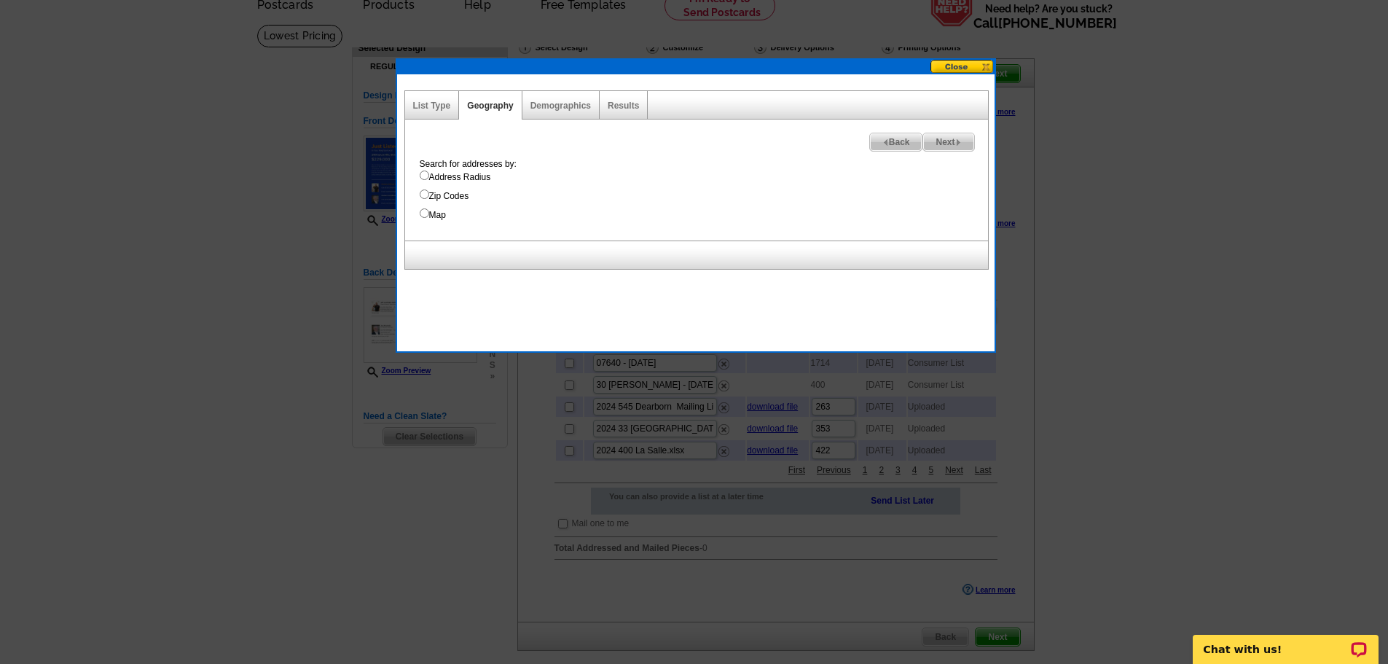
click at [433, 175] on label "Address Radius" at bounding box center [704, 177] width 568 height 13
click at [429, 175] on input "Address Radius" at bounding box center [424, 175] width 9 height 9
radio input "true"
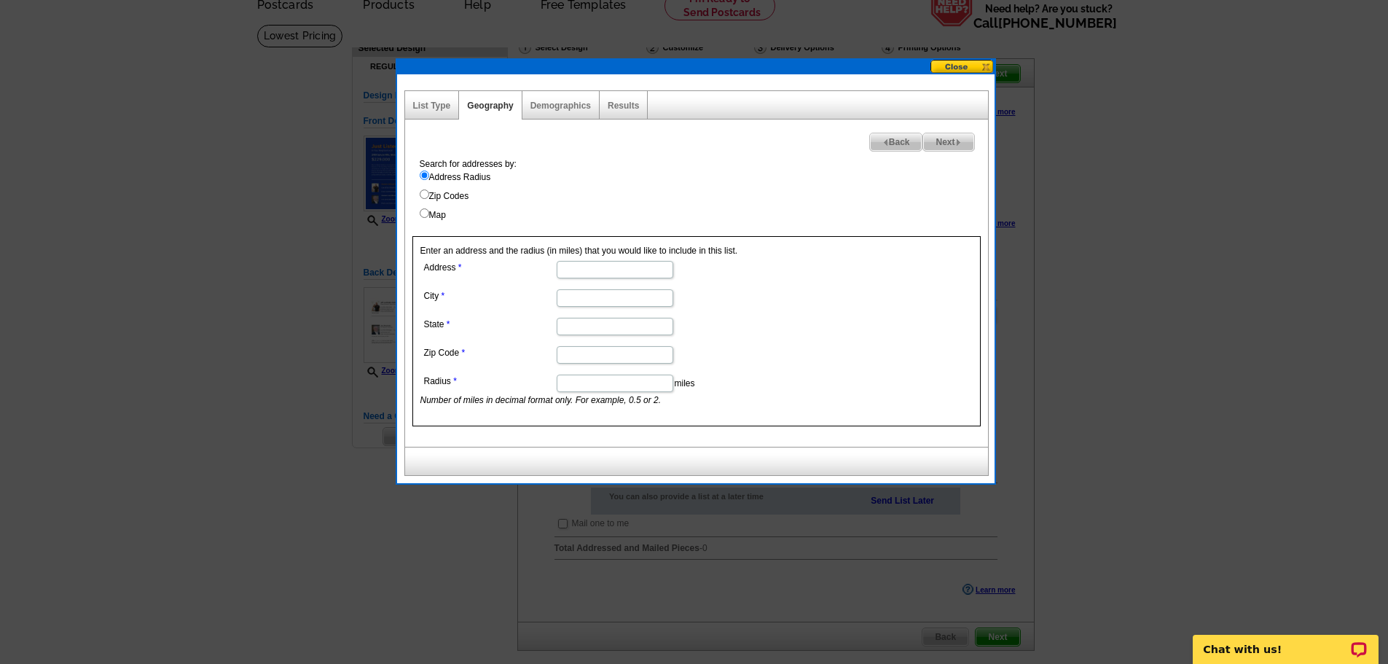
drag, startPoint x: 591, startPoint y: 267, endPoint x: 614, endPoint y: 271, distance: 23.6
click at [591, 267] on input "Address" at bounding box center [615, 269] width 117 height 17
paste input "2109 Spruce Hills Dr, Glen Gardner, NJ 08826"
click at [591, 269] on input "2109 Spruce Hills Dr, Glen Gardner, NJ 08826" at bounding box center [615, 269] width 117 height 17
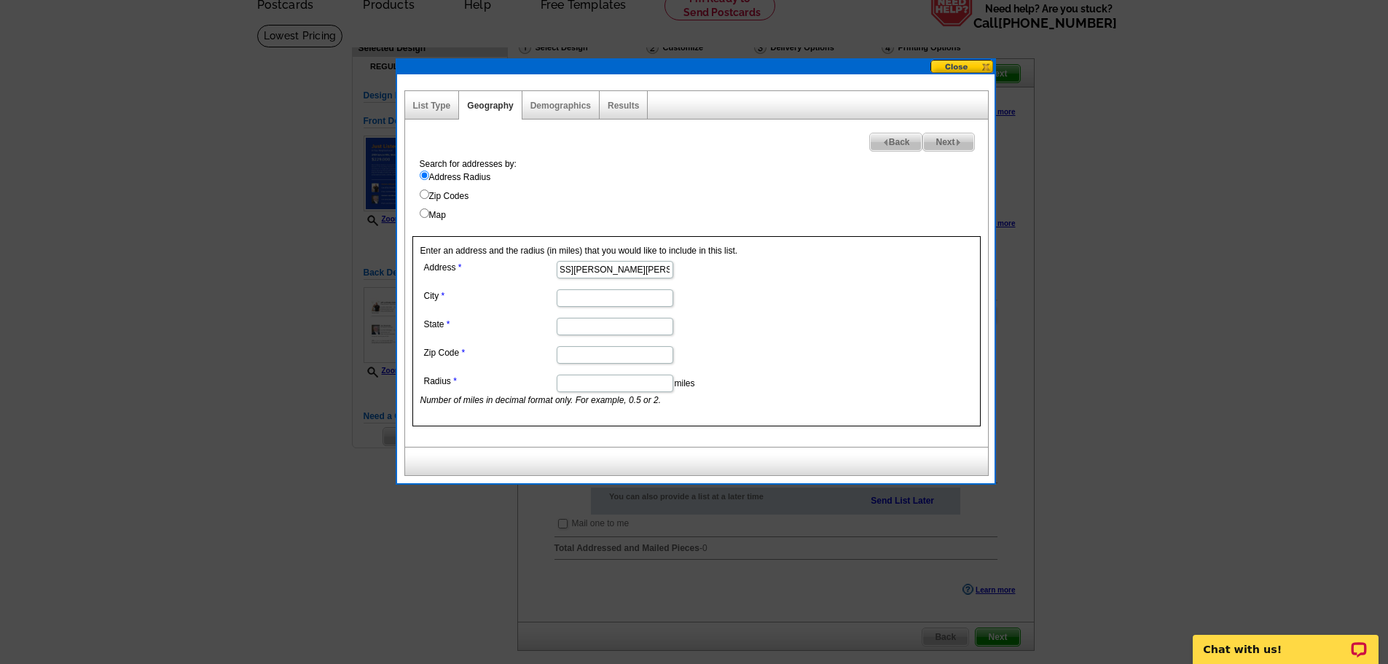
drag, startPoint x: 563, startPoint y: 271, endPoint x: 710, endPoint y: 264, distance: 147.3
click at [711, 264] on dd "2109 Spruce Hills Dr, Glen Gardner, NJ 08826" at bounding box center [614, 268] width 388 height 23
click at [624, 264] on input "2109 Spruce Hills Dr, Glen Gardner, NJ 08826" at bounding box center [615, 269] width 117 height 17
drag, startPoint x: 625, startPoint y: 270, endPoint x: 600, endPoint y: 271, distance: 25.5
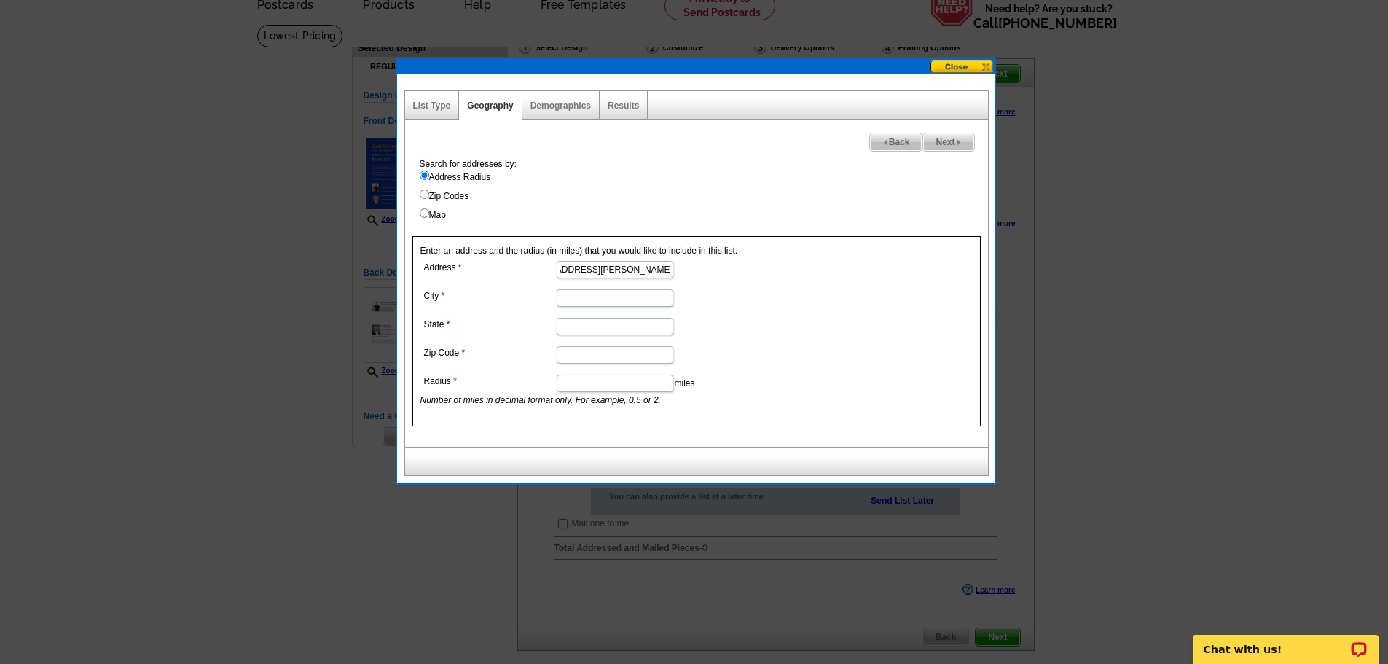
click at [600, 271] on input "2109 Spruce Hills Dr, Glen Gardner, NJ 08826" at bounding box center [615, 269] width 117 height 17
type input "2109 Spruce Hills Dr, Glen Gardner, NJ 08826"
click at [593, 298] on input "City" at bounding box center [615, 297] width 117 height 17
paste input "Glen Gardner"
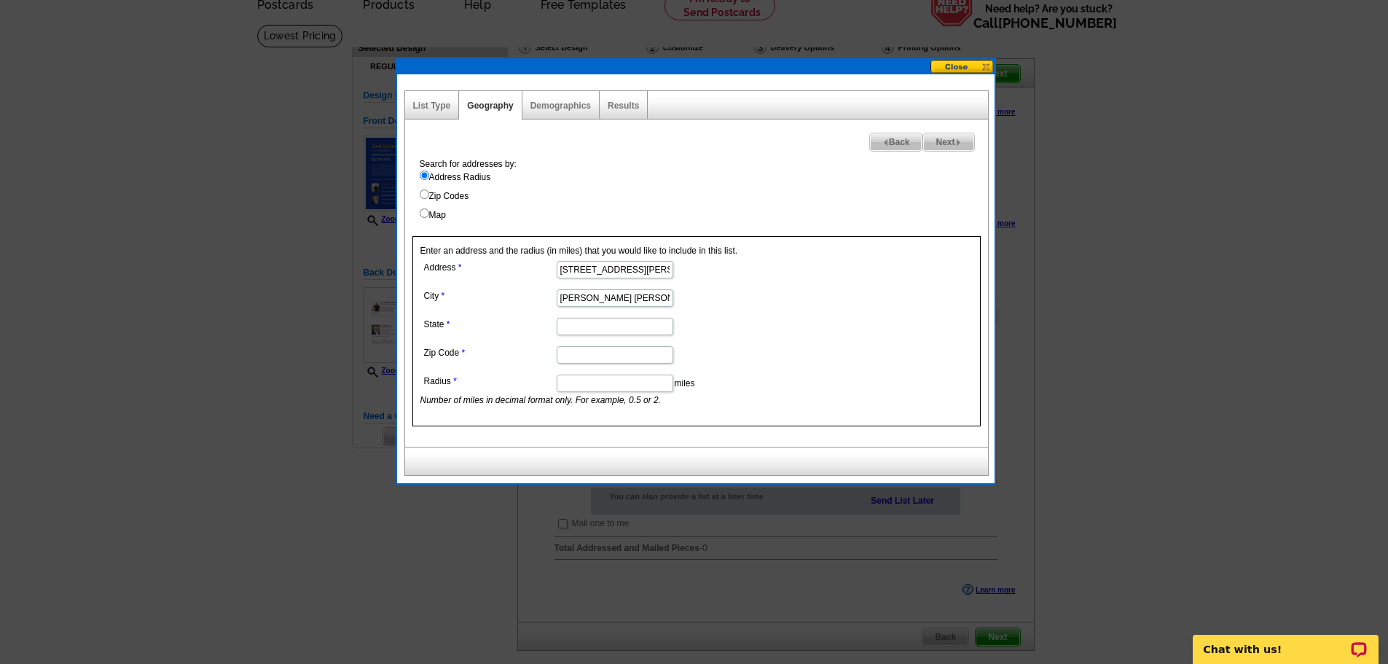
type input "Glen Gardner"
click at [606, 268] on input "2109 Spruce Hills Dr, Glen Gardner, NJ 08826" at bounding box center [615, 269] width 117 height 17
drag, startPoint x: 661, startPoint y: 274, endPoint x: 702, endPoint y: 274, distance: 41.5
click at [702, 274] on dd "2109 Spruce Hills Dr, Glen Gardner, NJ 08826" at bounding box center [614, 268] width 388 height 23
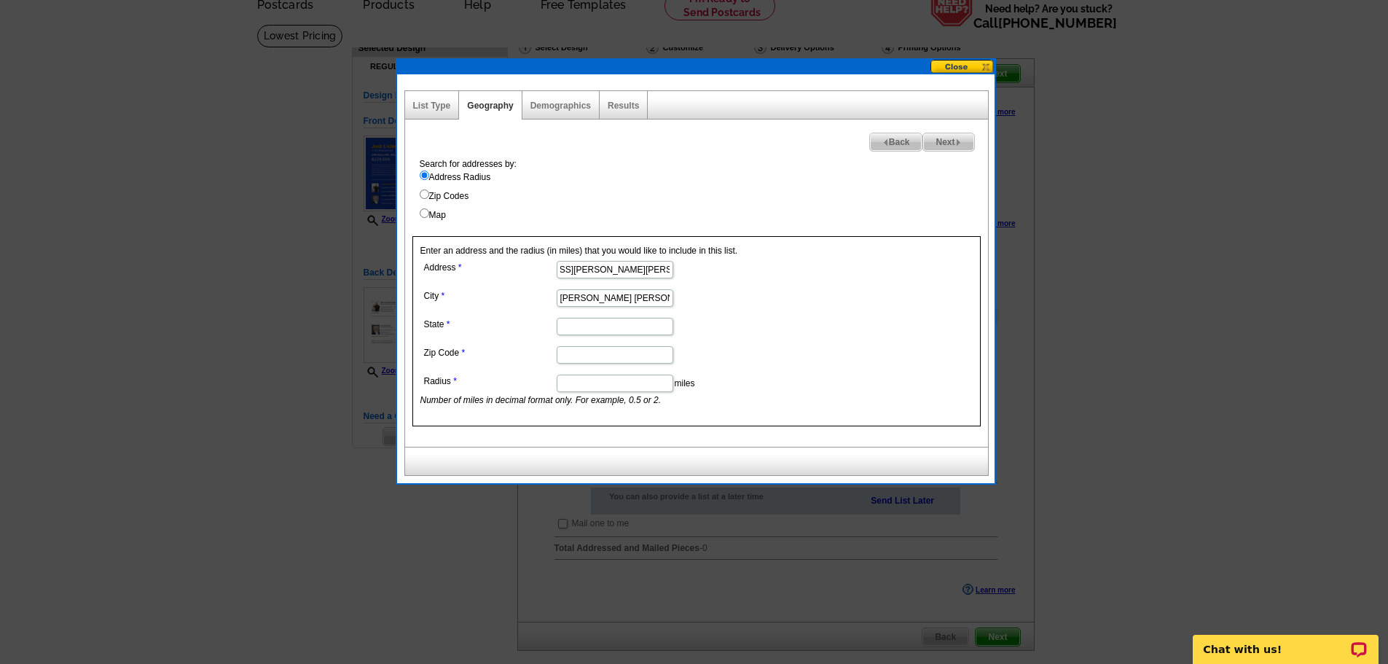
click at [639, 268] on input "2109 Spruce Hills Dr, Glen Gardner, NJ 08826" at bounding box center [615, 269] width 117 height 17
click at [591, 326] on input "State" at bounding box center [615, 326] width 117 height 17
type input "NJ"
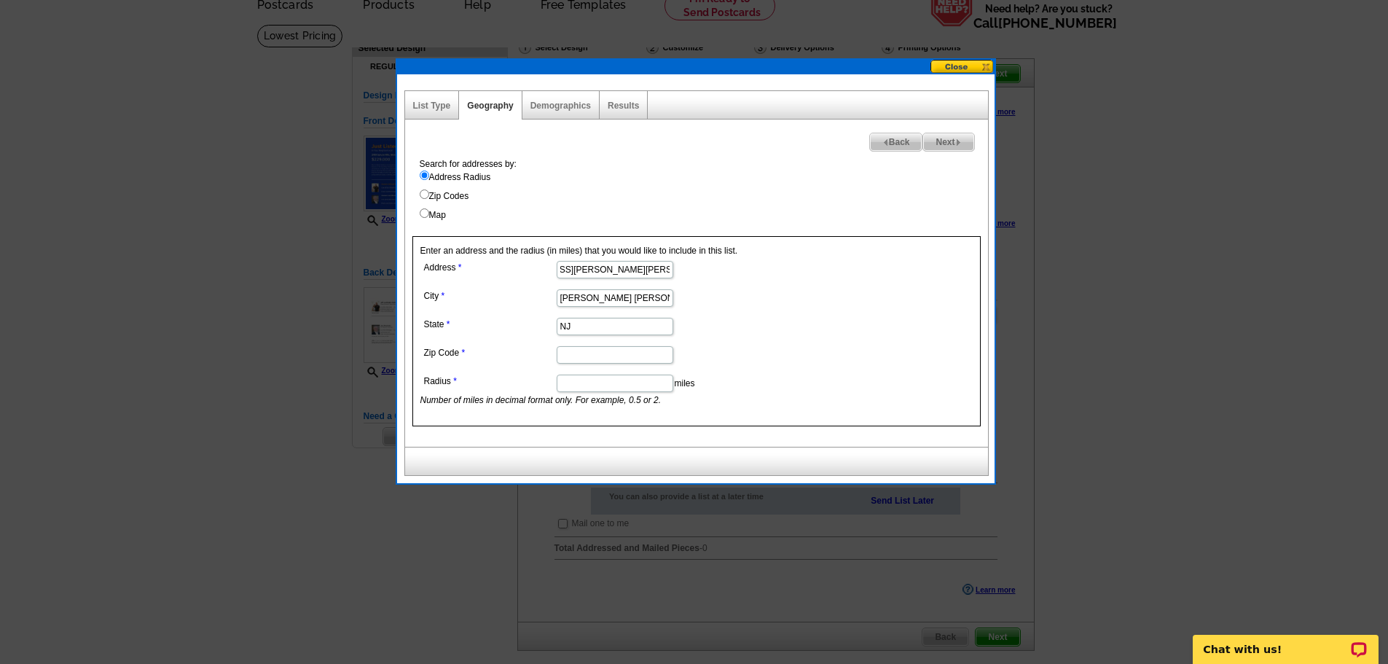
drag, startPoint x: 615, startPoint y: 265, endPoint x: 753, endPoint y: 270, distance: 137.8
click at [753, 270] on dd "2109 Spruce Hills Dr, Glen Gardner, NJ 08826" at bounding box center [614, 268] width 388 height 23
click at [621, 355] on input "Zip Code" at bounding box center [615, 354] width 117 height 17
click at [660, 266] on input "2109 Spruce Hills Dr, Glen Gardner, NJ 08826" at bounding box center [615, 269] width 117 height 17
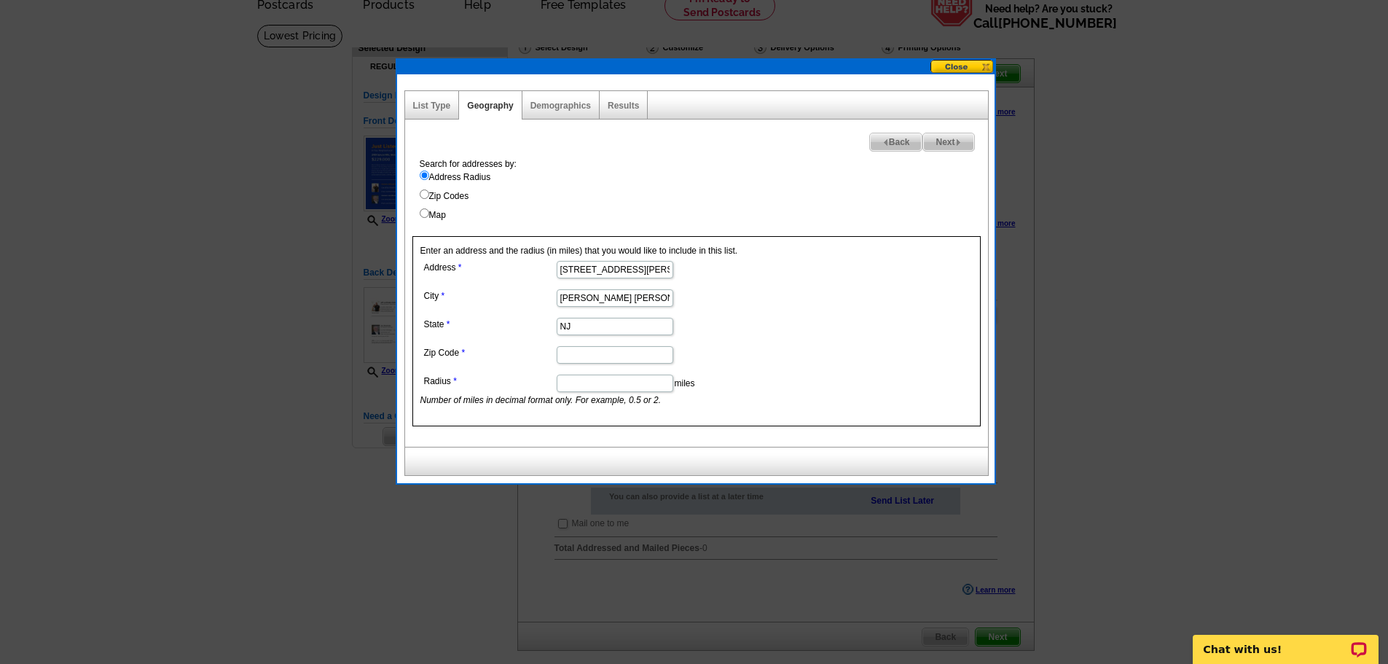
scroll to position [0, 73]
drag, startPoint x: 638, startPoint y: 266, endPoint x: 744, endPoint y: 266, distance: 105.7
click at [744, 266] on dd "2109 Spruce Hills Dr, Glen Gardner, NJ 08826" at bounding box center [614, 268] width 388 height 23
click at [665, 269] on input "2109 Spruce Hills Dr, Glen Gardner, NJ 08826" at bounding box center [615, 269] width 117 height 17
drag, startPoint x: 643, startPoint y: 270, endPoint x: 680, endPoint y: 273, distance: 36.5
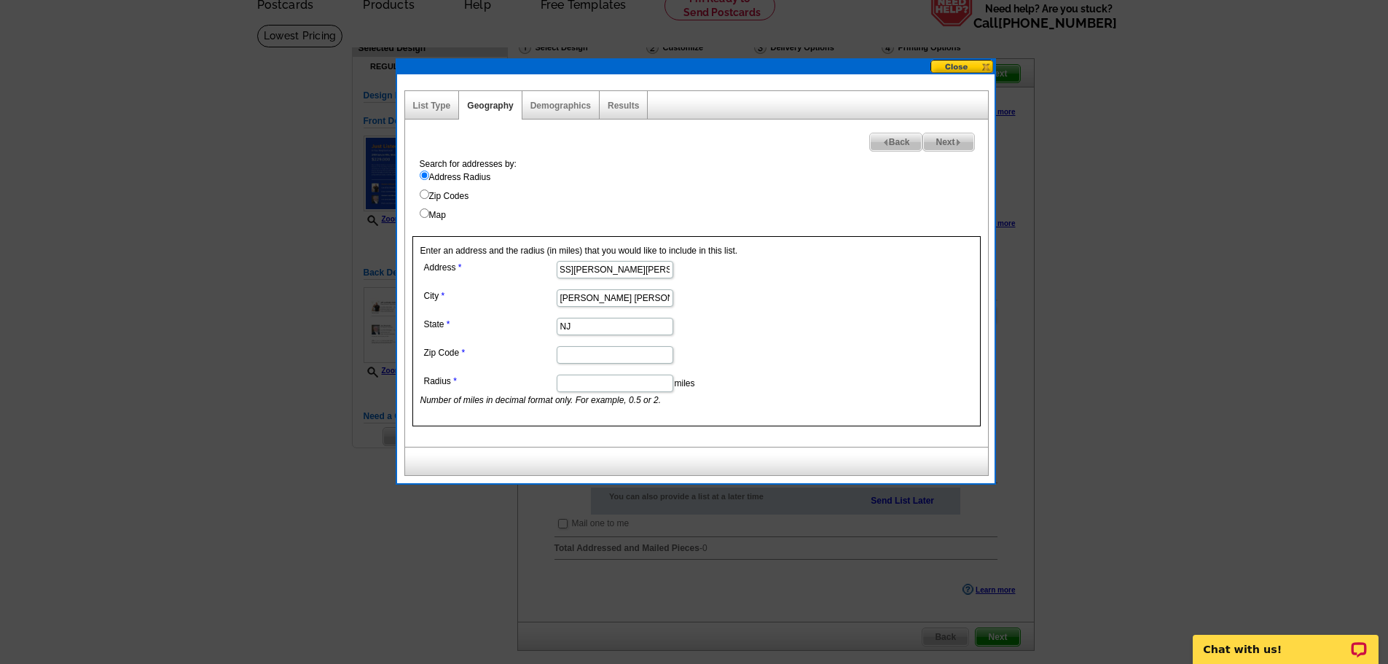
click at [680, 273] on dd "2109 Spruce Hills Dr, Glen Gardner, NJ 08826" at bounding box center [614, 268] width 388 height 23
click at [582, 356] on input "Zip Code" at bounding box center [615, 354] width 117 height 17
paste input "08826"
type input "08826"
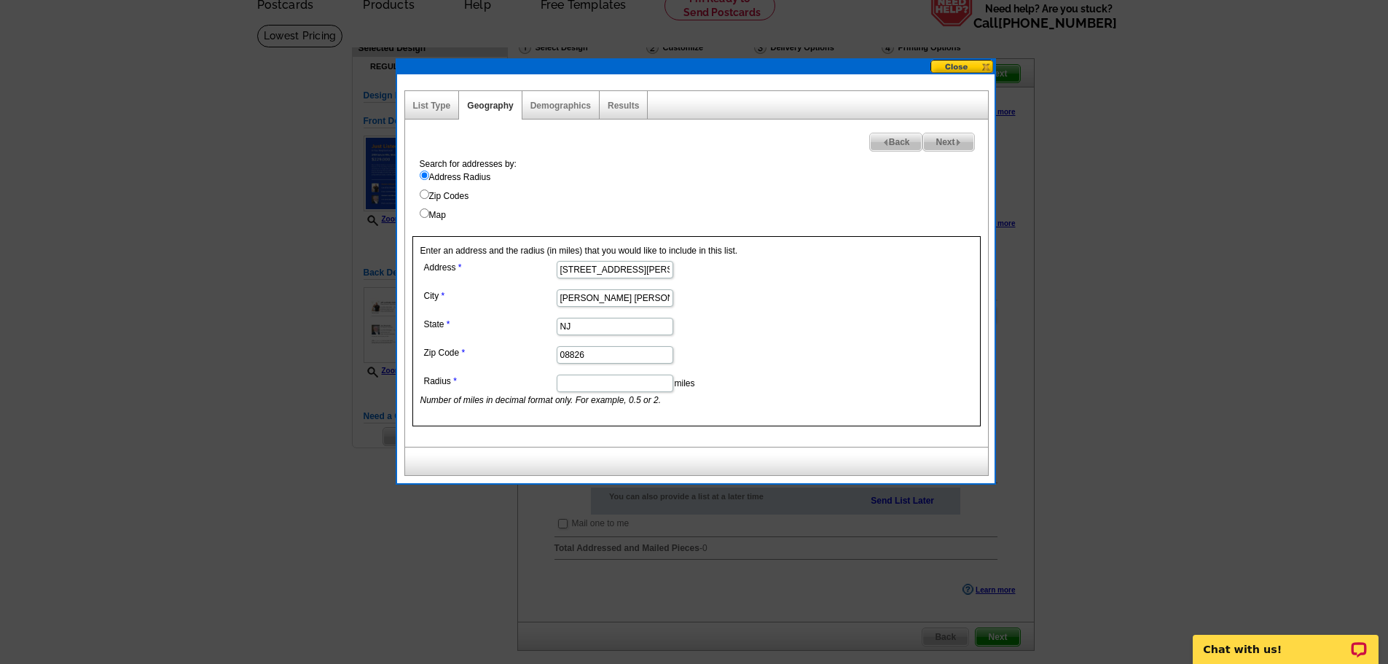
click at [597, 265] on input "2109 Spruce Hills Dr, Glen Gardner, NJ 08826" at bounding box center [615, 269] width 117 height 17
click at [591, 267] on input "2109 Spruce Hills Dr, Glen Gardner, NJ 08826" at bounding box center [615, 269] width 117 height 17
click at [629, 270] on input "2109 Spruce Hills Dr, Glen Gardner, NJ 08826" at bounding box center [615, 269] width 117 height 17
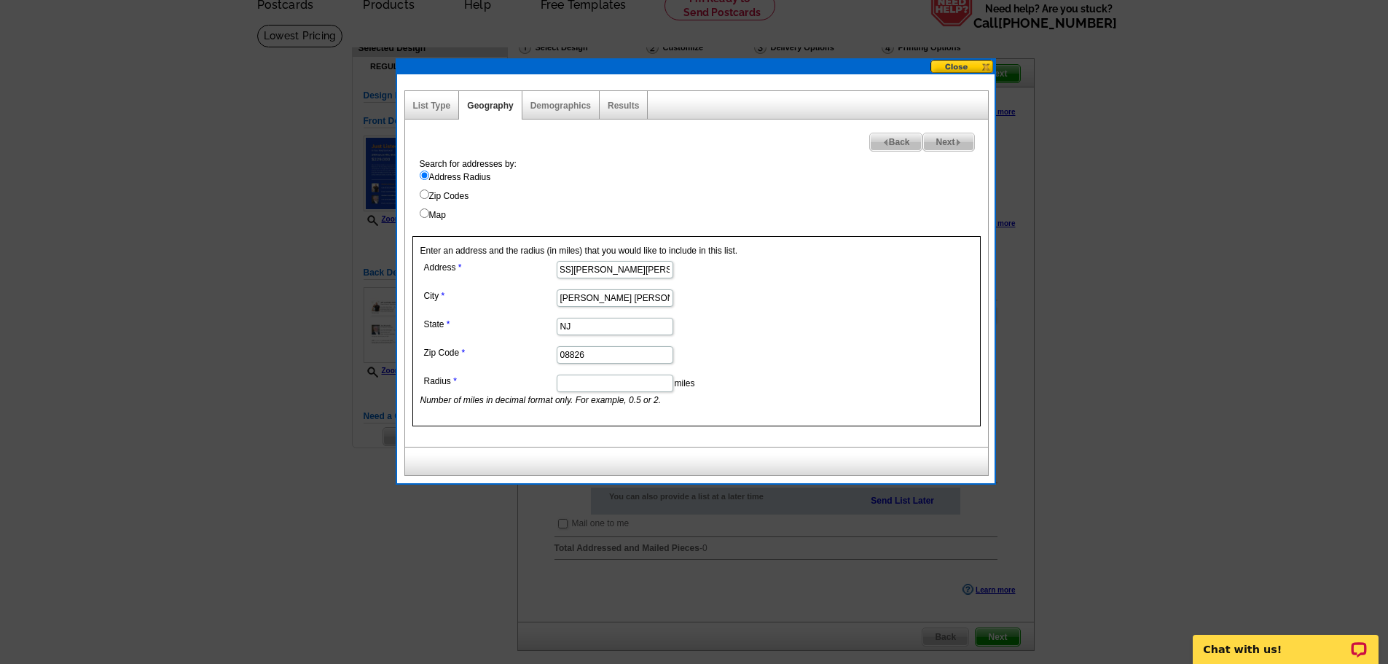
drag, startPoint x: 643, startPoint y: 270, endPoint x: 764, endPoint y: 272, distance: 121.7
click at [764, 272] on dd "2109 Spruce Hills Dr, Glen Gardner, NJ 08826" at bounding box center [614, 268] width 388 height 23
type input "2109 Spruce Hills Dr"
click at [582, 386] on input "Radius" at bounding box center [615, 383] width 117 height 17
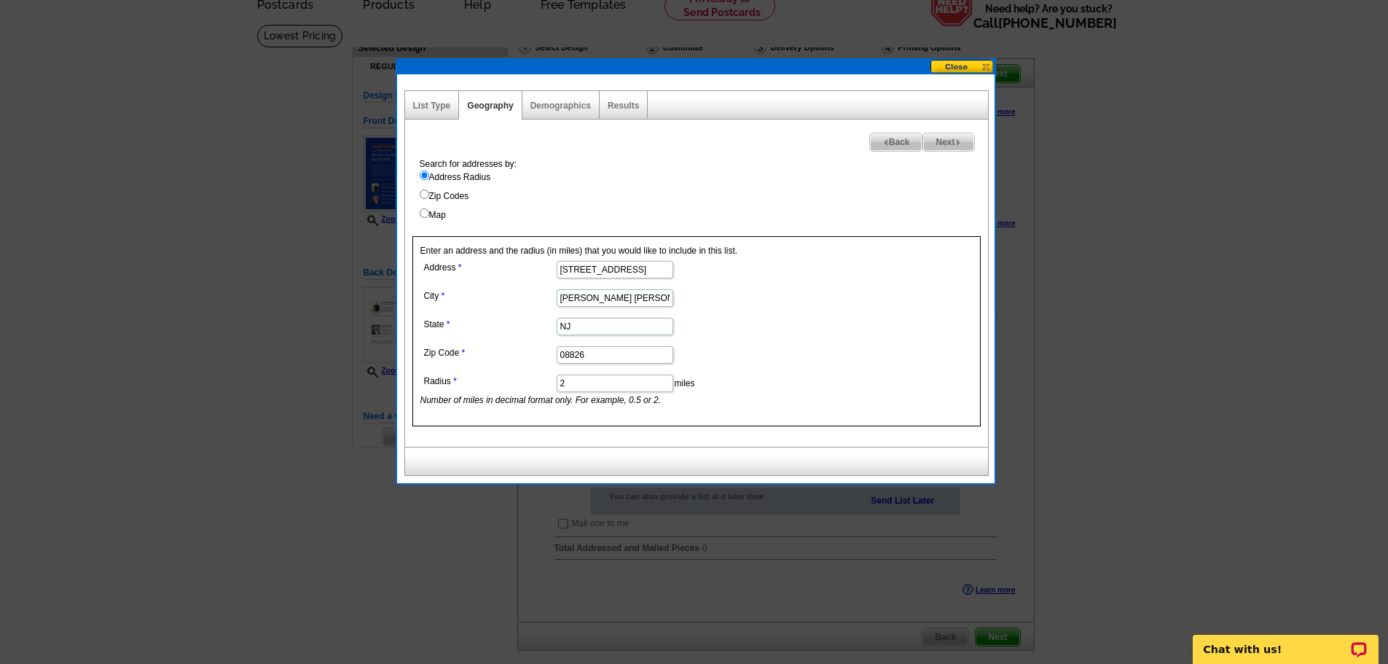
type input "2"
click at [834, 302] on form "Address 2109 Spruce Hills Dr City Glen Gardner State NJ Zip Code 08826 Radius 2…" at bounding box center [696, 331] width 552 height 149
click at [936, 143] on span "Next" at bounding box center [948, 141] width 50 height 17
select select
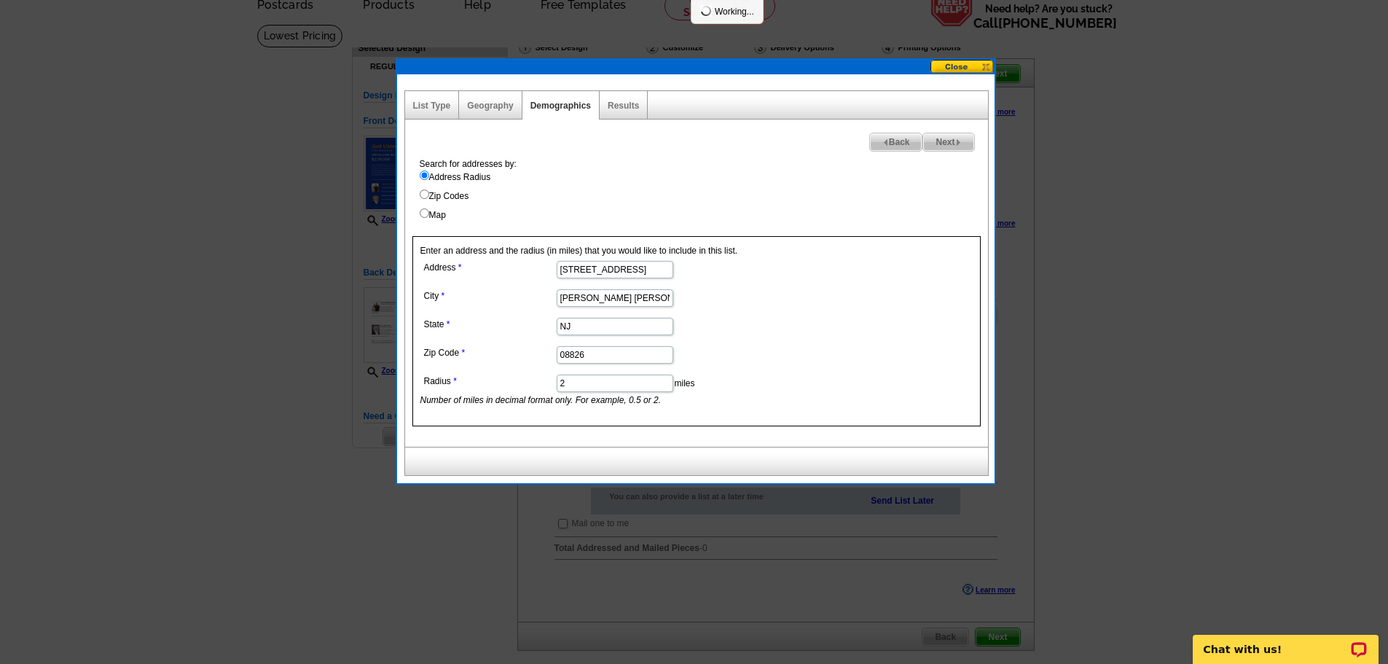
select select
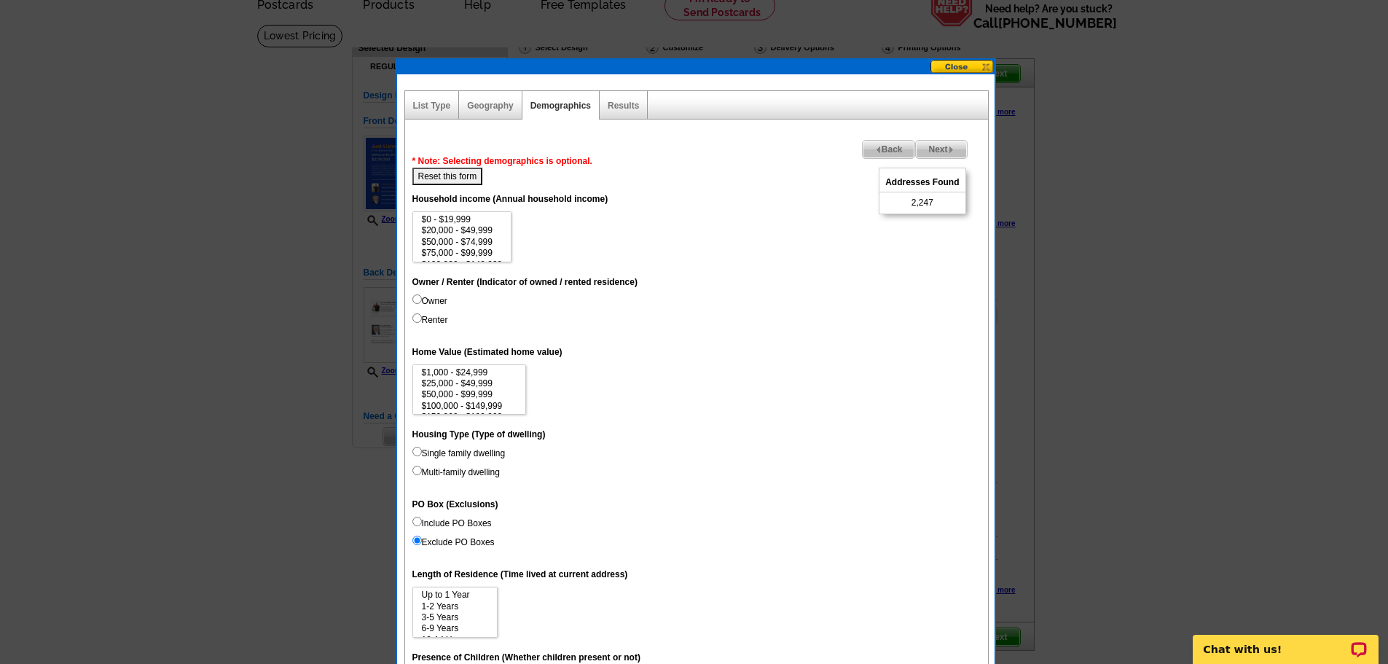
click at [477, 99] on div "Geography" at bounding box center [490, 105] width 63 height 28
click at [482, 106] on link "Geography" at bounding box center [490, 106] width 46 height 10
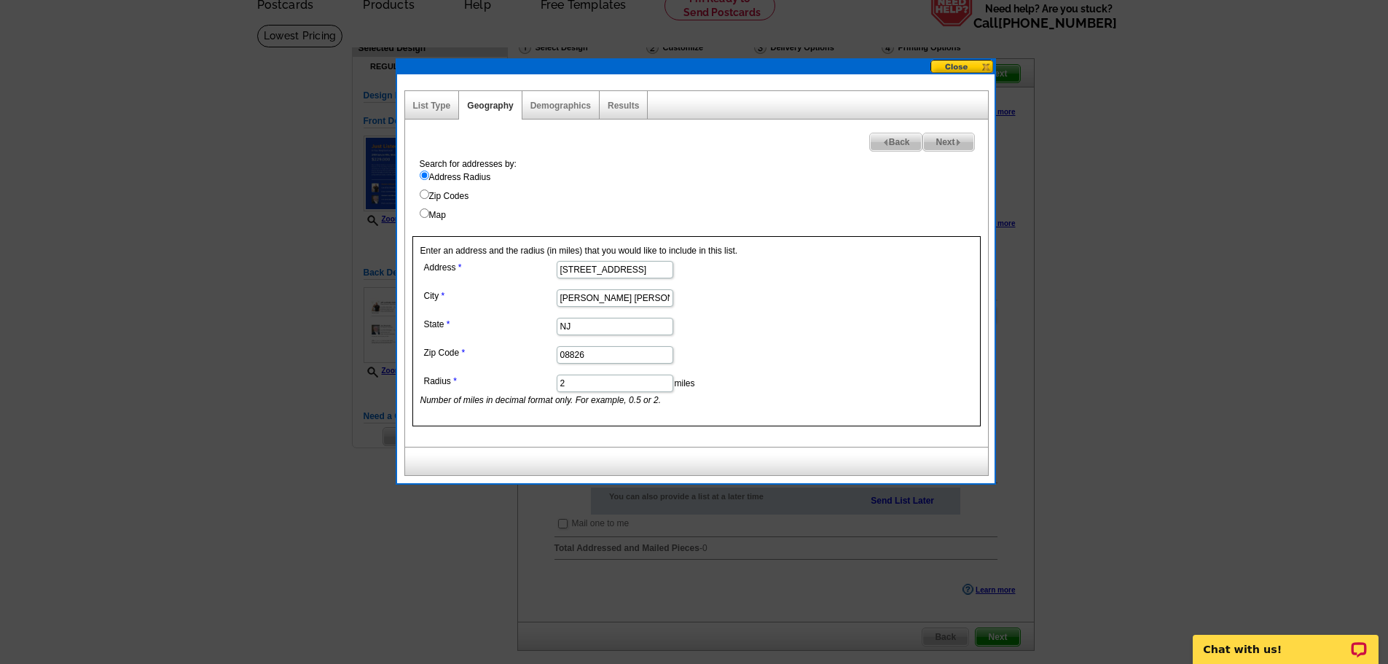
click at [584, 385] on input "2" at bounding box center [615, 383] width 117 height 17
type input ".5"
click at [945, 144] on span "Next" at bounding box center [948, 141] width 50 height 17
select select
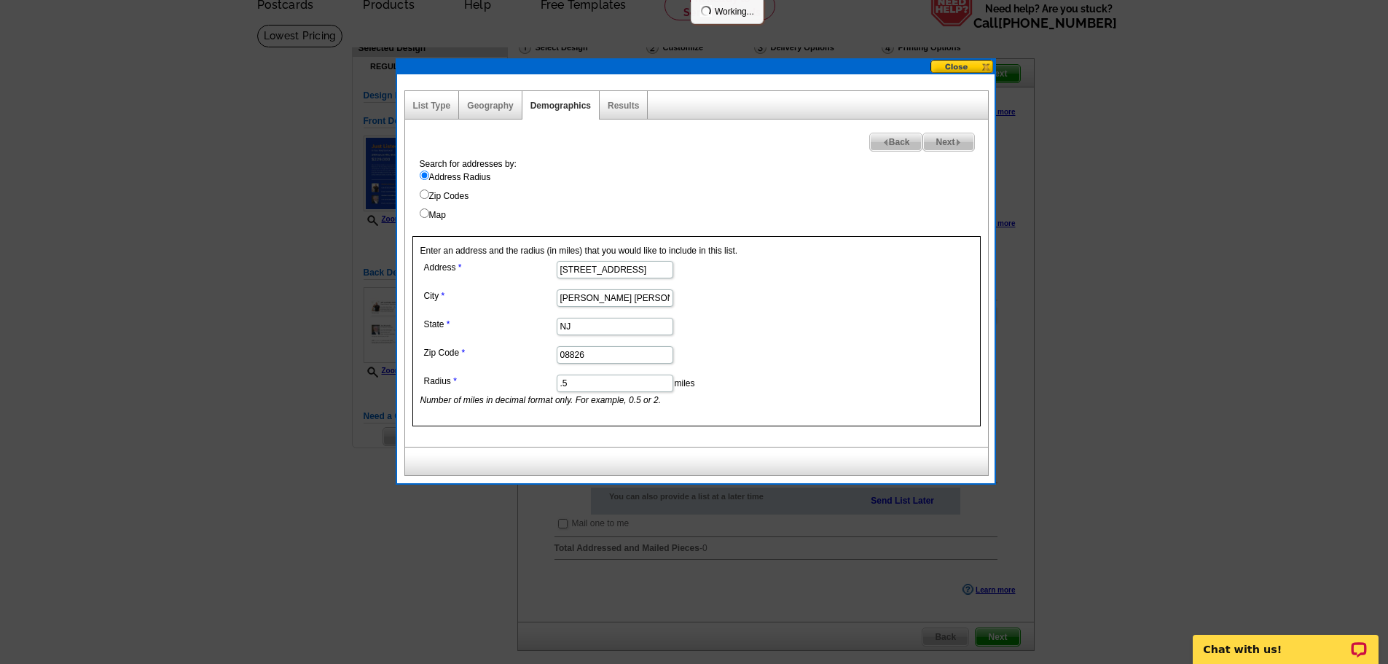
select select
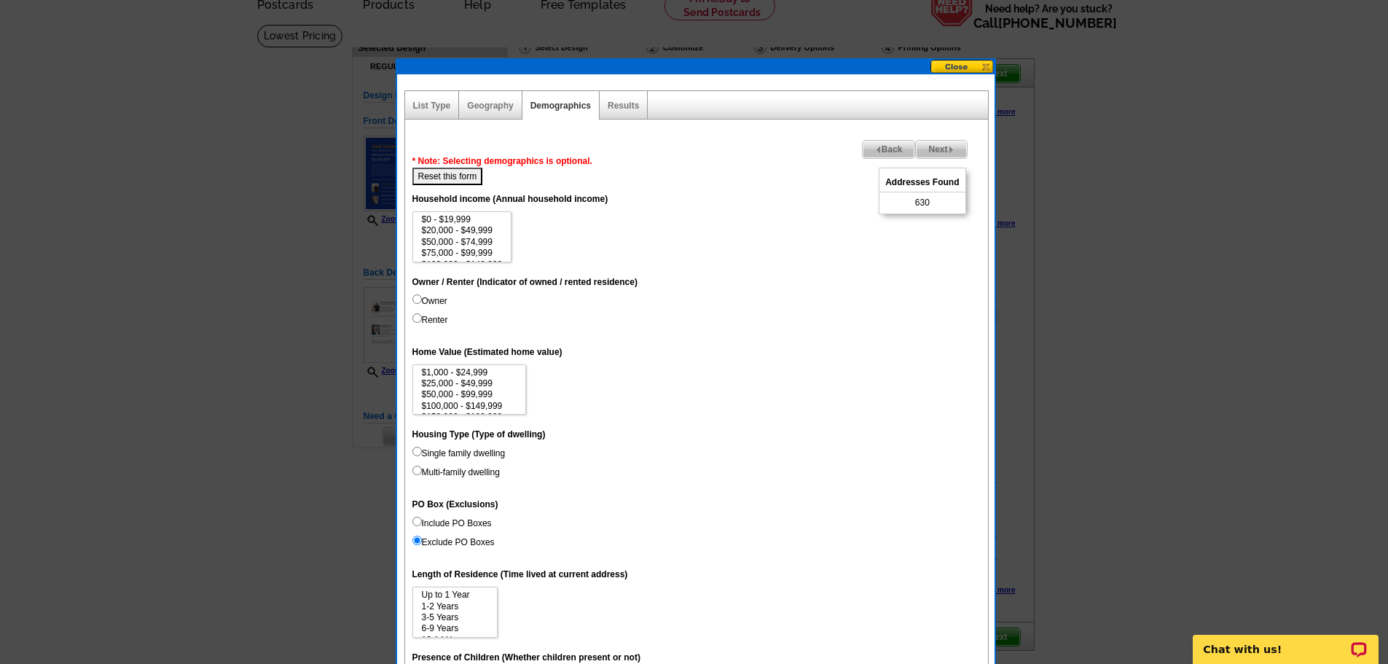
click at [879, 146] on span "Back" at bounding box center [889, 149] width 52 height 17
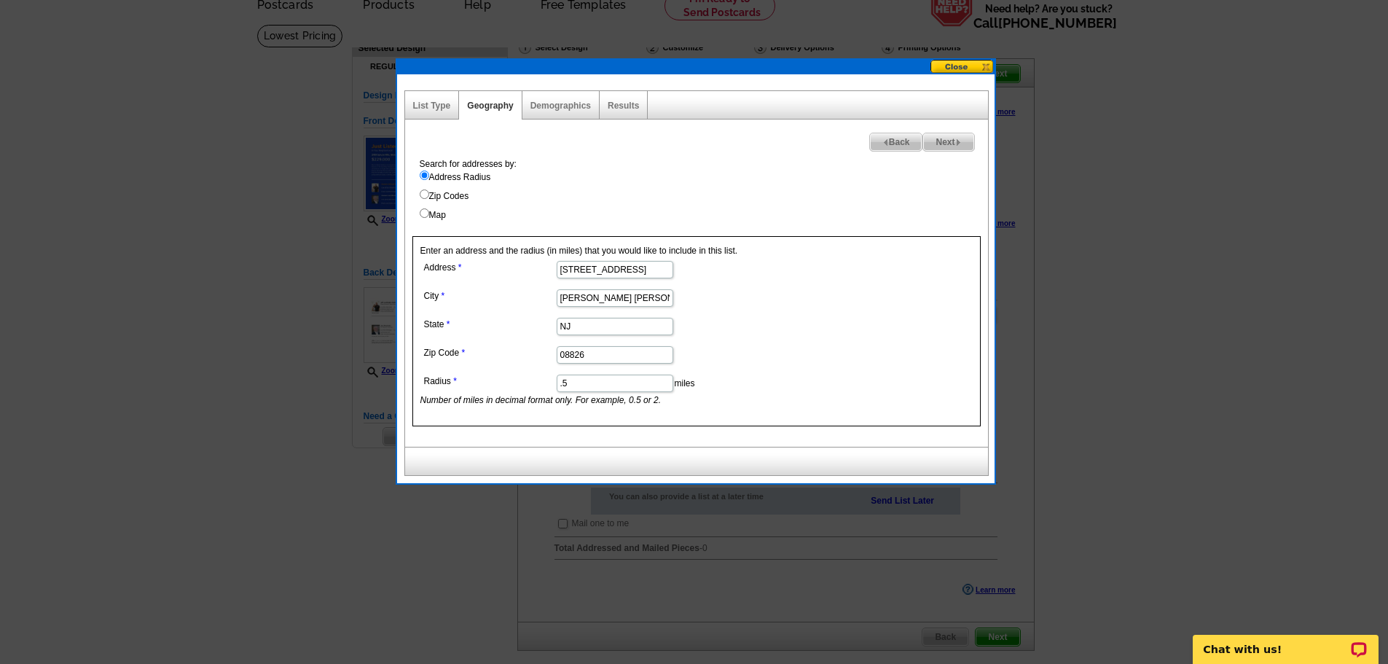
click at [606, 383] on input ".5" at bounding box center [615, 383] width 117 height 17
type input "."
type input ".2"
click at [952, 141] on span "Next" at bounding box center [948, 141] width 50 height 17
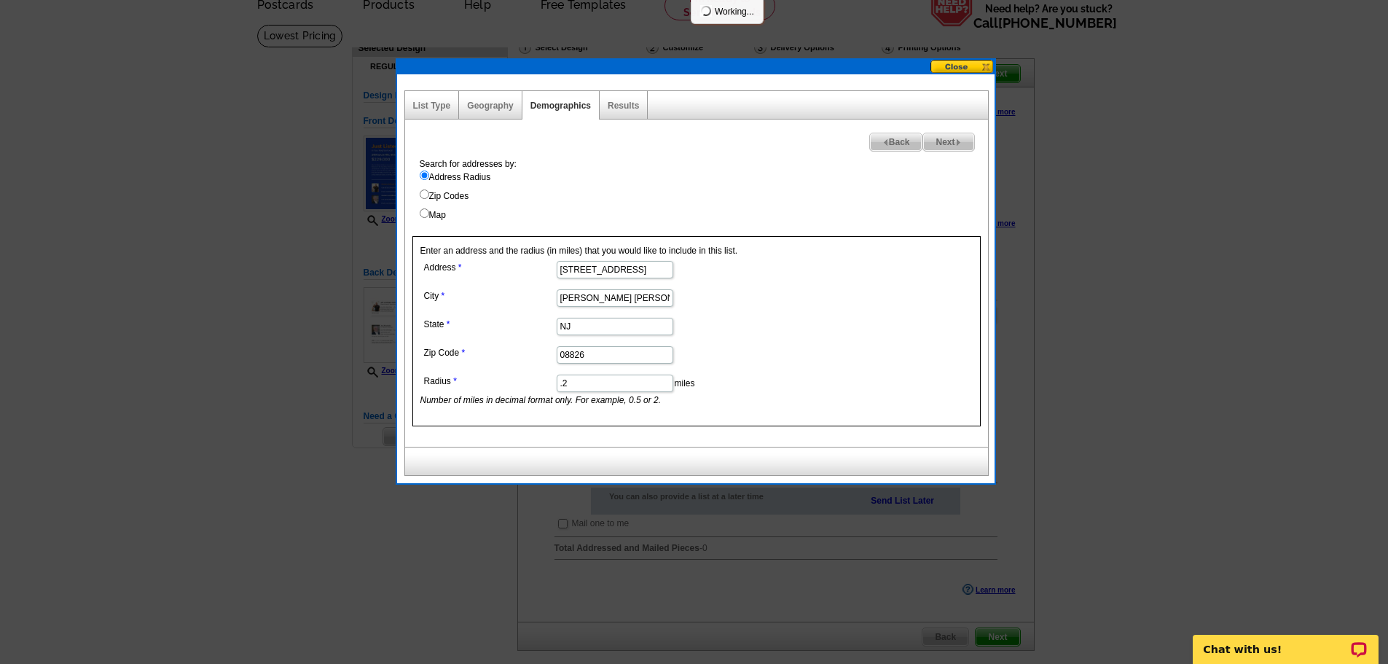
select select
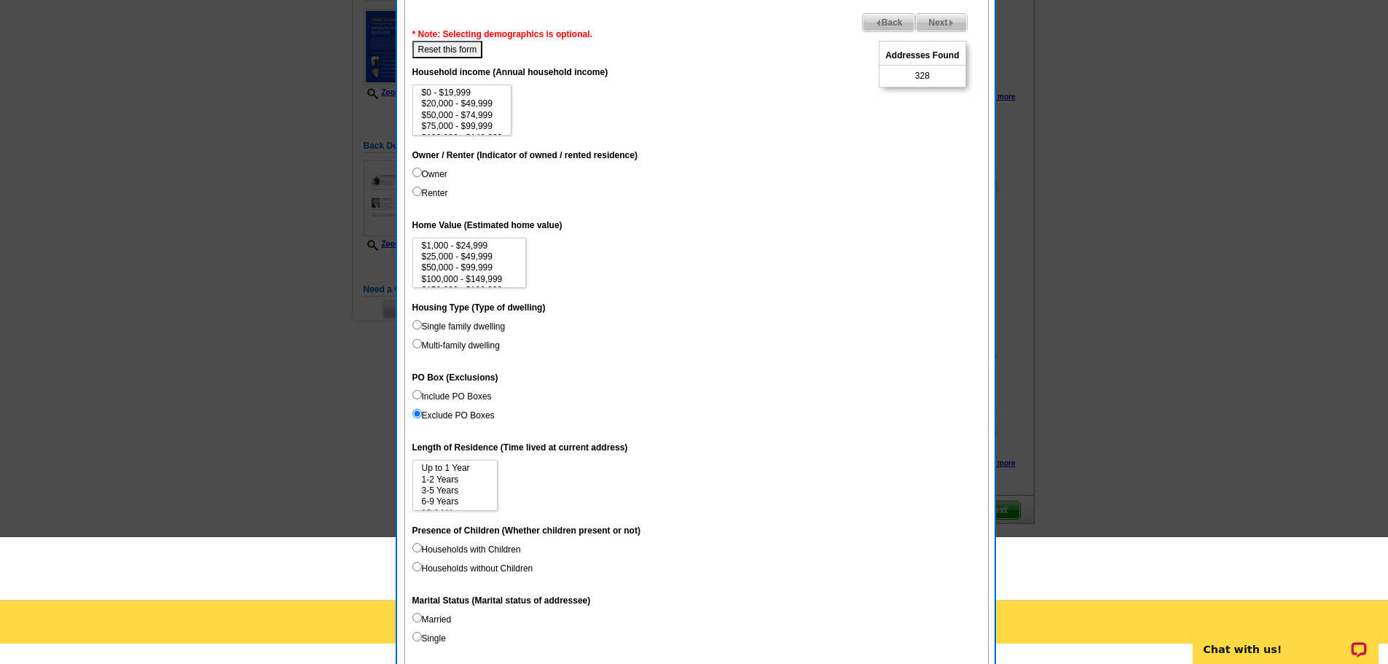
scroll to position [477, 0]
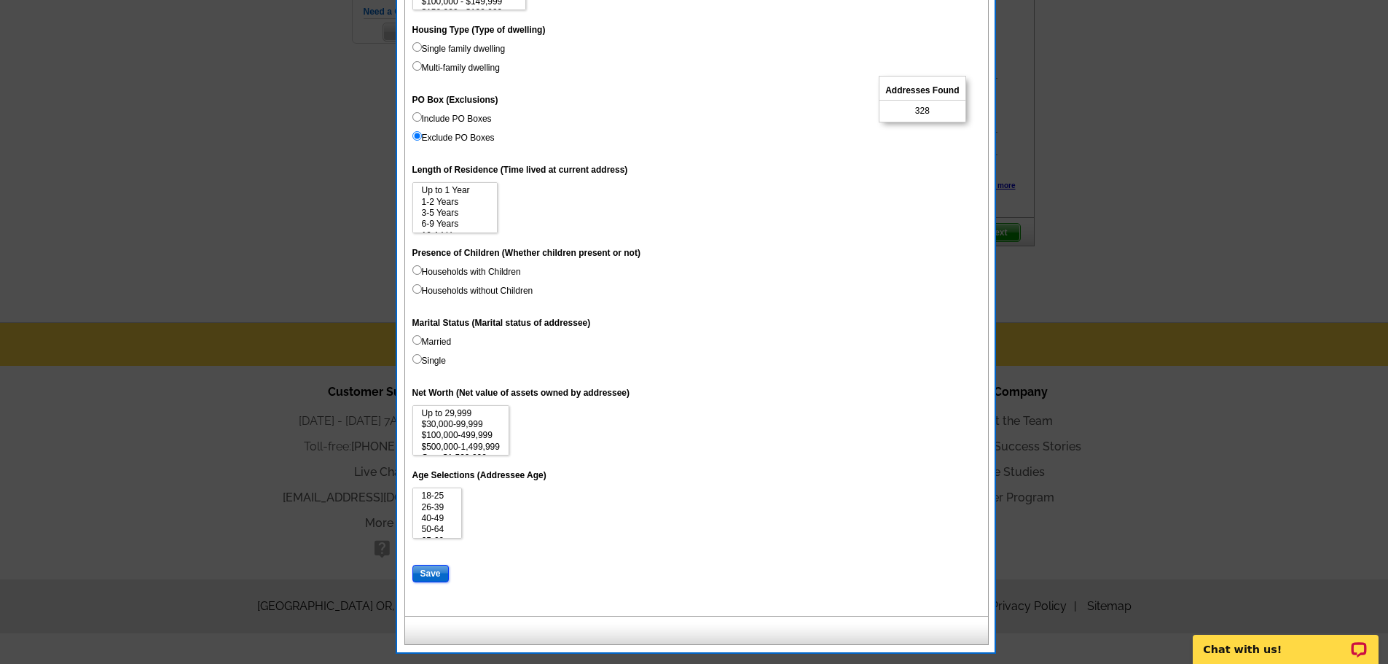
click at [426, 571] on input "Save" at bounding box center [430, 573] width 36 height 17
select select
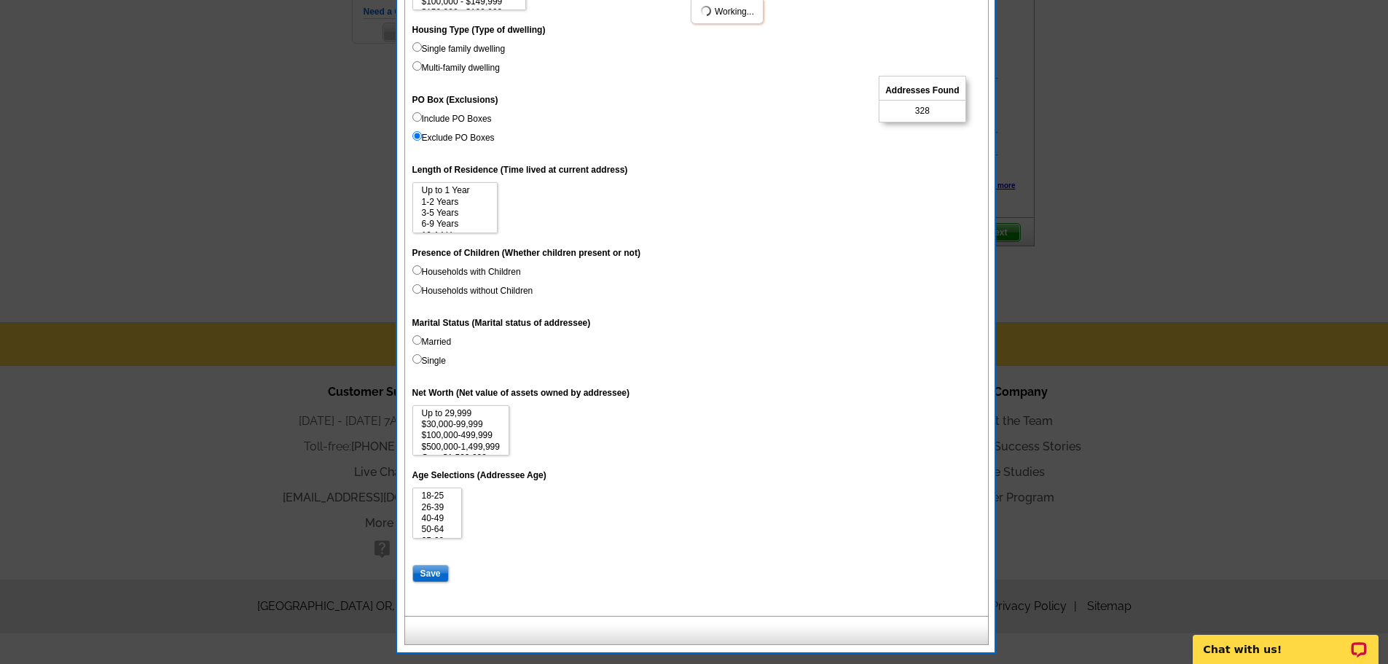
select select
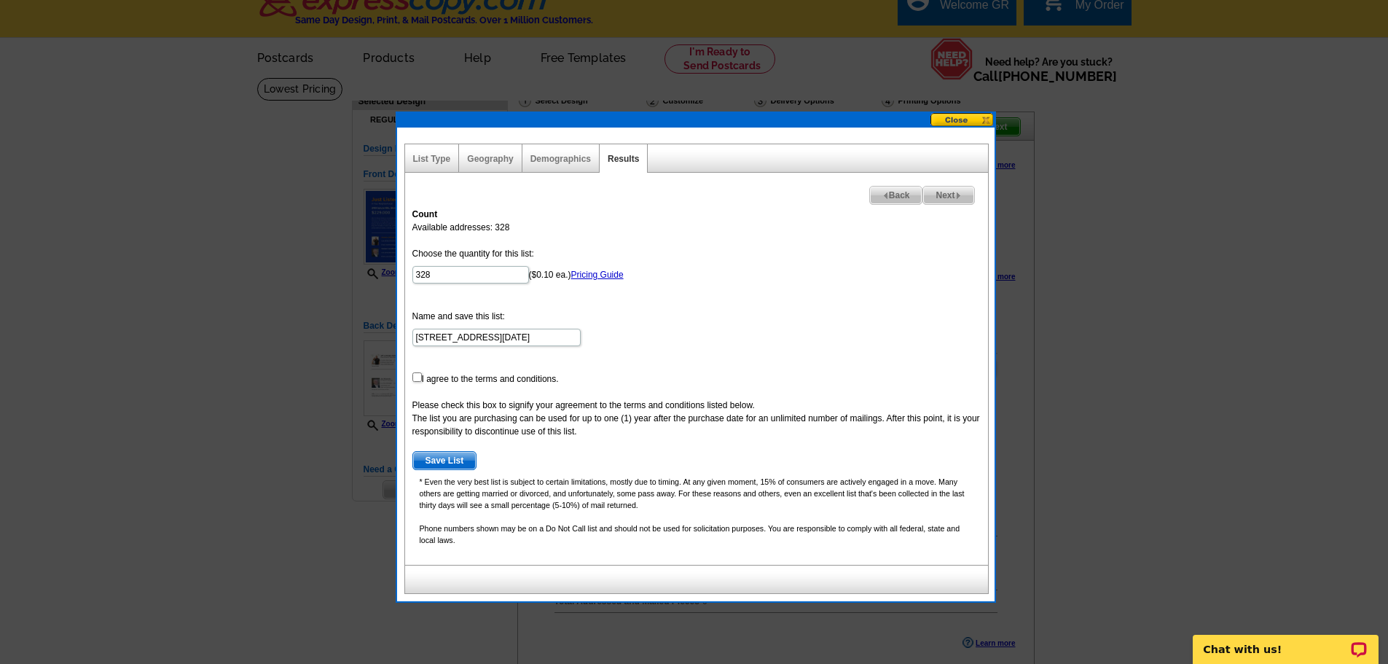
scroll to position [0, 0]
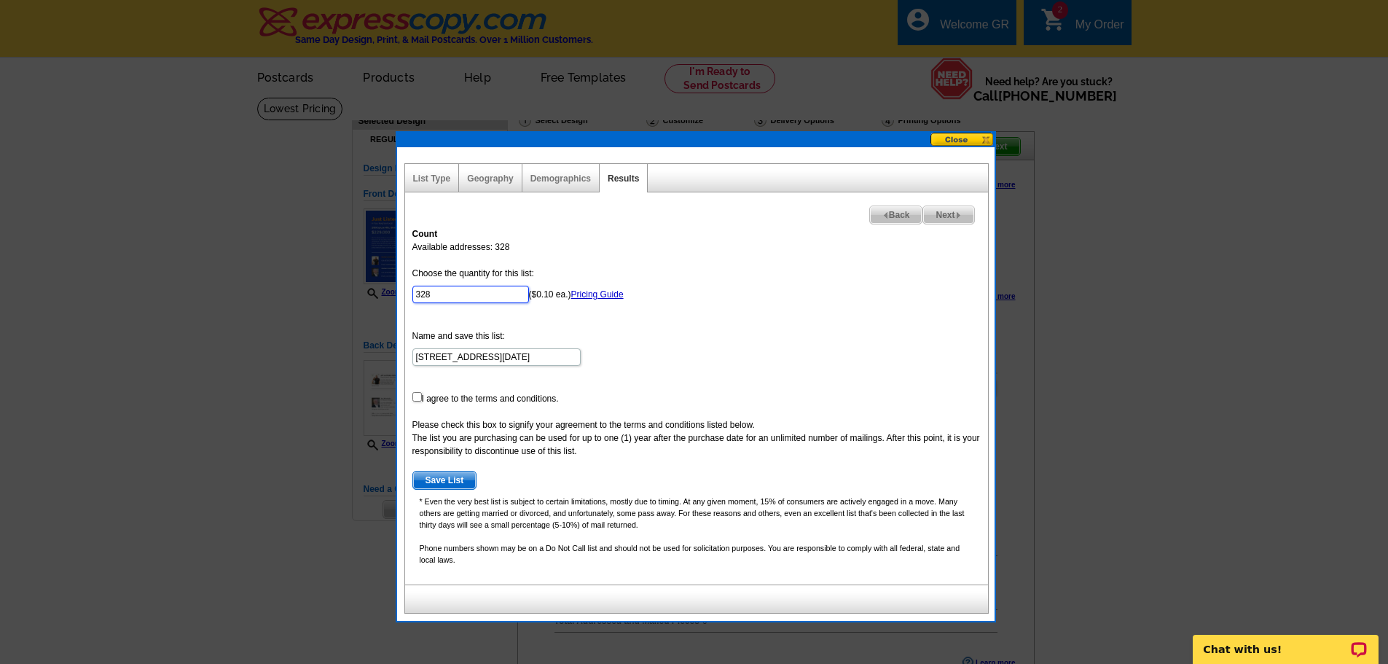
click at [461, 295] on input "328" at bounding box center [470, 294] width 117 height 17
type input "200"
click at [415, 399] on input "checkbox" at bounding box center [416, 396] width 9 height 9
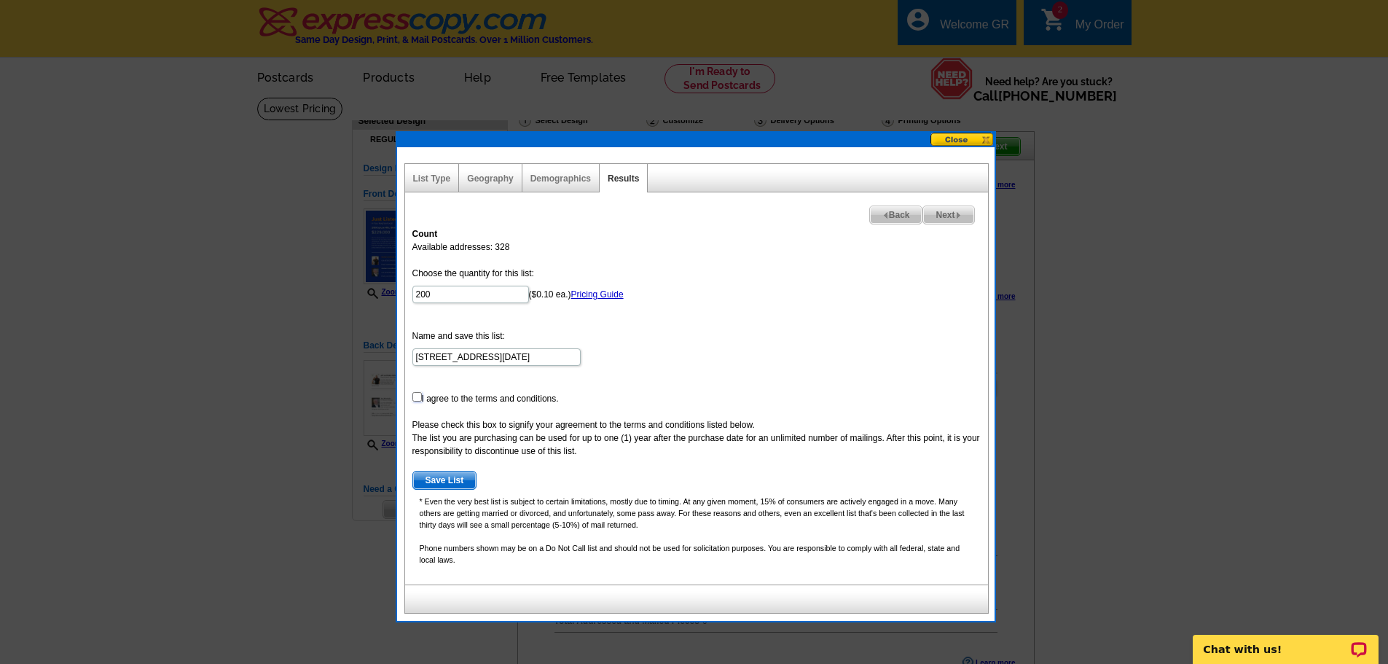
checkbox input "true"
drag, startPoint x: 842, startPoint y: 320, endPoint x: 828, endPoint y: 306, distance: 19.1
click at [843, 319] on form "Choose the quantity for this list: 200 ($0.10 ea.) Pricing Guide Name and save …" at bounding box center [696, 378] width 568 height 223
click at [455, 478] on span "Save List" at bounding box center [444, 479] width 63 height 17
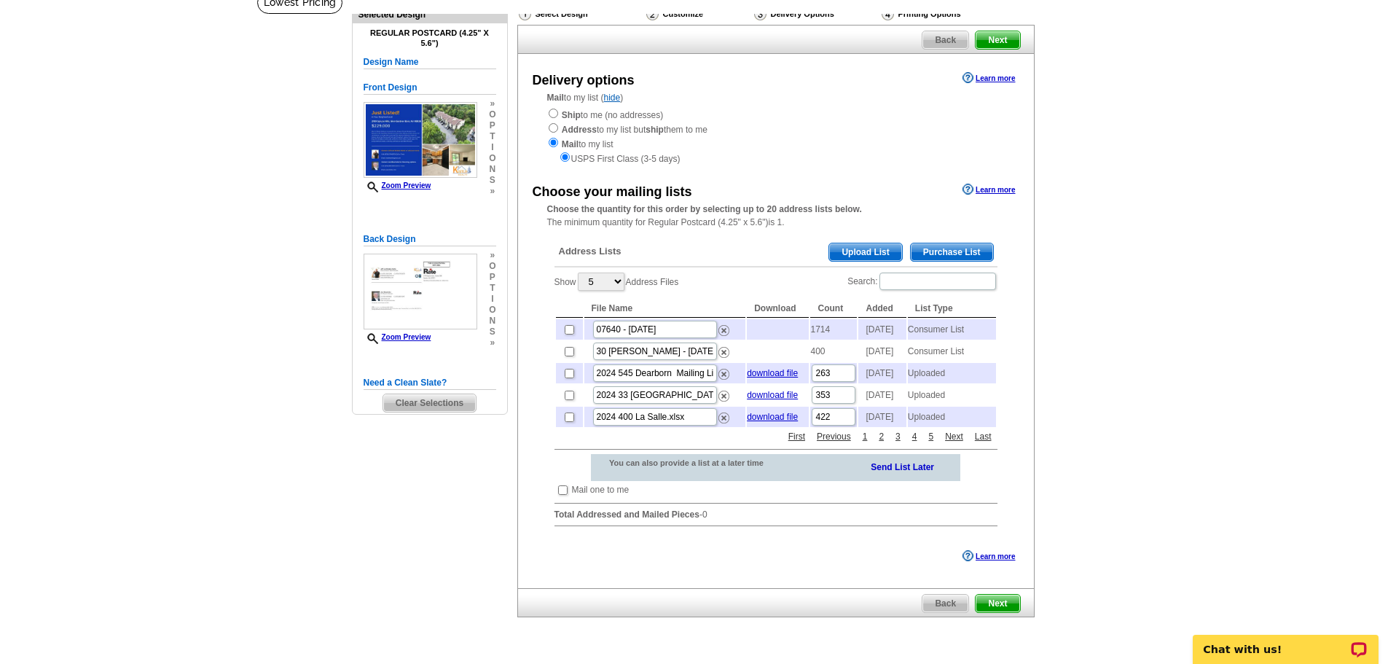
scroll to position [73, 0]
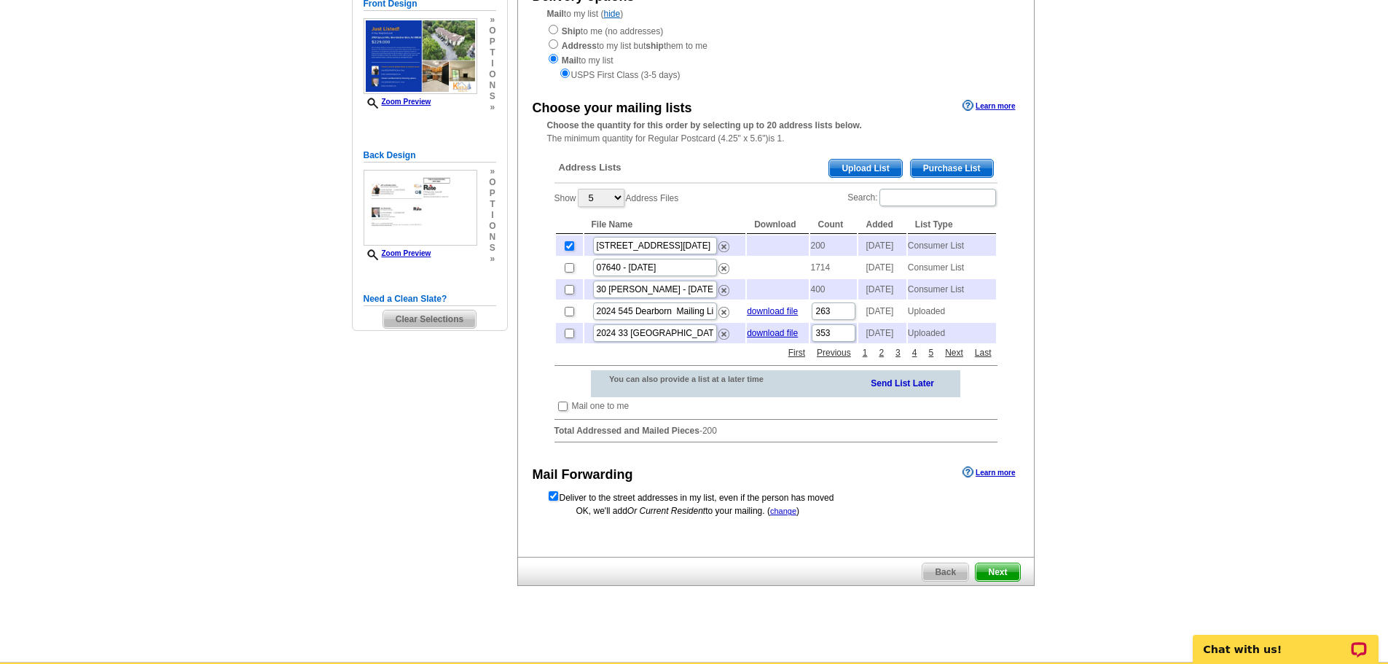
scroll to position [219, 0]
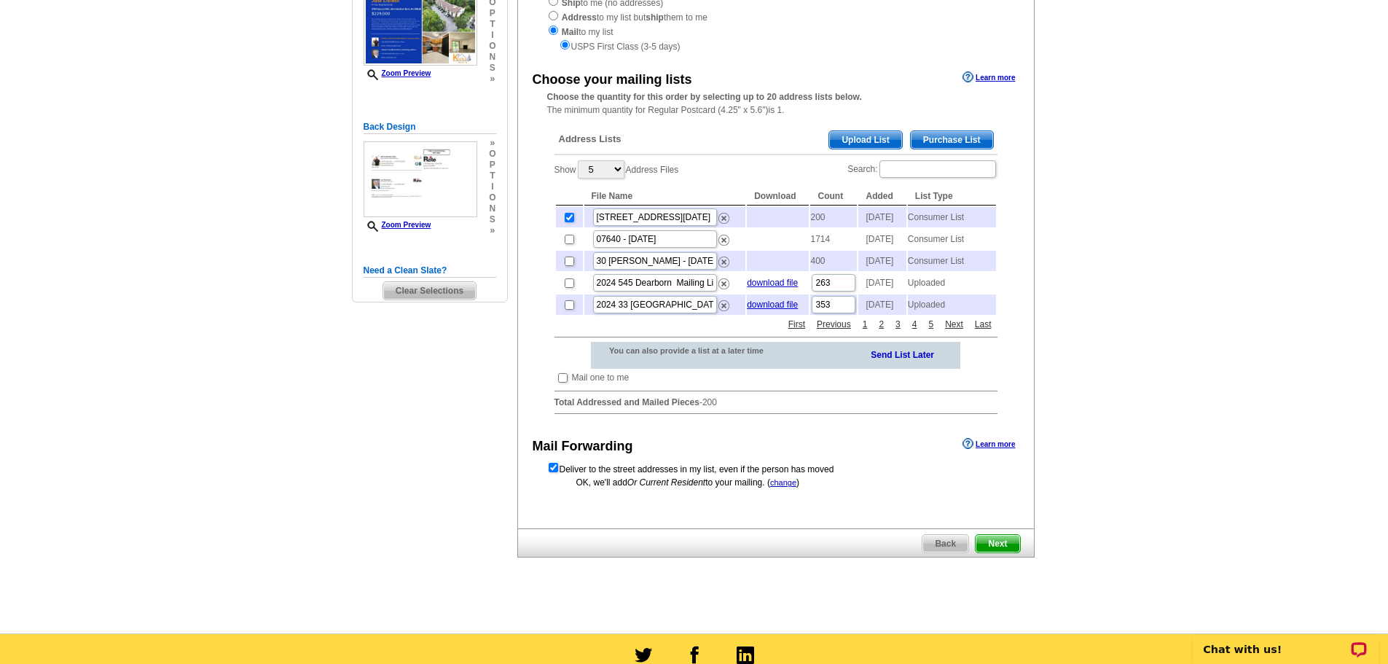
click at [1006, 552] on span "Next" at bounding box center [998, 543] width 44 height 17
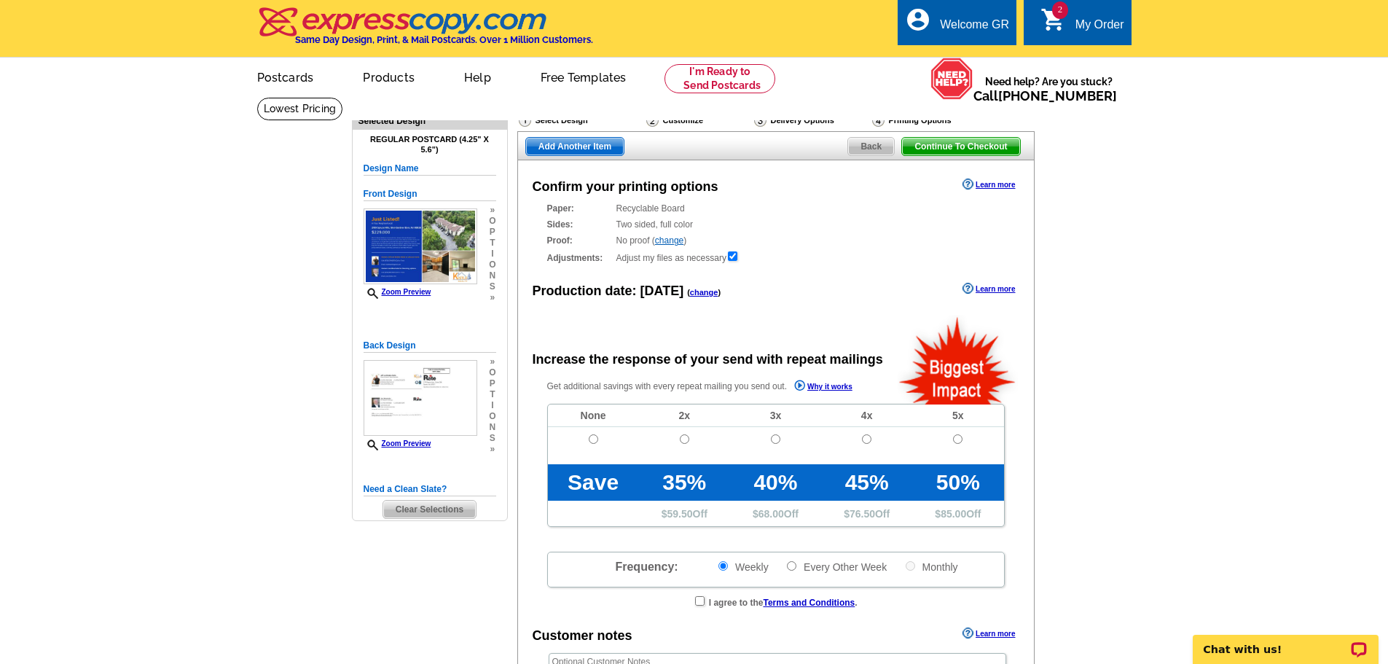
radio input "false"
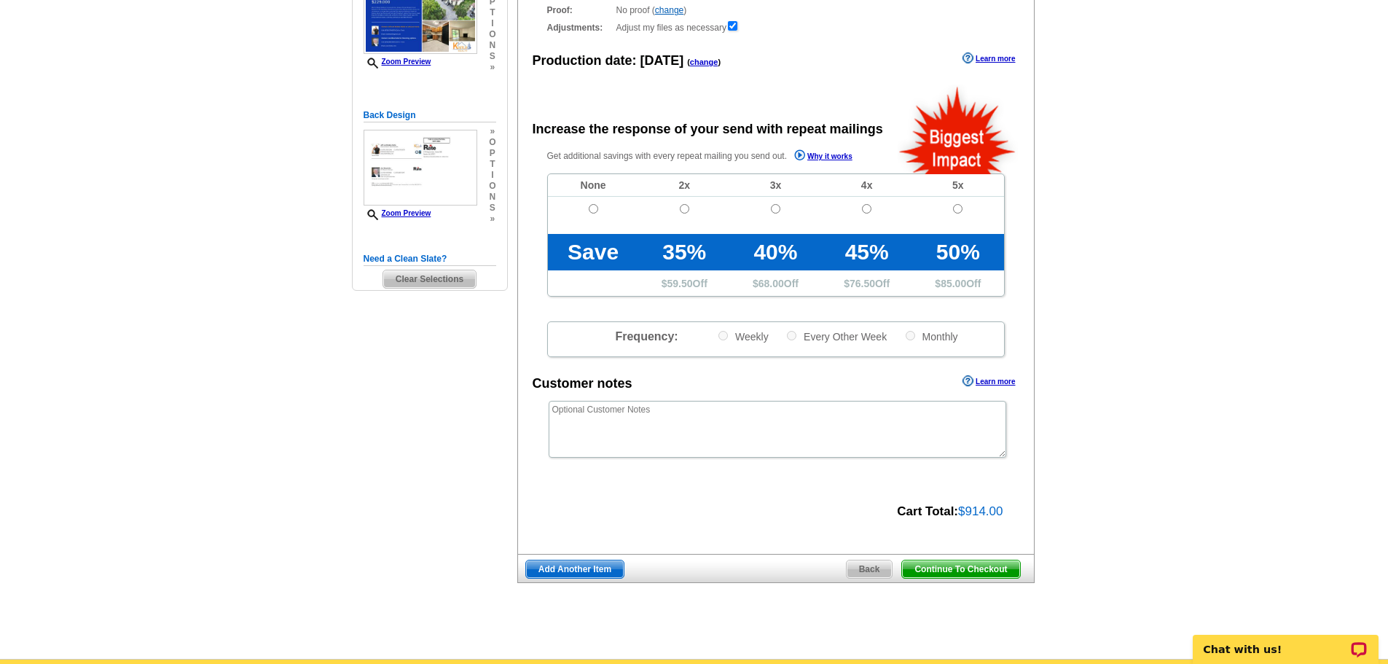
scroll to position [219, 0]
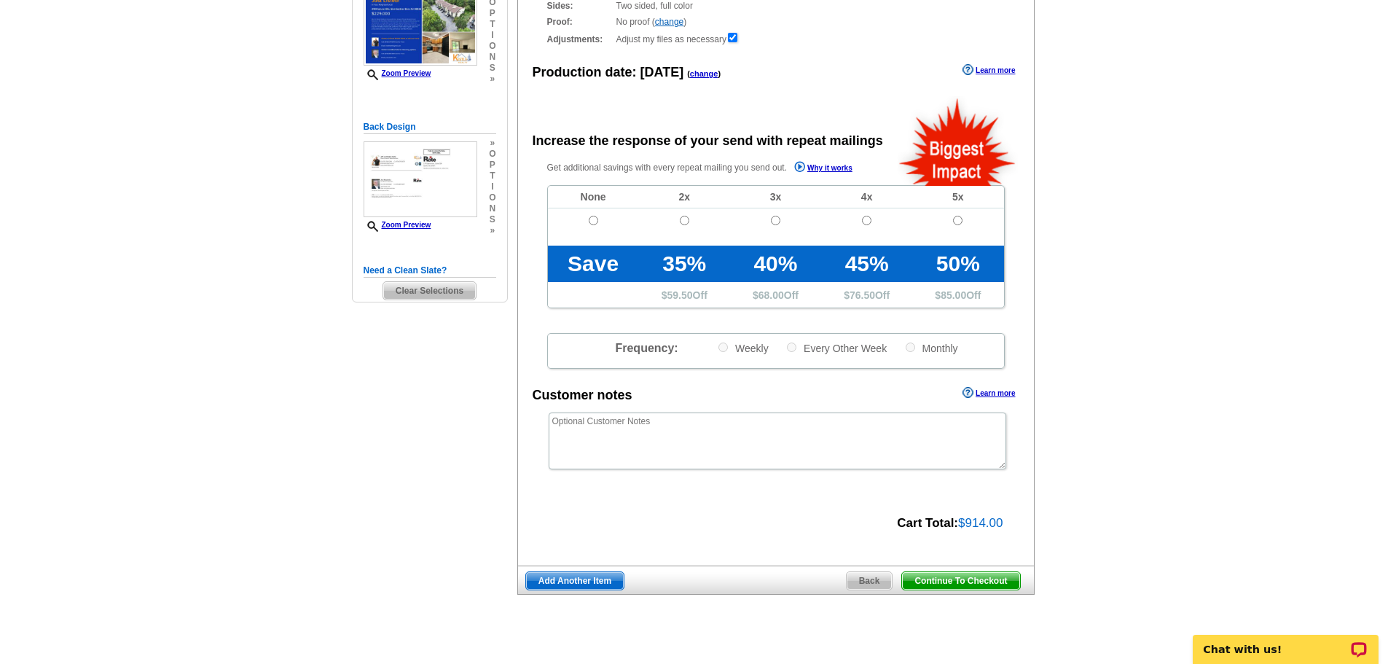
click at [938, 584] on span "Continue To Checkout" at bounding box center [960, 580] width 117 height 17
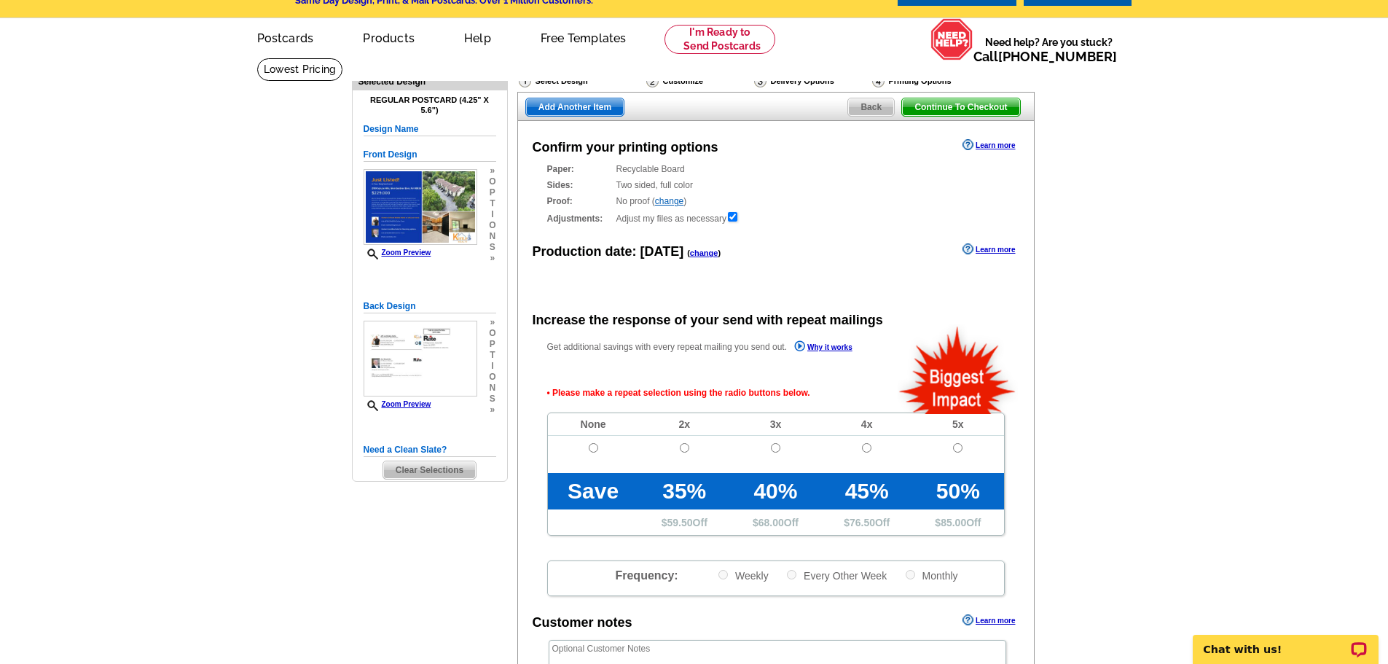
scroll to position [29, 0]
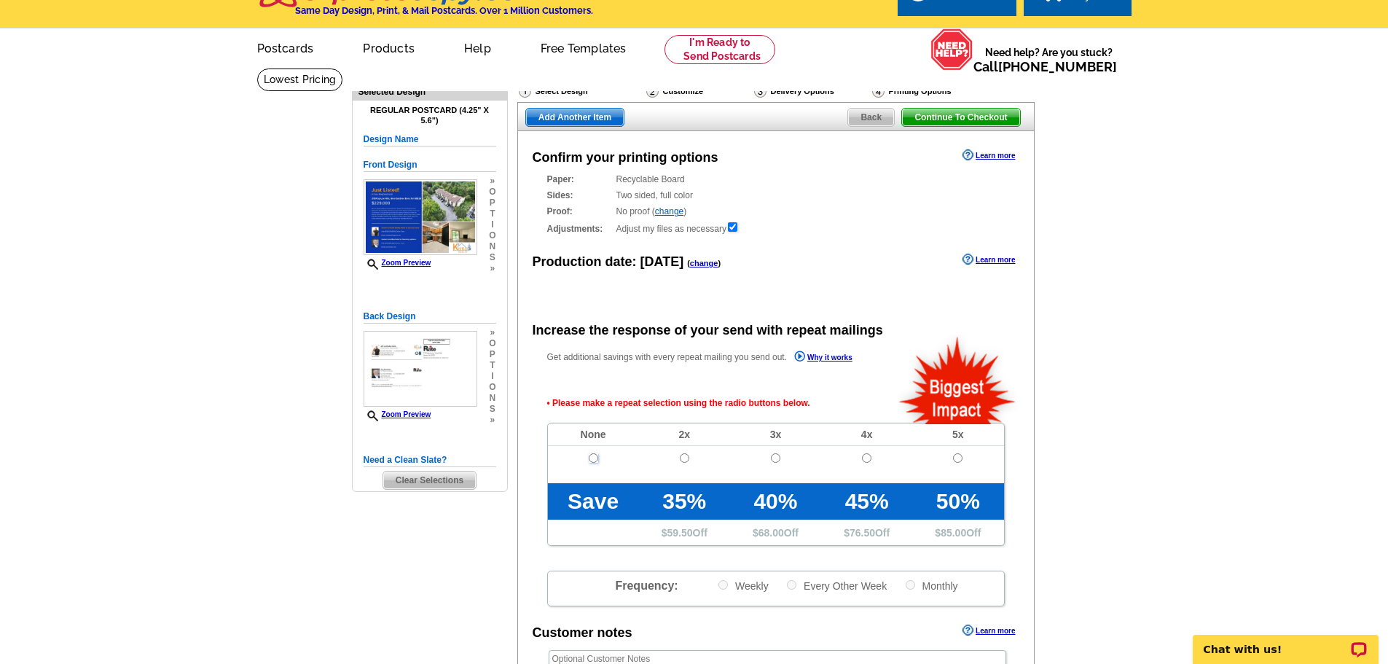
click at [595, 457] on input "radio" at bounding box center [593, 457] width 9 height 9
radio input "true"
click at [510, 561] on div "Need Help? call [PHONE_NUMBER], chat with support, or have our designers make s…" at bounding box center [694, 481] width 699 height 827
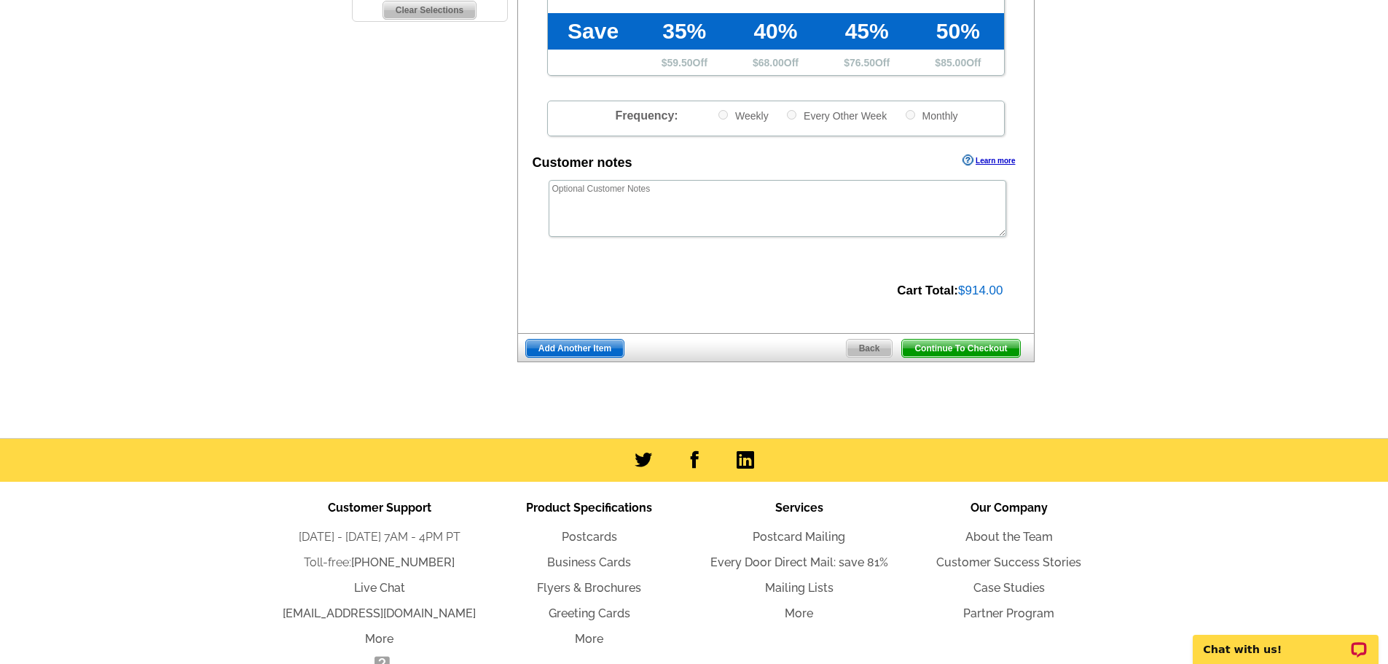
scroll to position [510, 0]
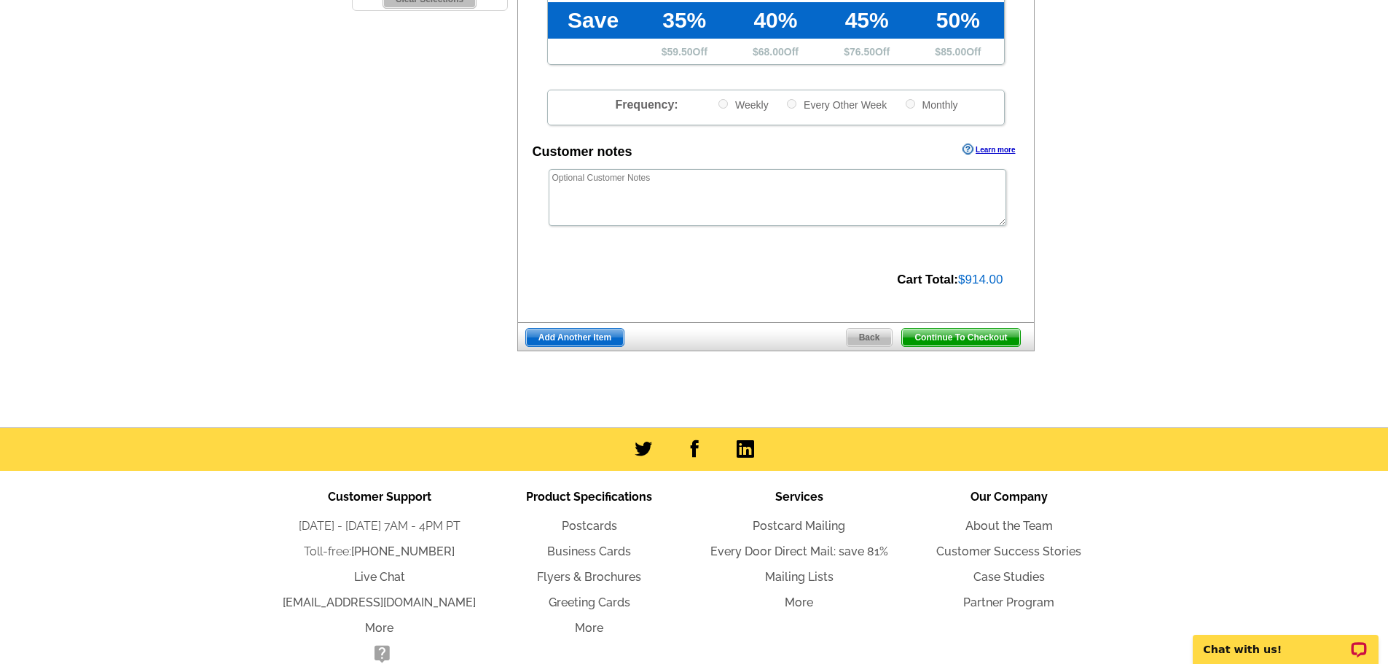
click at [973, 338] on span "Continue To Checkout" at bounding box center [960, 337] width 117 height 17
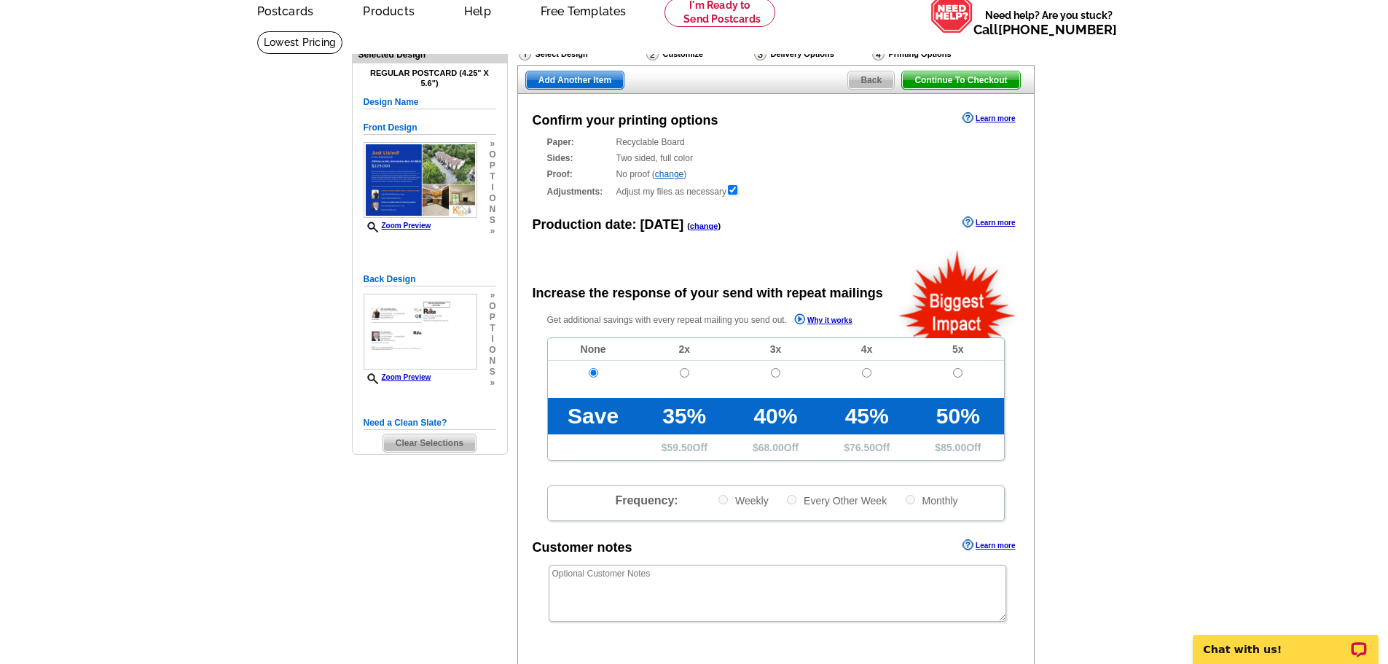
scroll to position [0, 0]
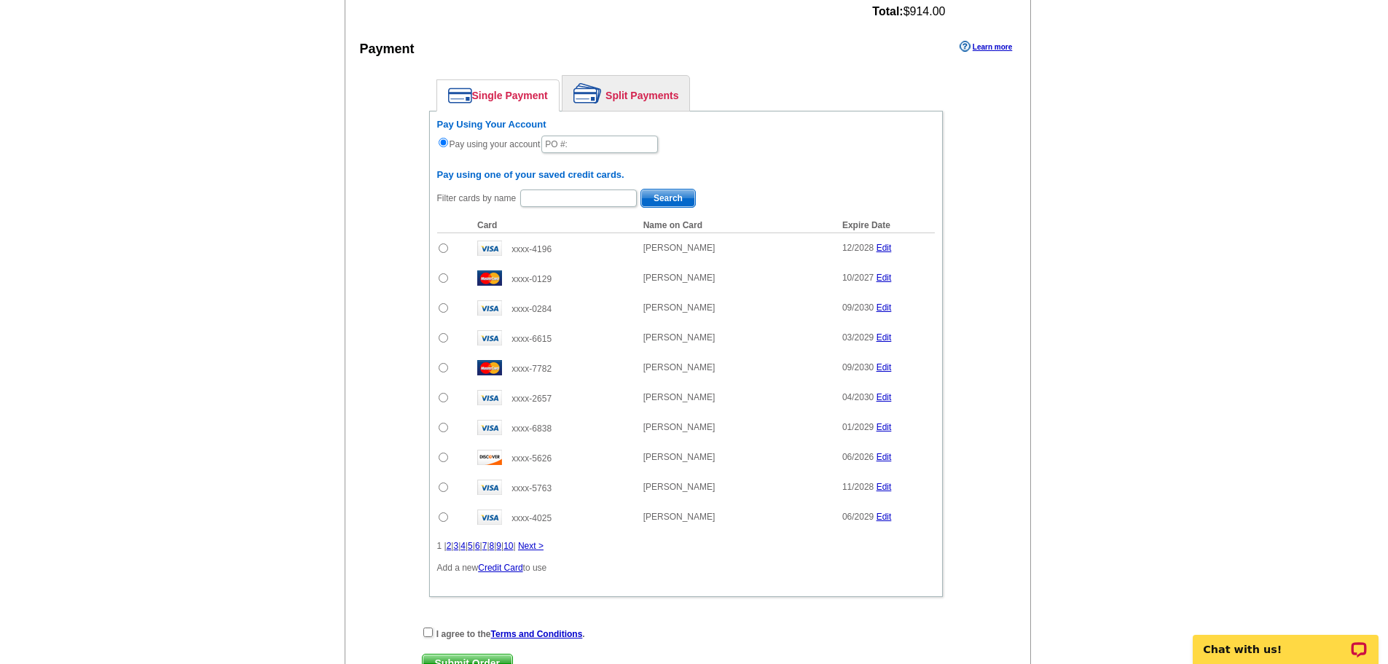
scroll to position [802, 0]
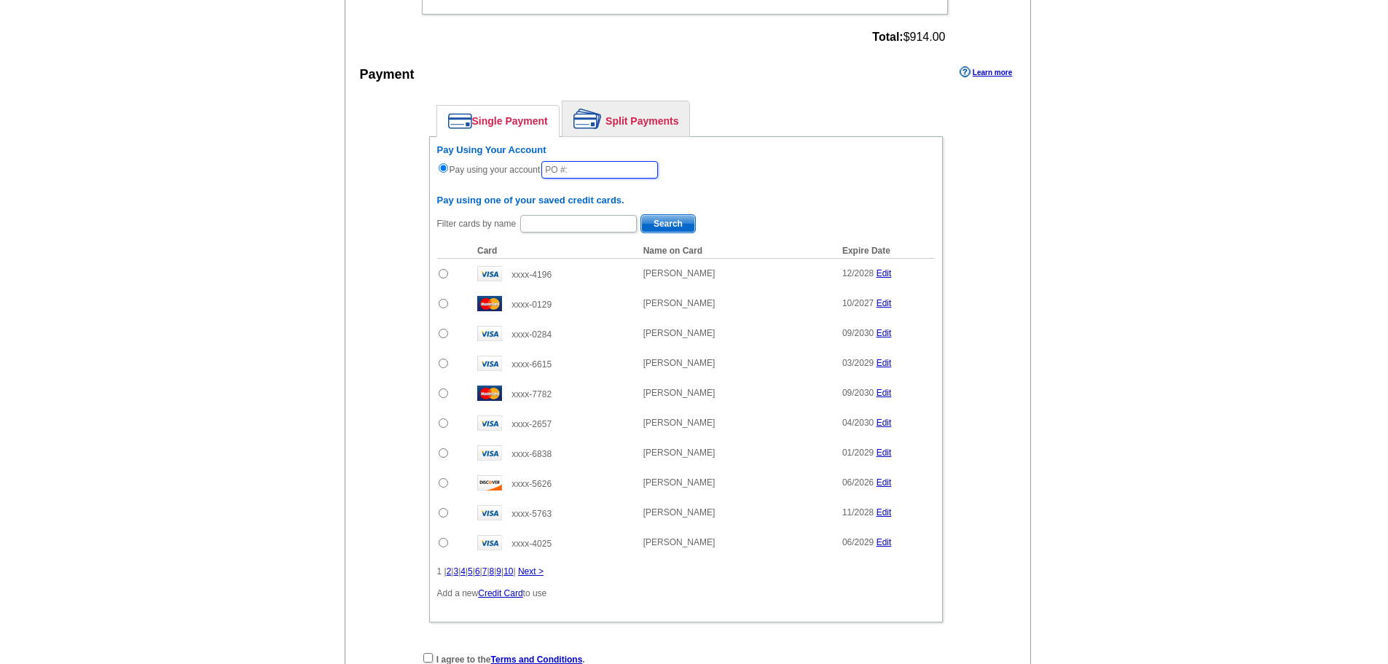
click at [605, 173] on input "text" at bounding box center [599, 169] width 117 height 17
click at [645, 173] on input "10092025_927_RT" at bounding box center [599, 169] width 117 height 17
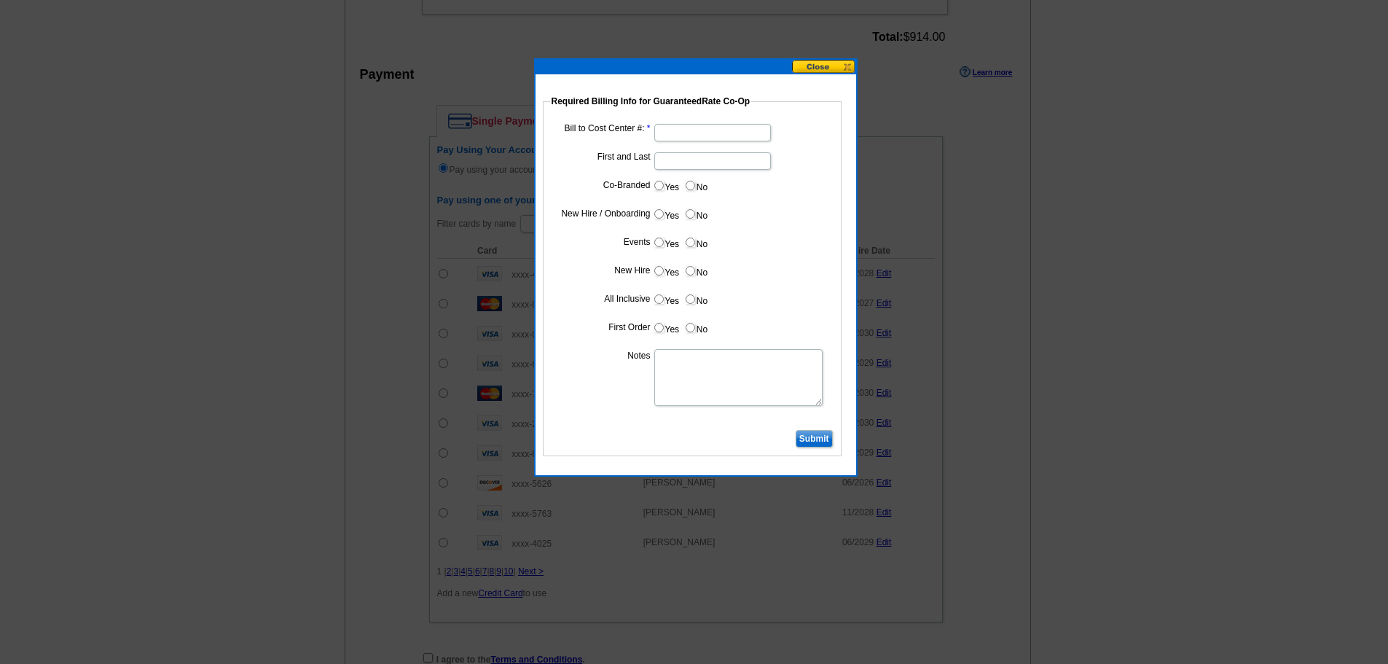
type input "10092025_927_RT"
click at [694, 133] on input "Bill to Cost Center #:" at bounding box center [712, 132] width 117 height 17
click at [687, 137] on input "Bill to Cost Center #:" at bounding box center [712, 132] width 117 height 17
type input "1766"
click at [697, 160] on input "First and Last" at bounding box center [712, 160] width 117 height 17
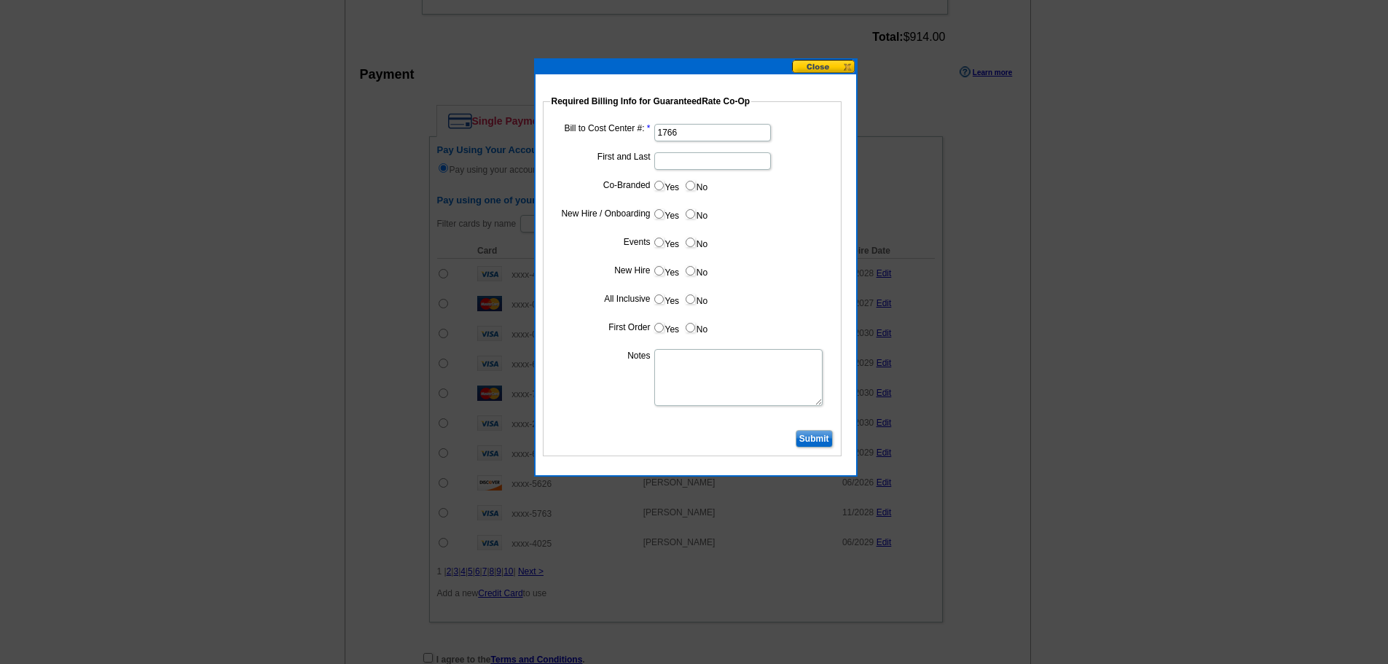
scroll to position [0, 0]
type input "Joe Moschella"
click at [662, 183] on input "Yes" at bounding box center [658, 185] width 9 height 9
radio input "true"
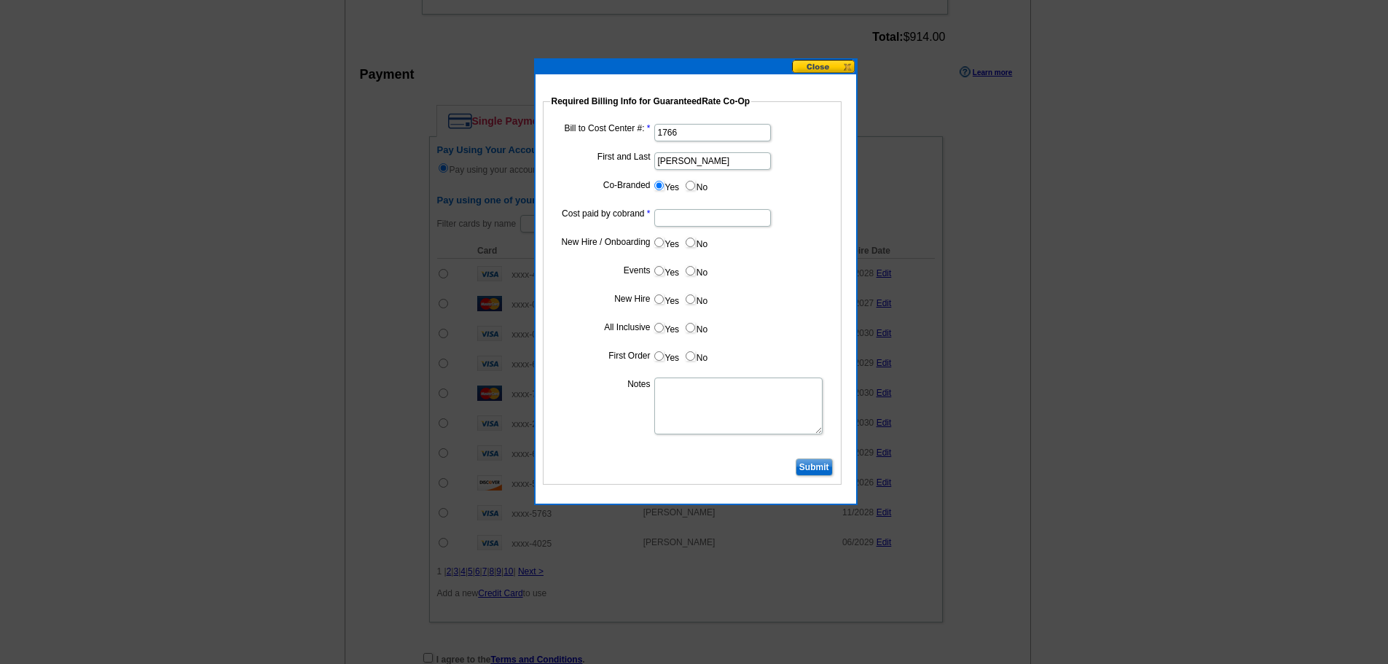
click at [695, 220] on input "Cost paid by cobrand" at bounding box center [712, 217] width 117 height 17
type input "50%"
click at [690, 240] on input "No" at bounding box center [690, 242] width 9 height 9
radio input "true"
click at [689, 270] on input "No" at bounding box center [690, 270] width 9 height 9
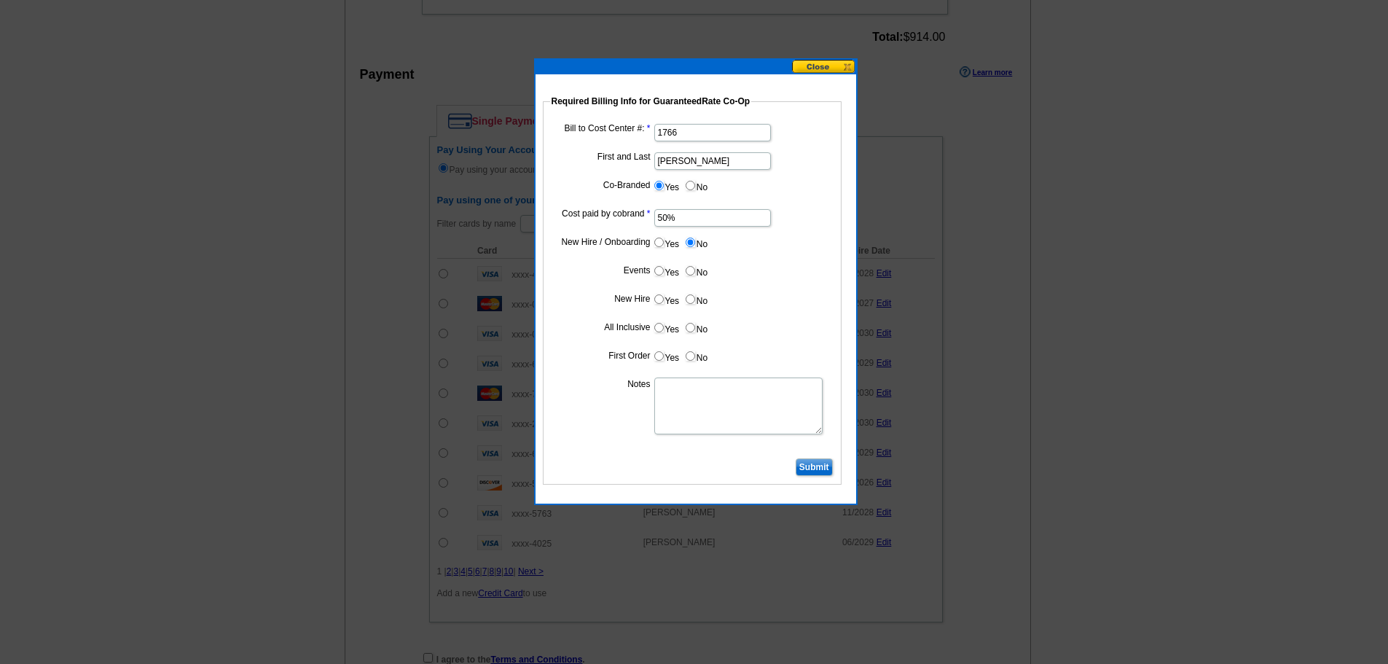
radio input "true"
click at [688, 297] on input "No" at bounding box center [690, 298] width 9 height 9
radio input "true"
click at [691, 358] on input "No" at bounding box center [690, 355] width 9 height 9
radio input "true"
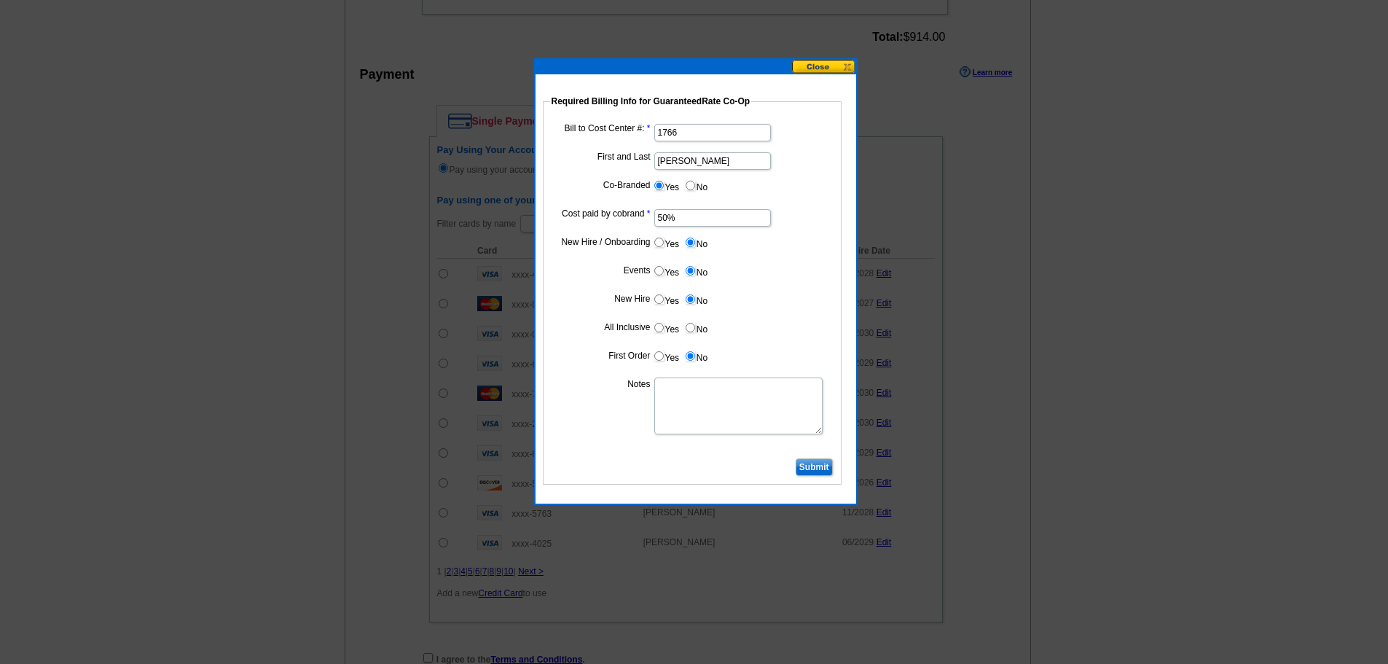
click at [660, 329] on input "Yes" at bounding box center [658, 327] width 9 height 9
radio input "true"
click at [680, 392] on textarea "Notes" at bounding box center [738, 405] width 168 height 57
type textarea "1766"
click at [815, 468] on input "Submit" at bounding box center [814, 466] width 37 height 17
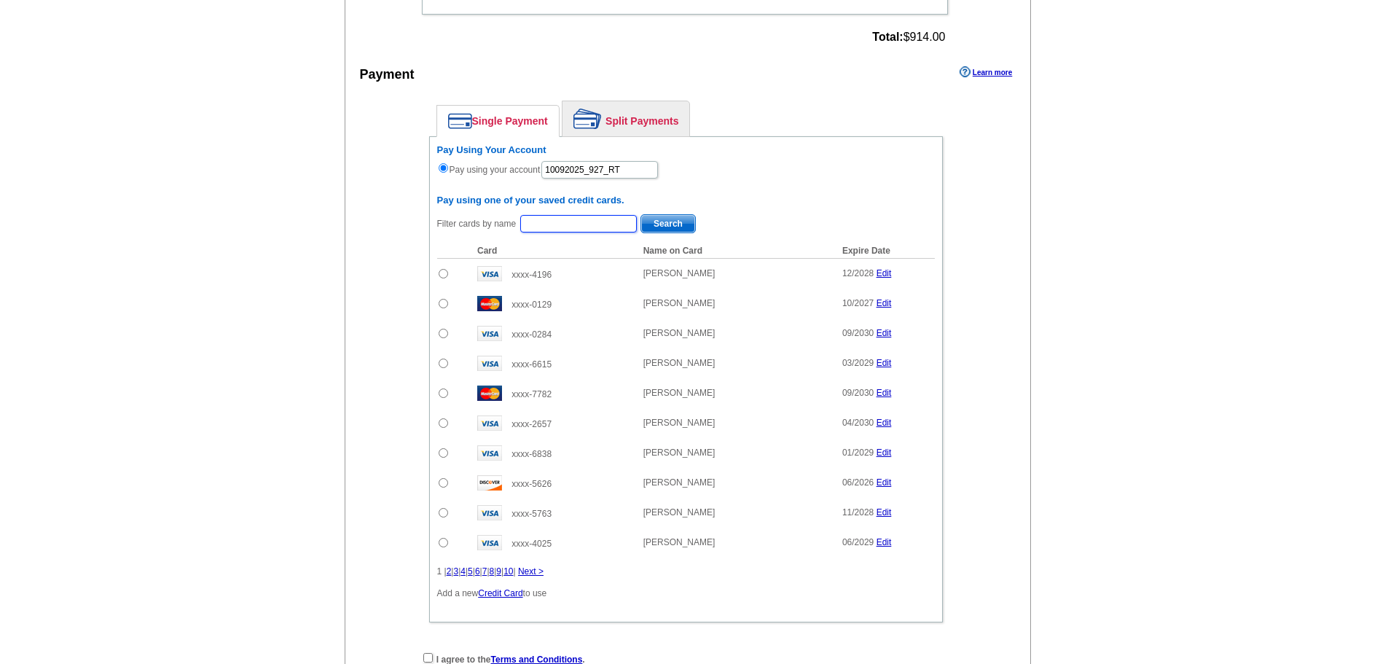
click at [541, 220] on input "text" at bounding box center [578, 223] width 117 height 17
paste input "DEBRA KISTLE"
type input "DEBRA KISTLE"
click at [651, 219] on span "Search" at bounding box center [668, 223] width 54 height 17
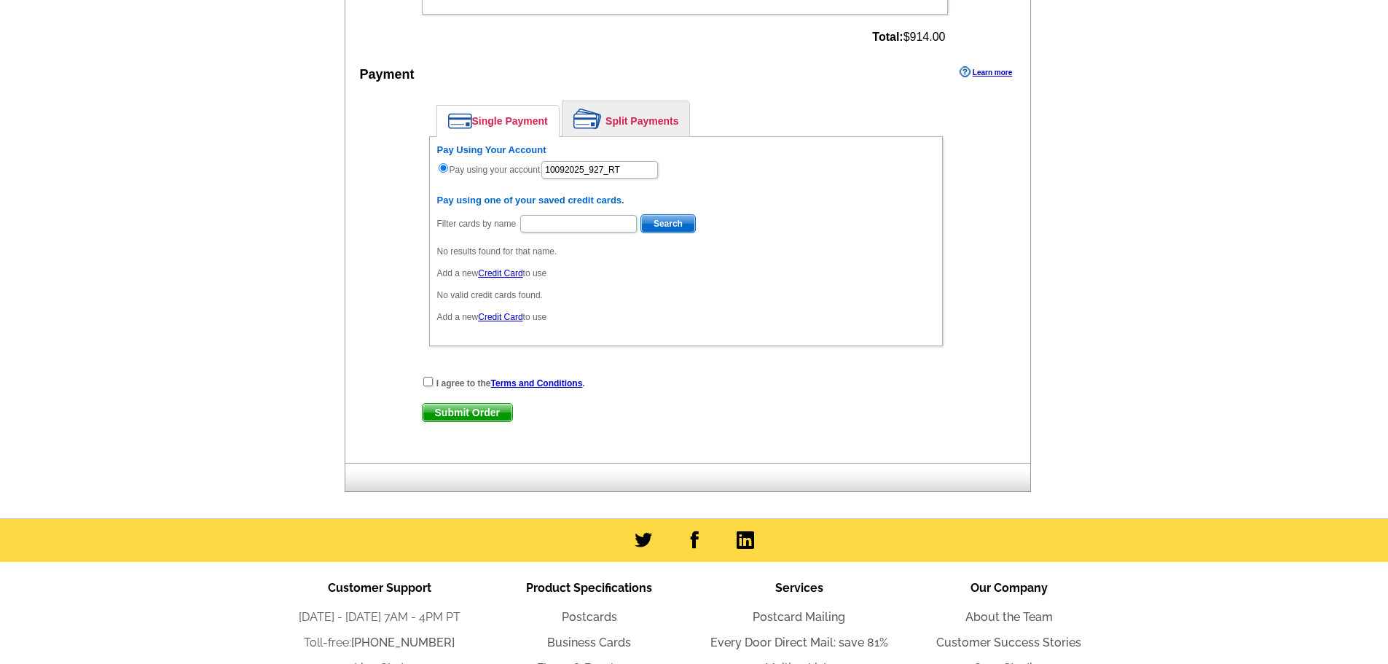
click at [618, 125] on link "Split Payments" at bounding box center [626, 118] width 127 height 35
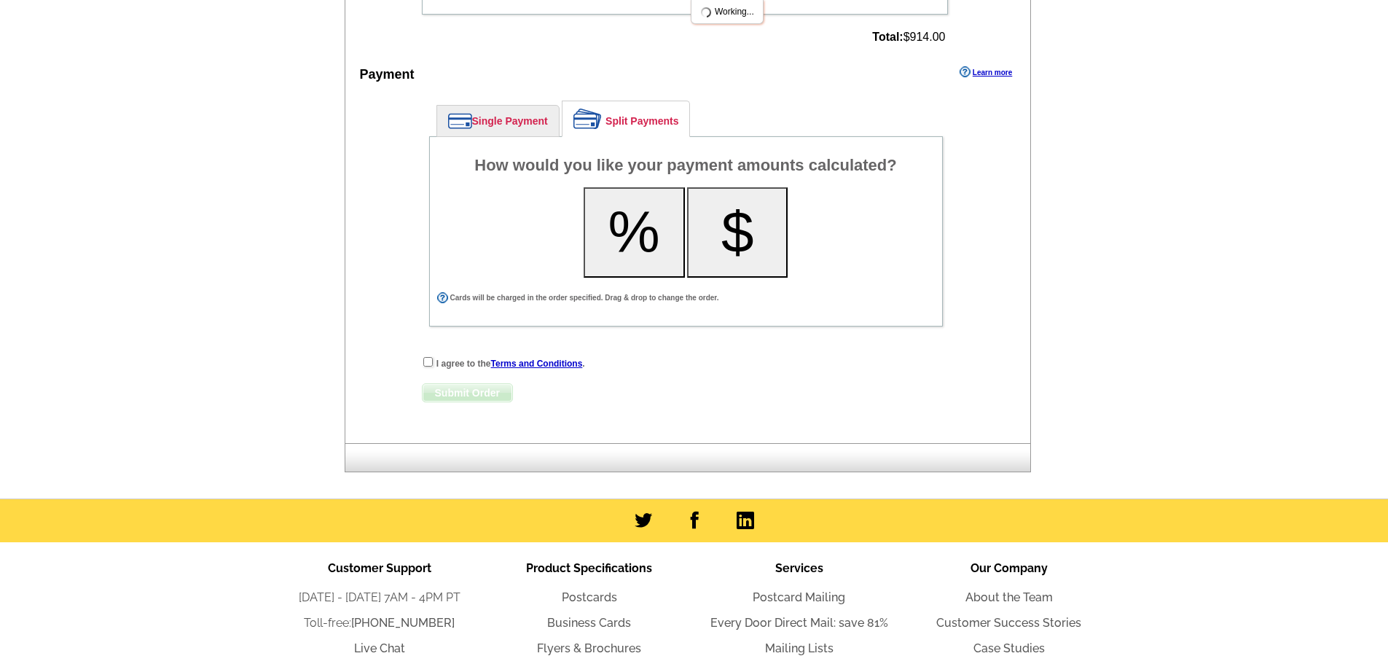
click at [634, 231] on button "%" at bounding box center [634, 232] width 101 height 90
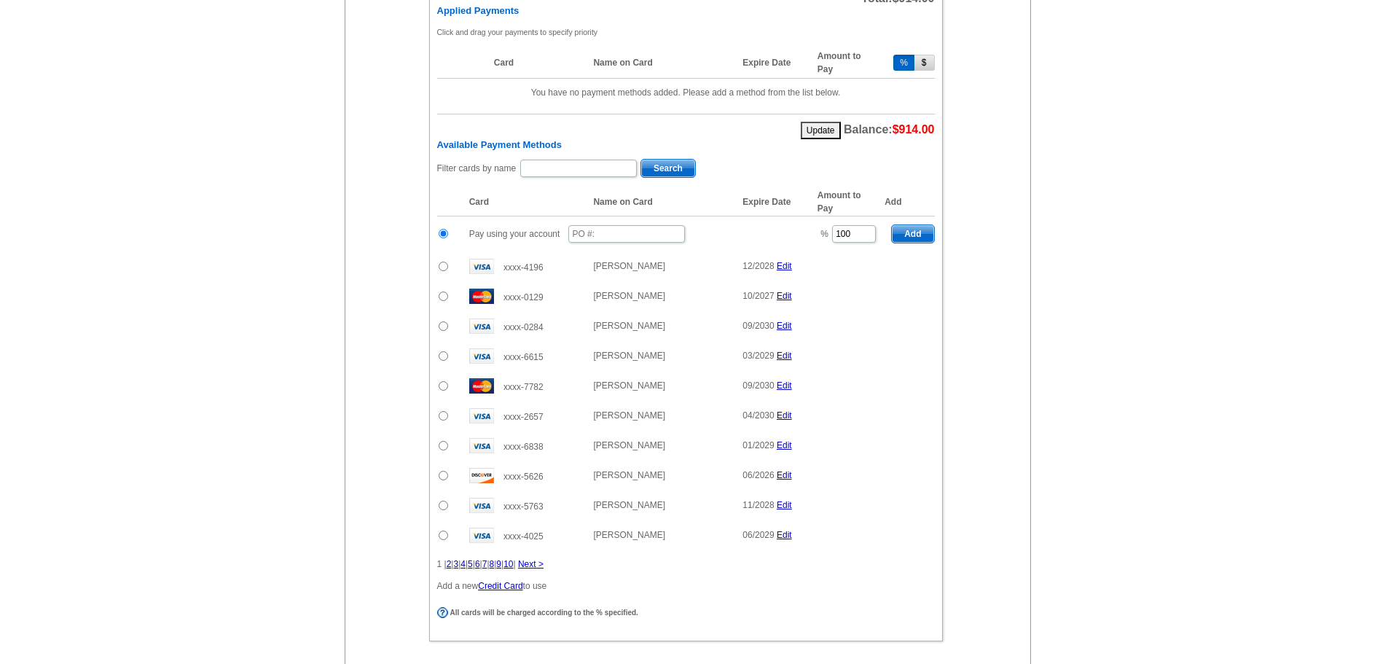
scroll to position [874, 0]
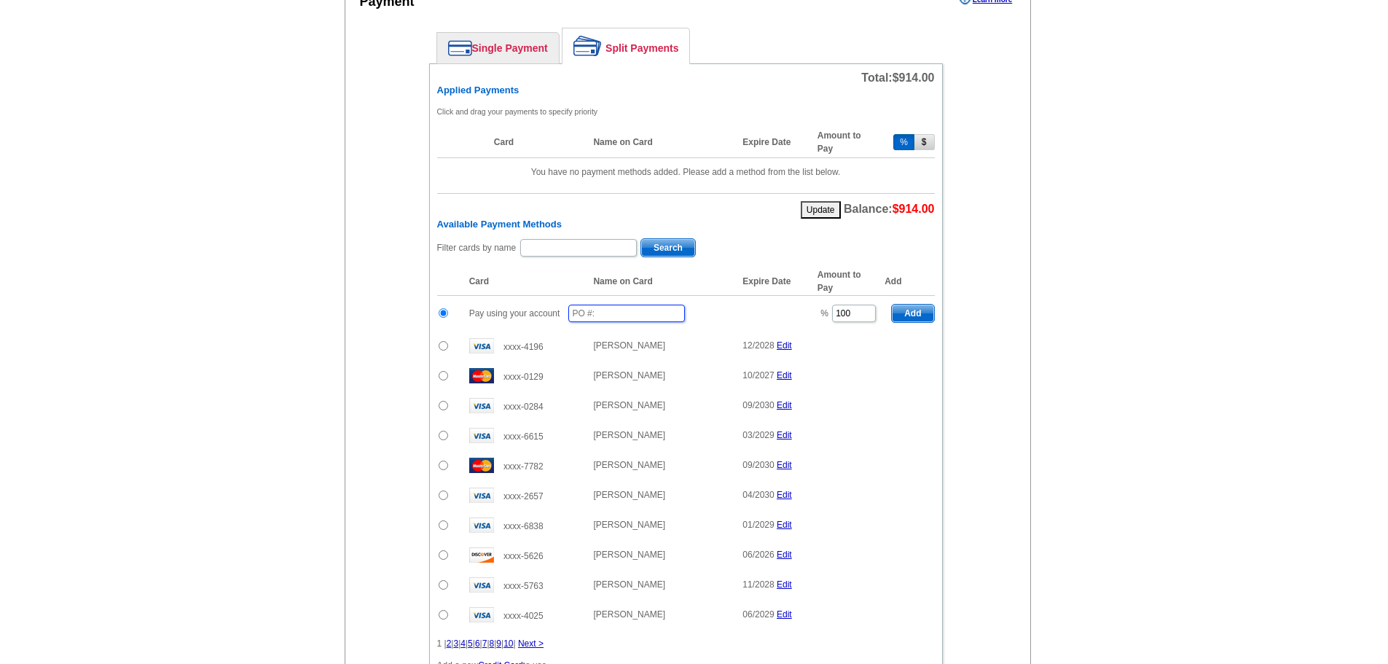
click at [603, 312] on input "text" at bounding box center [626, 313] width 117 height 17
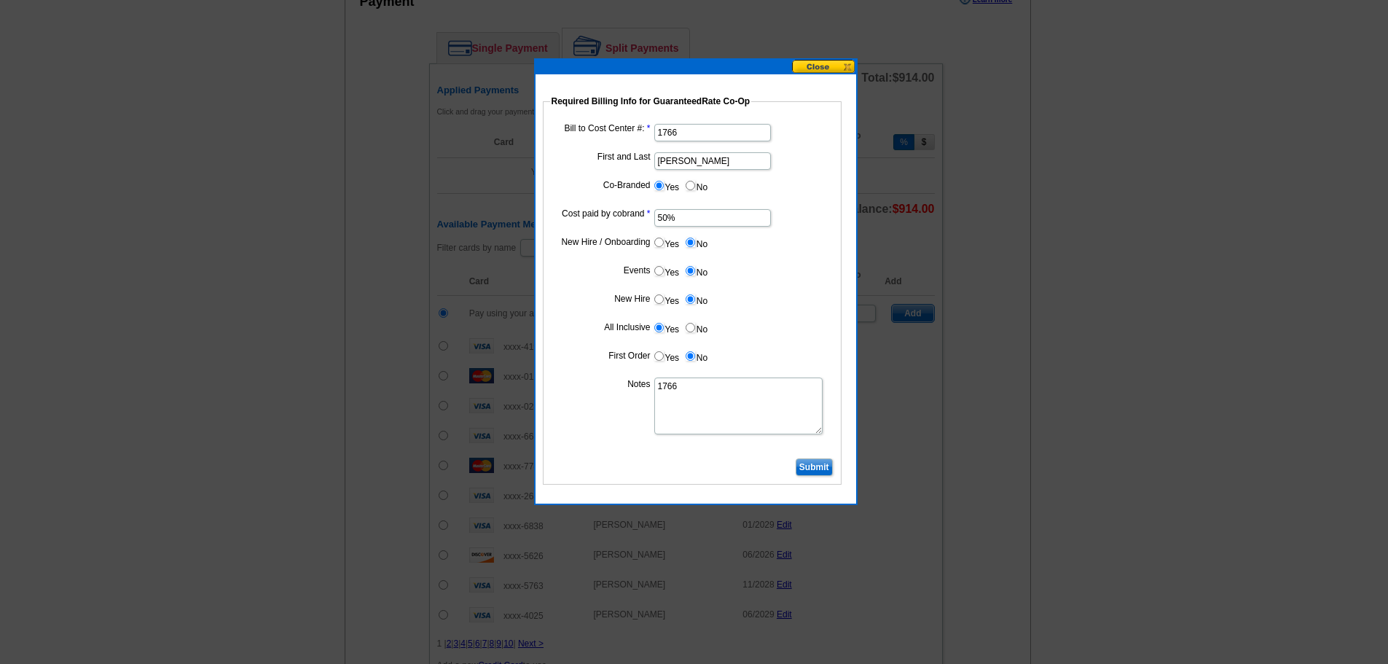
type input "10092025_929_RT"
click at [820, 471] on input "Submit" at bounding box center [814, 466] width 37 height 17
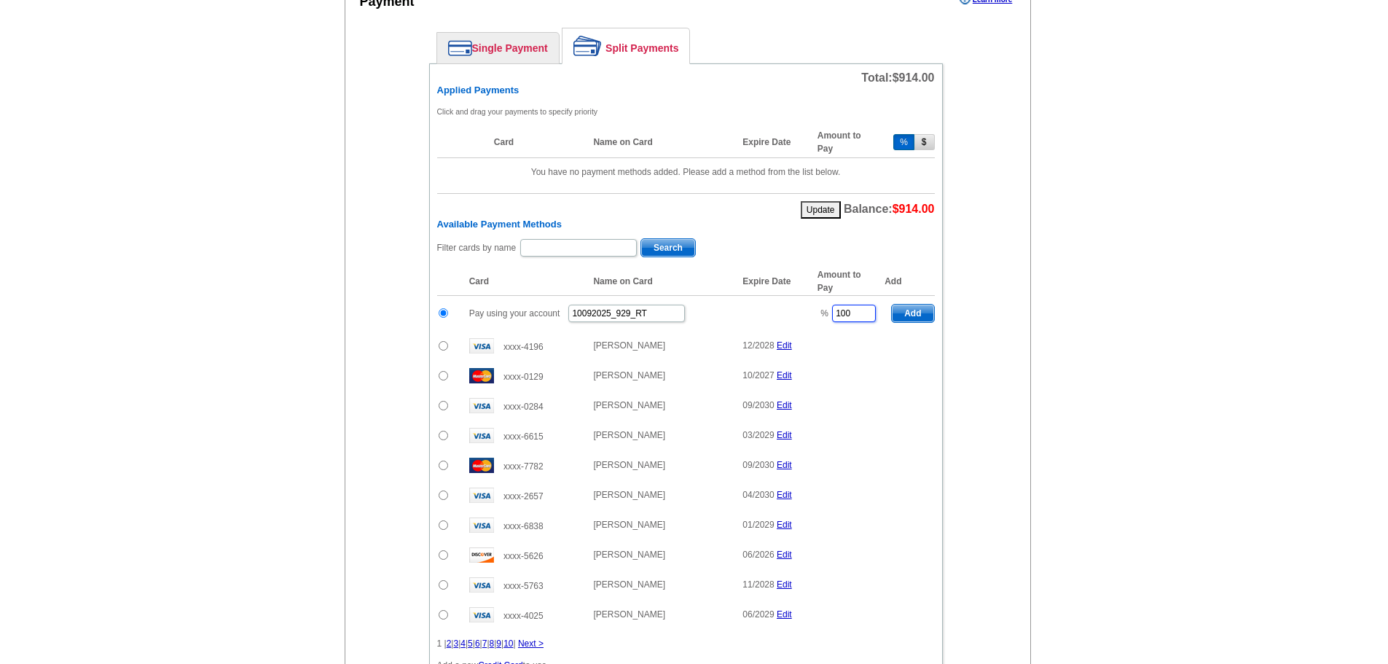
click at [854, 313] on input "100" at bounding box center [854, 313] width 44 height 17
click at [909, 316] on span "Add" at bounding box center [913, 313] width 42 height 17
type input "100"
radio input "false"
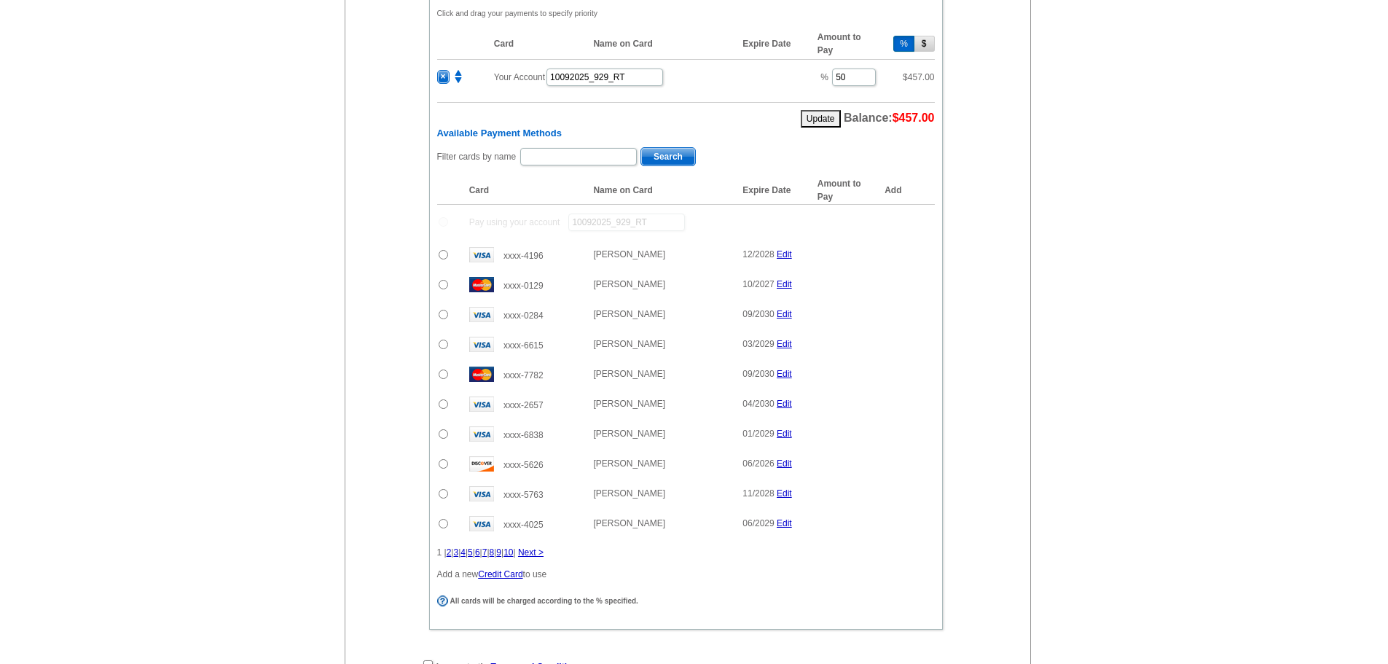
scroll to position [947, 0]
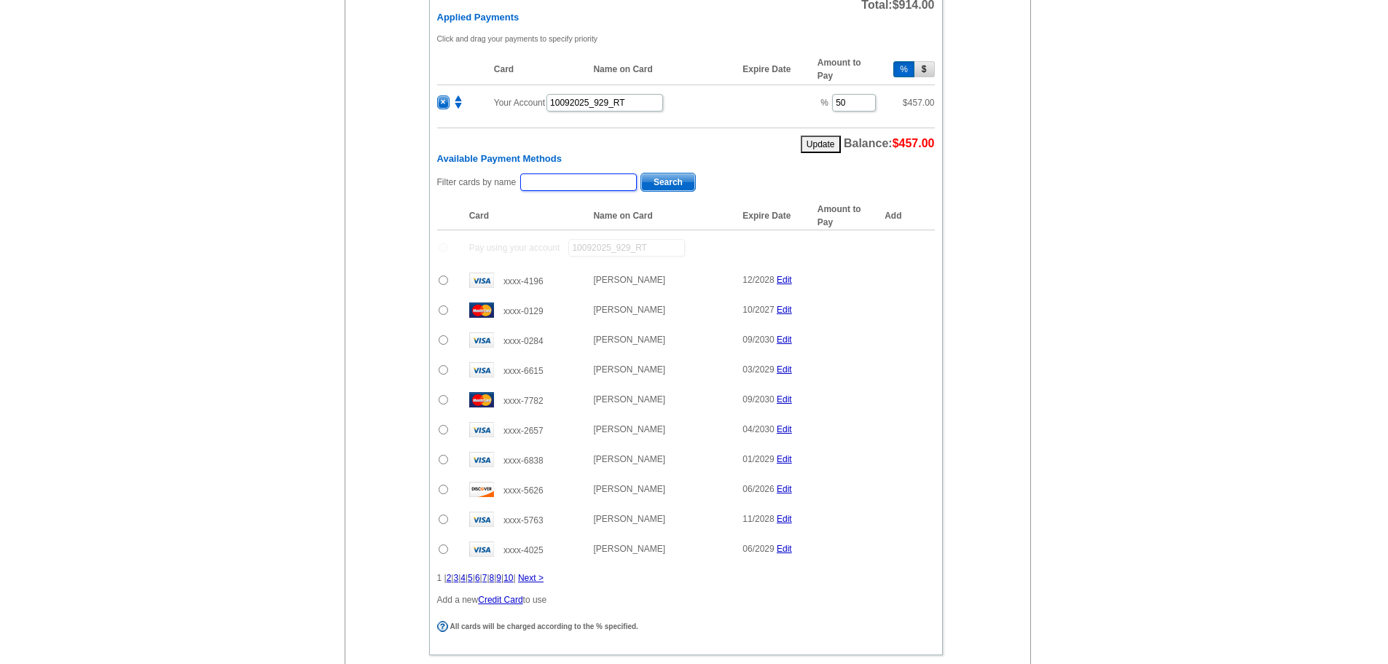
click at [567, 180] on input "text" at bounding box center [578, 181] width 117 height 17
paste input "DEBRA KISTLE"
type input "DEBRA KISTLE"
click at [681, 189] on span "Search" at bounding box center [668, 181] width 54 height 17
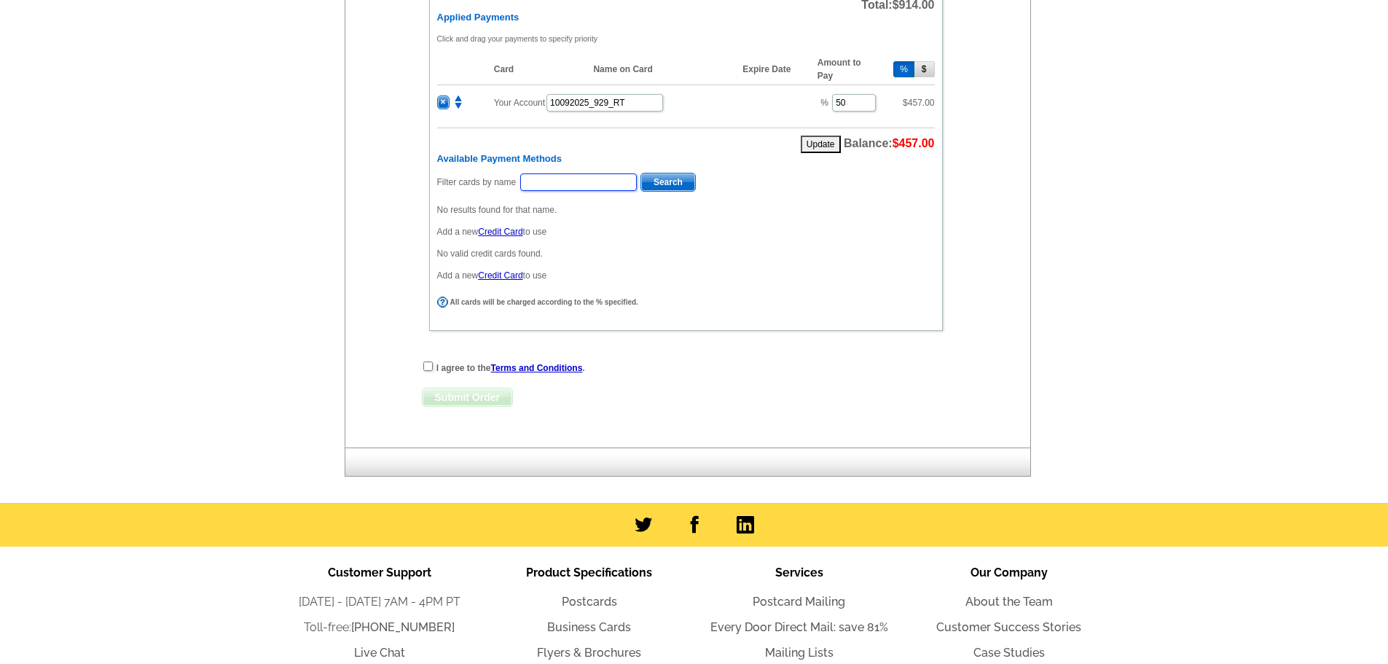
click at [581, 184] on input "text" at bounding box center [578, 181] width 117 height 17
type input "kist"
click at [651, 186] on span "Search" at bounding box center [668, 181] width 54 height 17
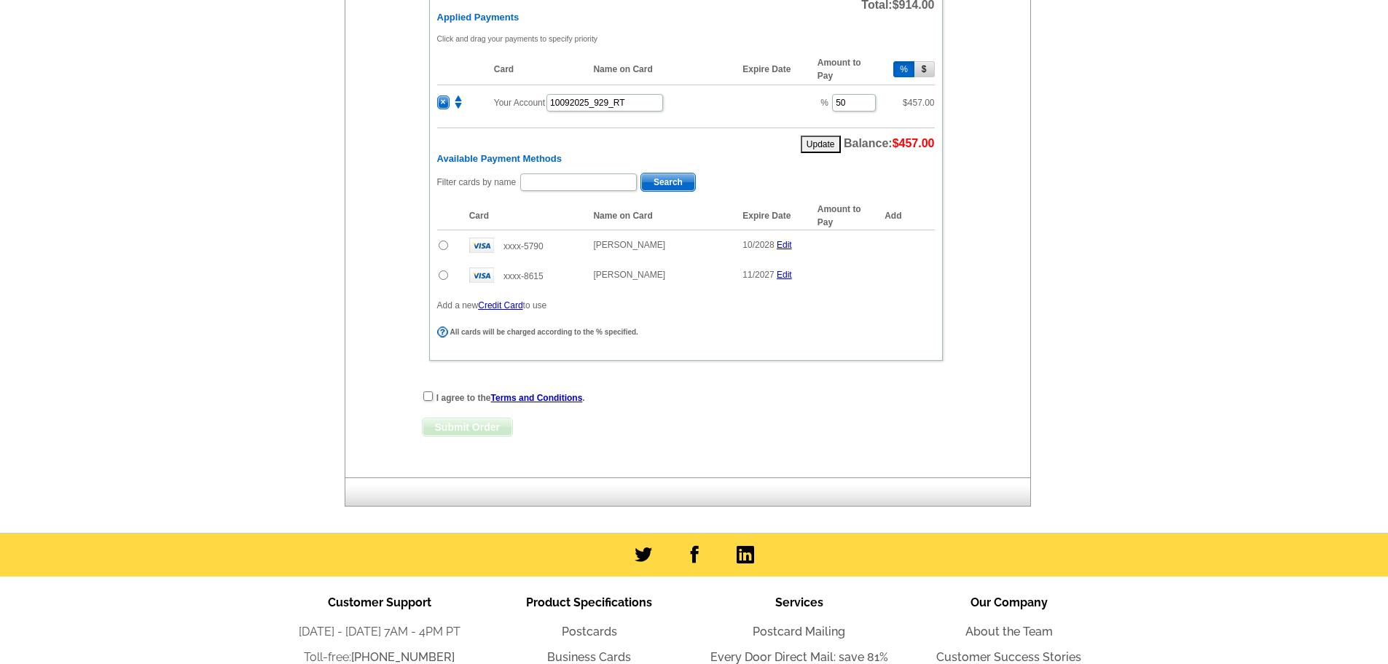
drag, startPoint x: 440, startPoint y: 246, endPoint x: 392, endPoint y: 287, distance: 63.1
click at [439, 246] on input "radio" at bounding box center [443, 244] width 9 height 9
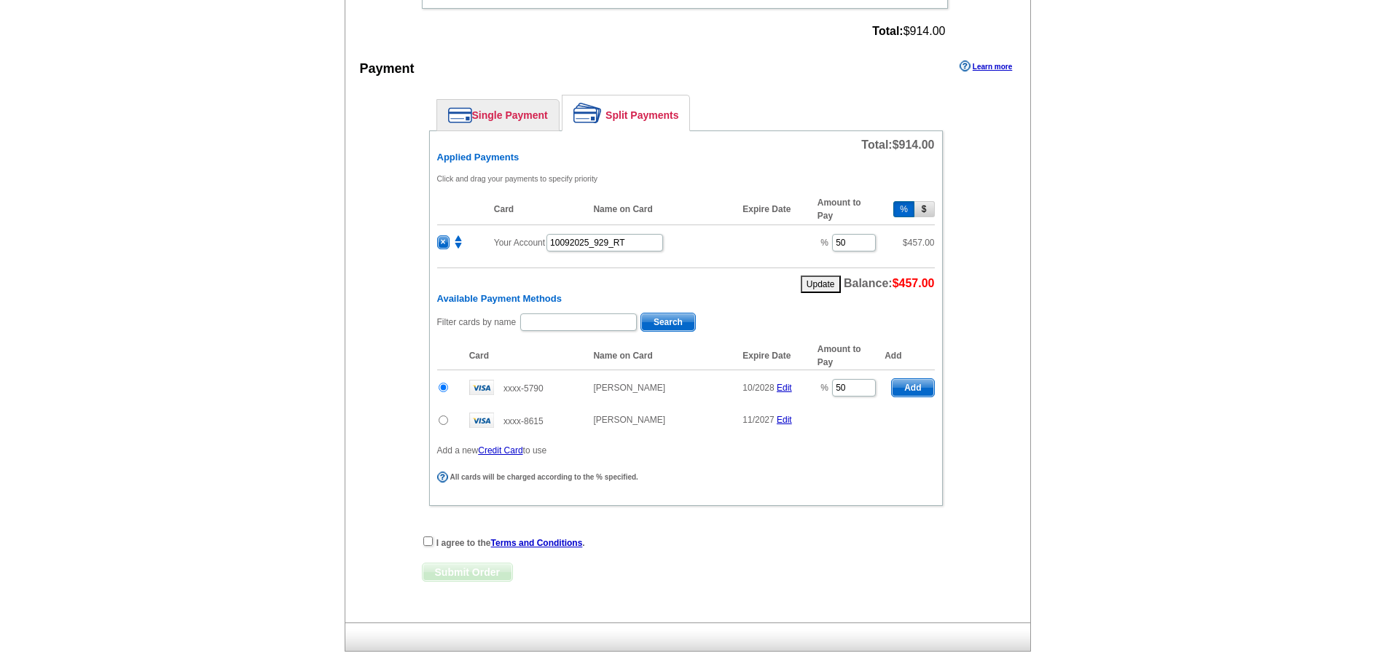
scroll to position [802, 0]
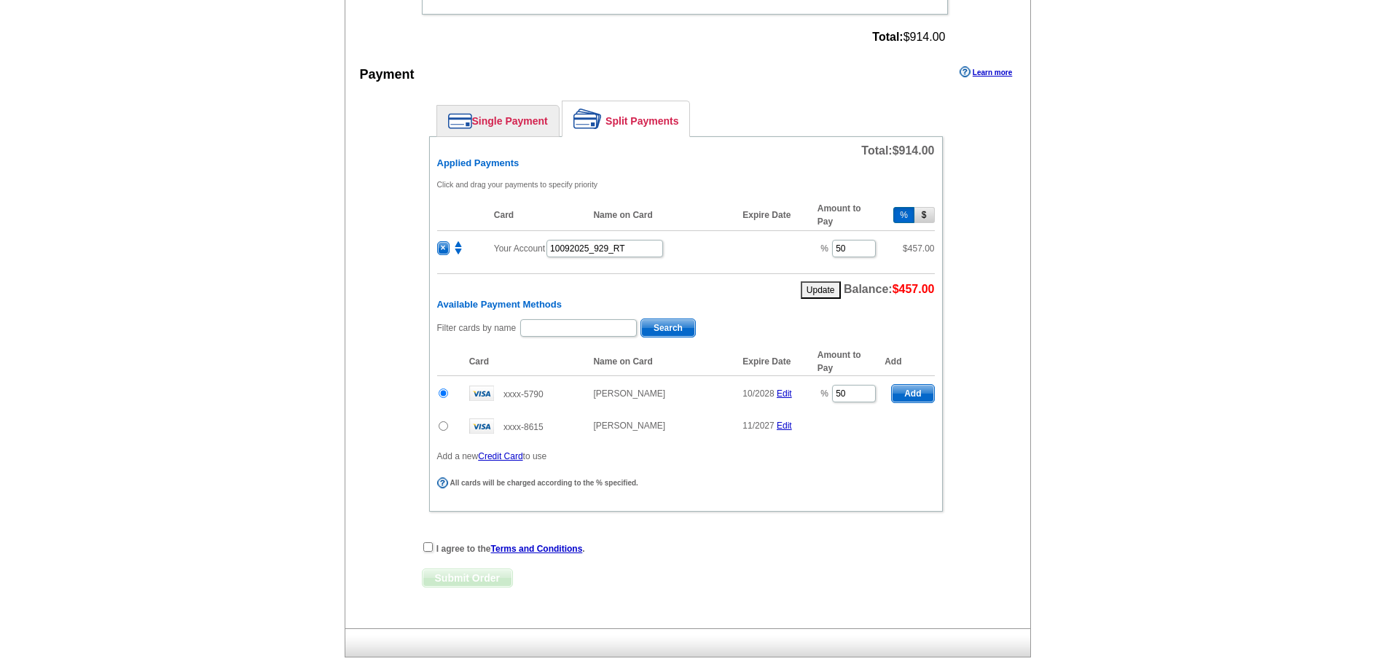
click at [916, 399] on span "Add" at bounding box center [913, 393] width 42 height 17
radio input "false"
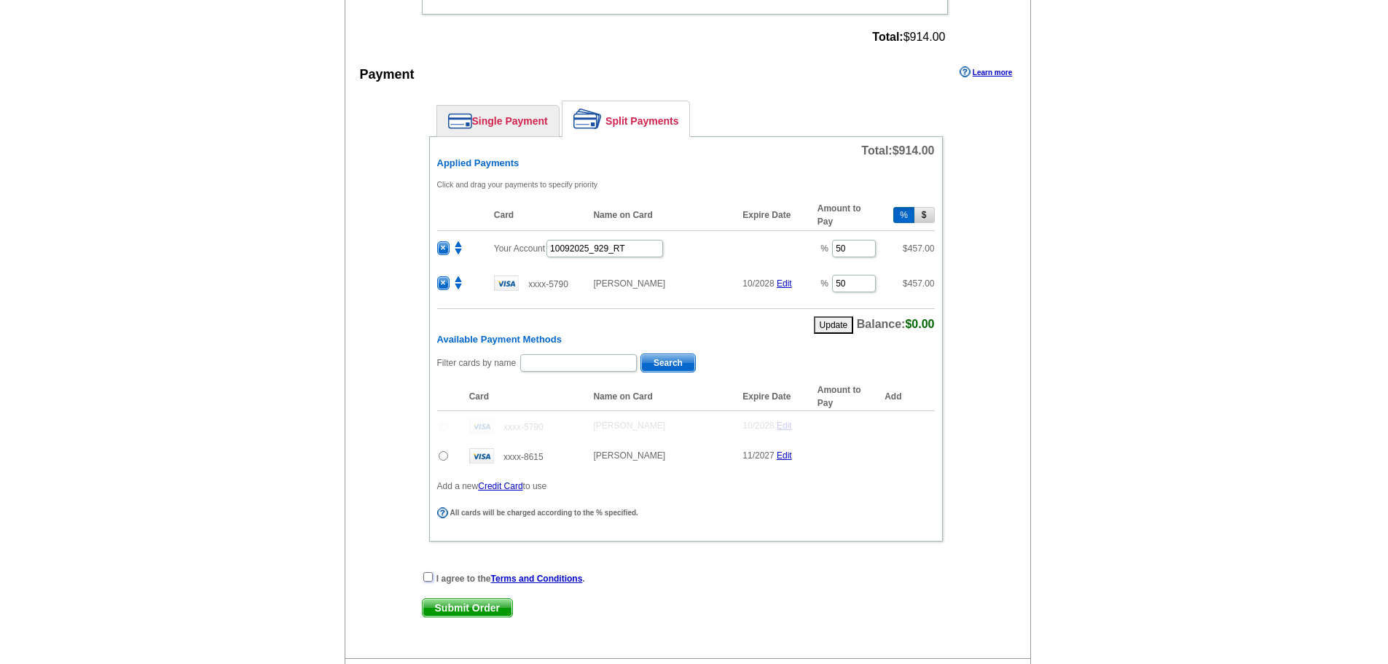
click at [431, 576] on input "checkbox" at bounding box center [427, 576] width 9 height 9
checkbox input "true"
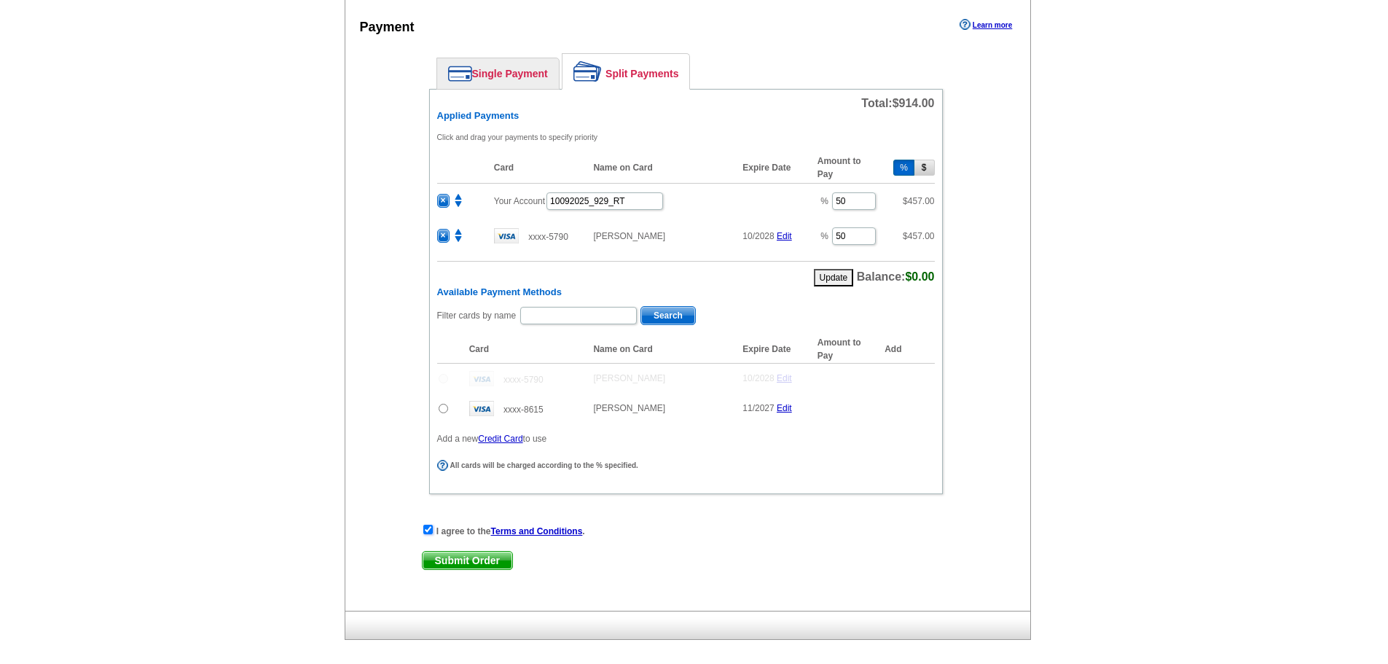
scroll to position [874, 0]
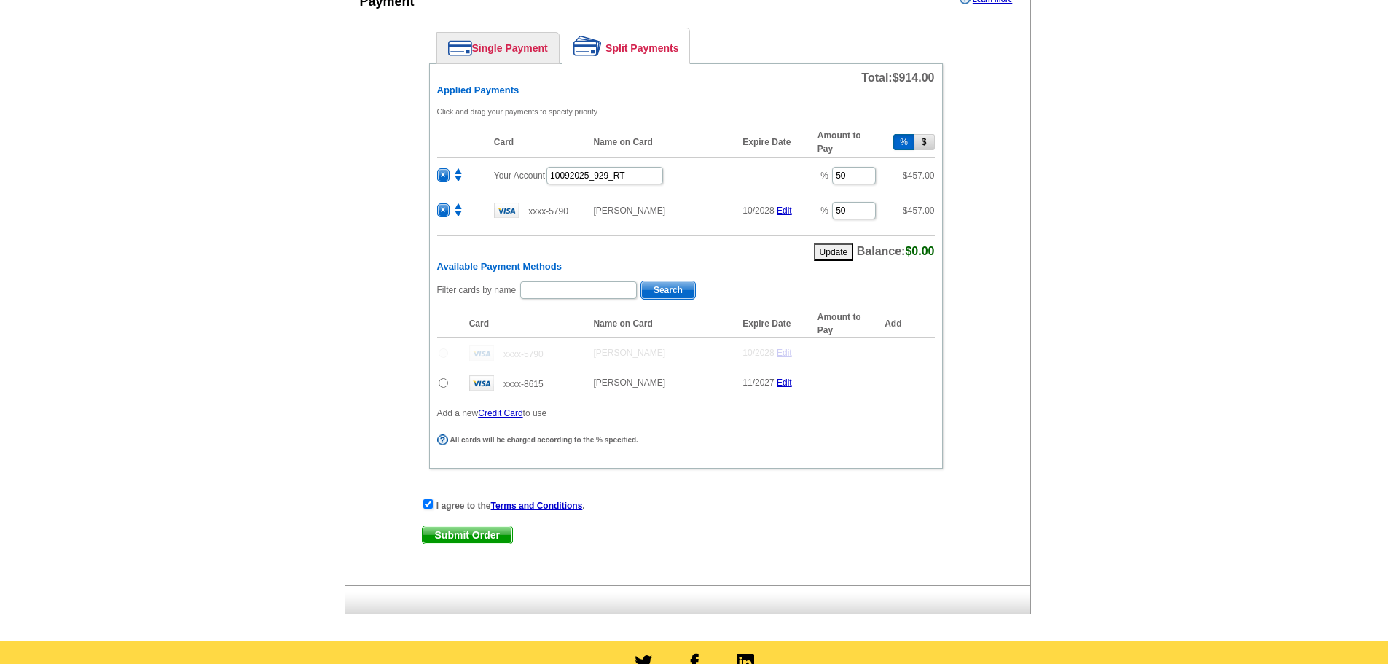
click at [470, 532] on span "Submit Order" at bounding box center [468, 534] width 90 height 17
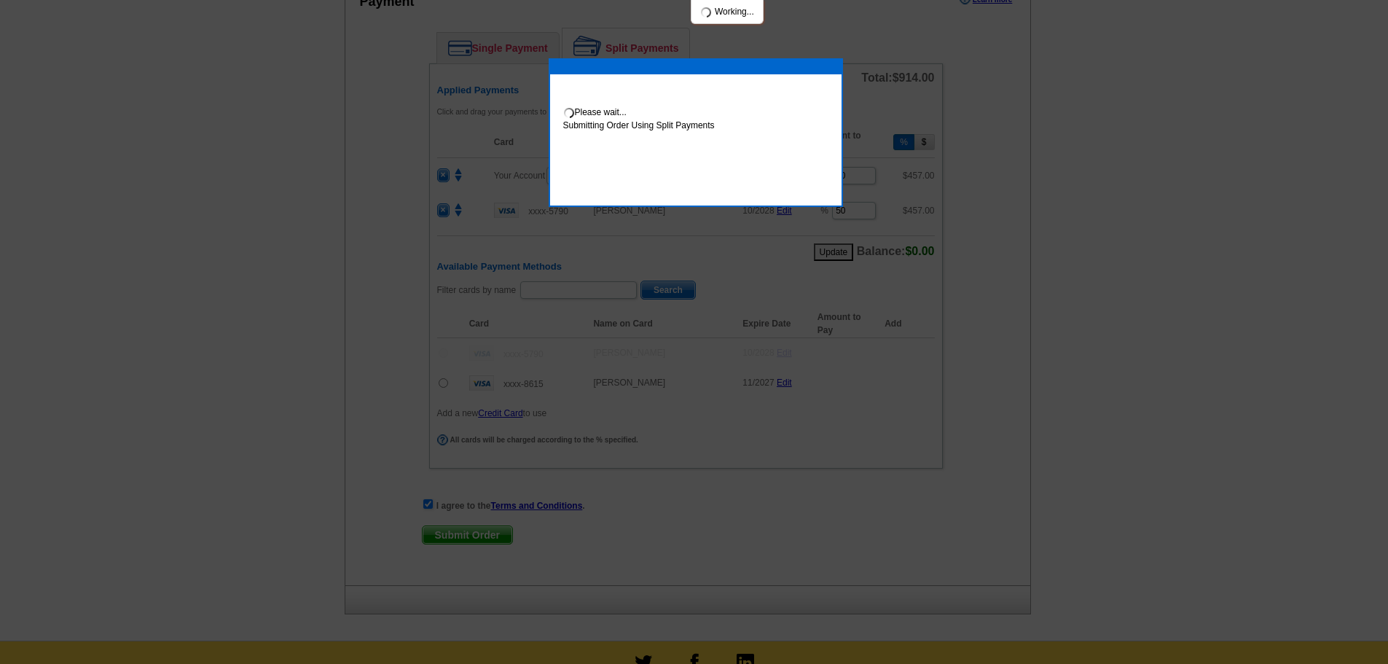
scroll to position [948, 0]
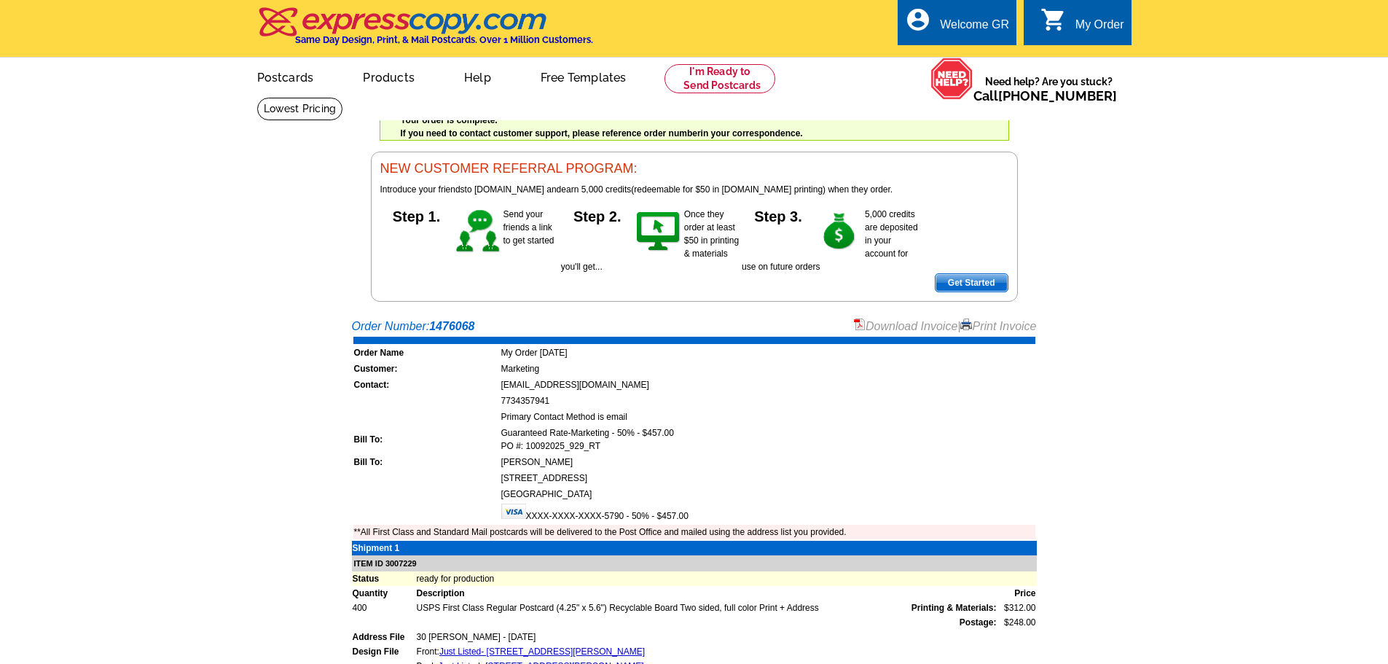
click at [897, 326] on link "Download Invoice" at bounding box center [905, 326] width 103 height 12
